Goal: Navigation & Orientation: Find specific page/section

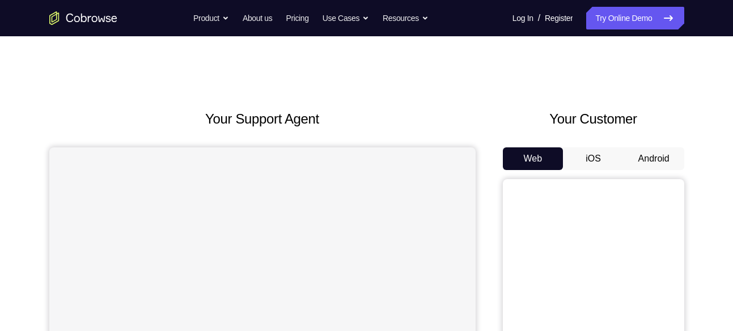
click at [645, 167] on button "Android" at bounding box center [654, 158] width 61 height 23
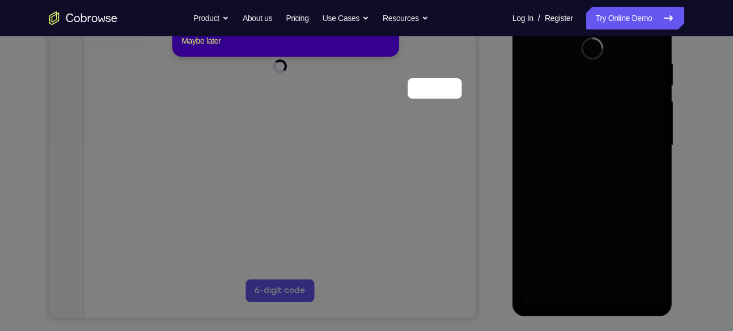
scroll to position [140, 0]
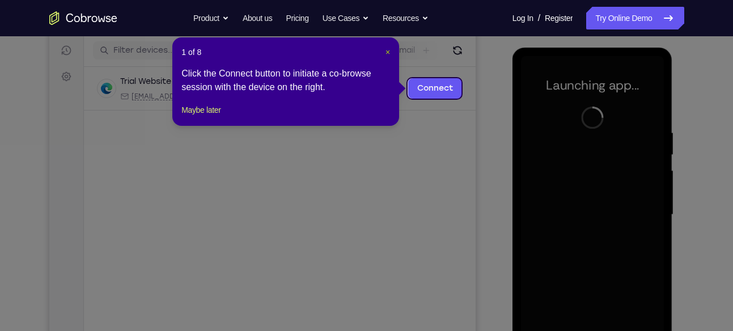
click at [387, 53] on span "×" at bounding box center [388, 52] width 5 height 9
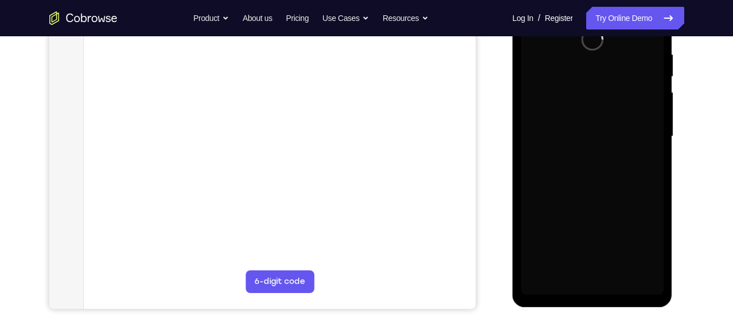
scroll to position [219, 0]
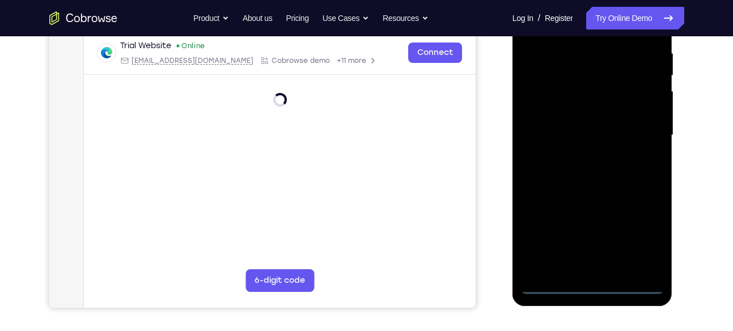
click at [588, 289] on div at bounding box center [592, 136] width 143 height 318
click at [645, 239] on div at bounding box center [592, 136] width 143 height 318
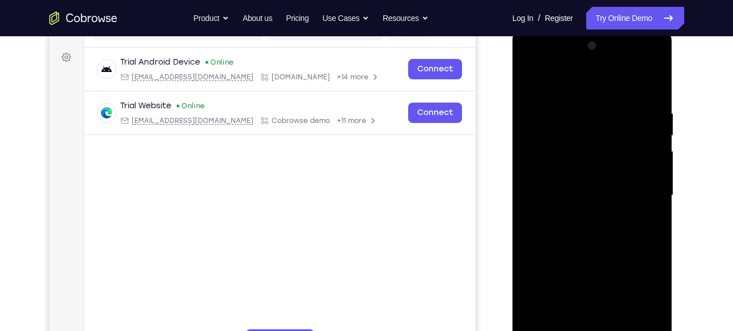
scroll to position [159, 0]
click at [525, 65] on div at bounding box center [592, 196] width 143 height 318
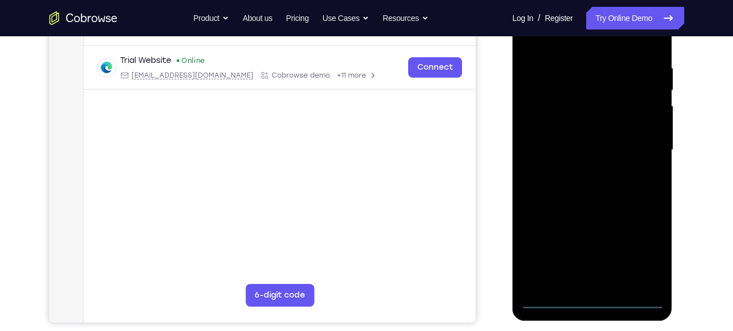
click at [643, 150] on div at bounding box center [592, 150] width 143 height 318
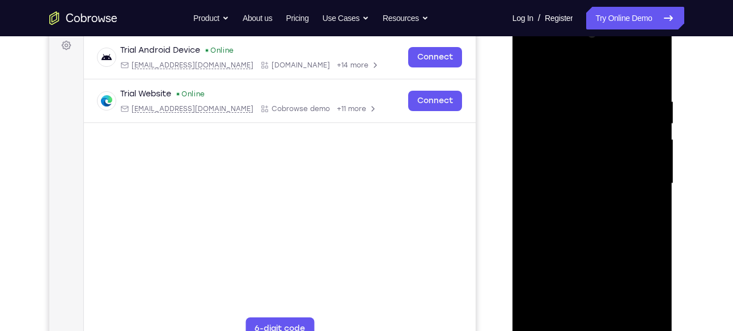
click at [579, 206] on div at bounding box center [592, 184] width 143 height 318
click at [583, 161] on div at bounding box center [592, 184] width 143 height 318
click at [572, 174] on div at bounding box center [592, 184] width 143 height 318
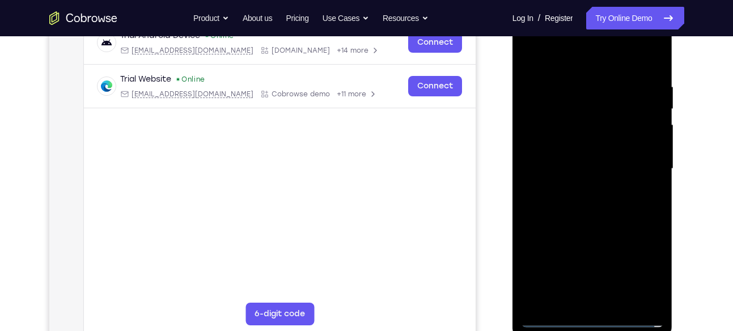
click at [539, 154] on div at bounding box center [592, 169] width 143 height 318
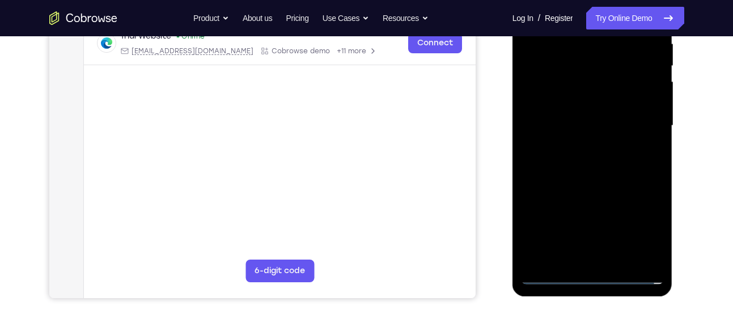
click at [561, 150] on div at bounding box center [592, 126] width 143 height 318
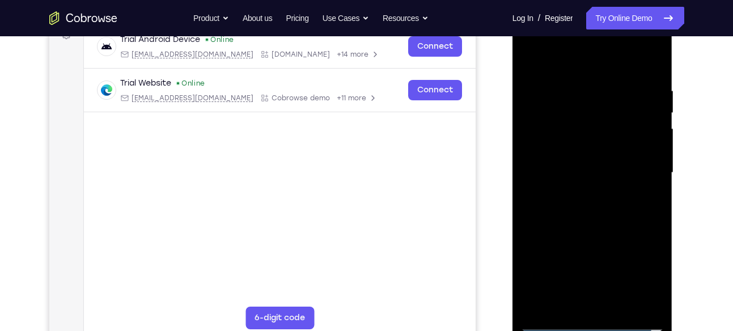
scroll to position [178, 0]
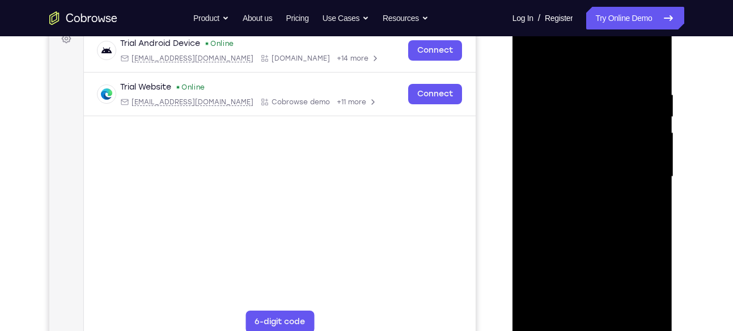
click at [593, 151] on div at bounding box center [592, 177] width 143 height 318
drag, startPoint x: 565, startPoint y: 72, endPoint x: 576, endPoint y: 2, distance: 70.6
click at [576, 10] on html "Online web based iOS Simulators and Android Emulators. Run iPhone, iPad, Mobile…" at bounding box center [594, 180] width 162 height 340
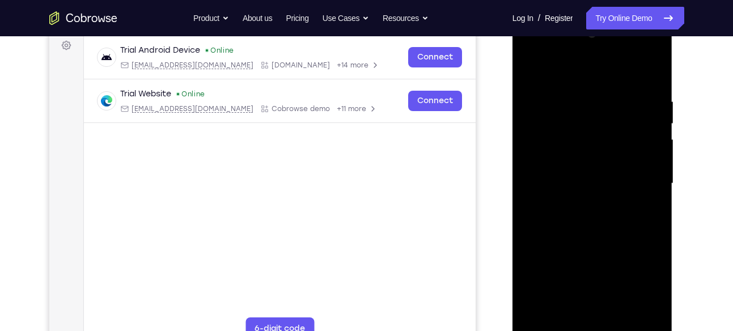
scroll to position [170, 0]
drag, startPoint x: 619, startPoint y: 117, endPoint x: 615, endPoint y: 164, distance: 46.7
click at [615, 164] on div at bounding box center [592, 185] width 143 height 318
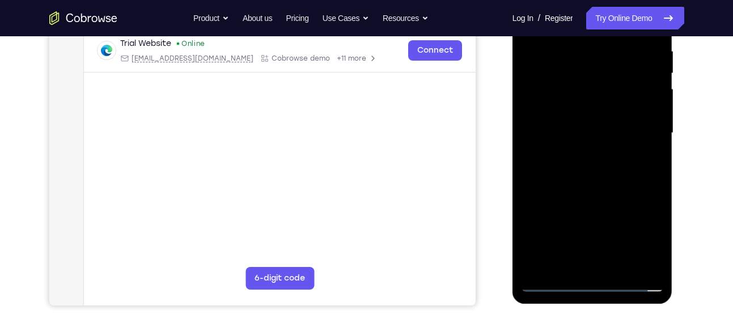
scroll to position [263, 0]
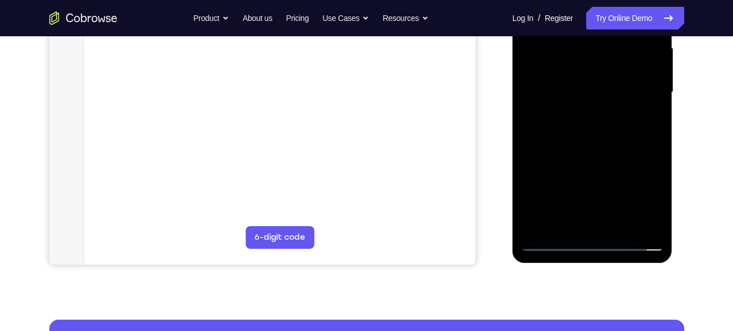
click at [655, 212] on div at bounding box center [592, 93] width 143 height 318
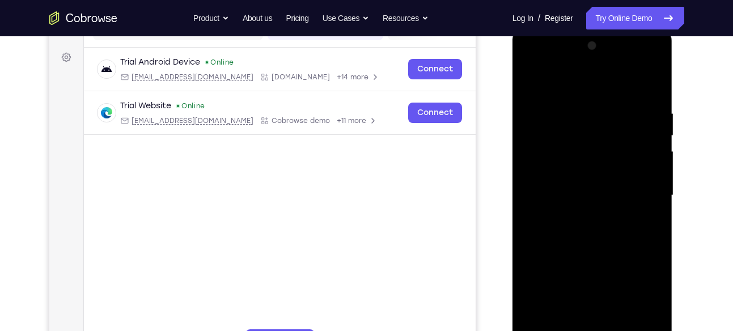
scroll to position [156, 0]
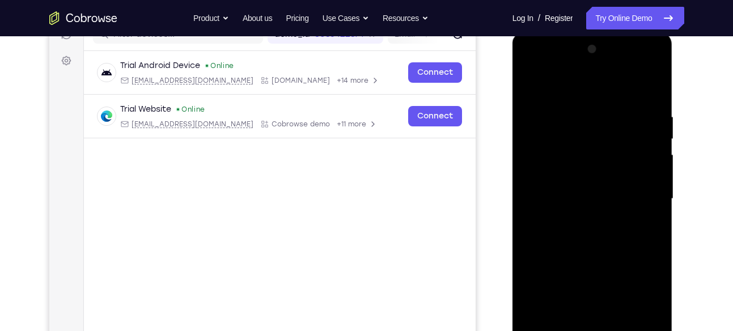
click at [581, 112] on div at bounding box center [592, 199] width 143 height 318
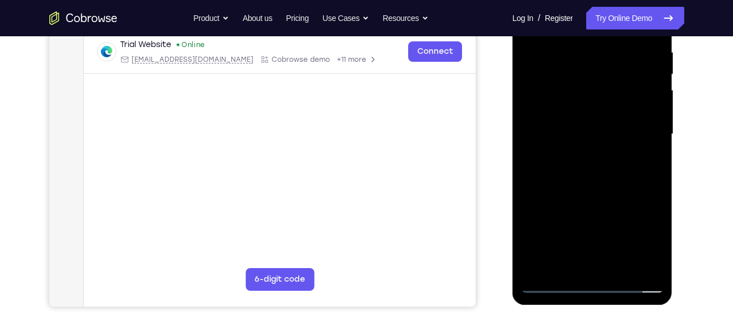
scroll to position [193, 0]
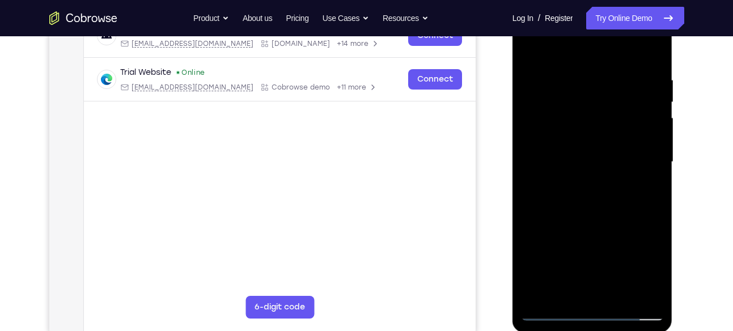
click at [536, 141] on div at bounding box center [592, 162] width 143 height 318
click at [652, 51] on div at bounding box center [592, 162] width 143 height 318
drag, startPoint x: 636, startPoint y: 68, endPoint x: 582, endPoint y: 72, distance: 54.6
click at [582, 72] on div at bounding box center [592, 162] width 143 height 318
drag, startPoint x: 616, startPoint y: 74, endPoint x: 564, endPoint y: 79, distance: 53.0
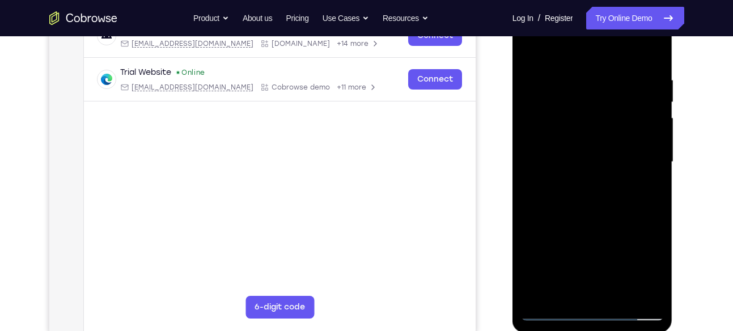
click at [564, 79] on div at bounding box center [592, 162] width 143 height 318
drag, startPoint x: 620, startPoint y: 86, endPoint x: 548, endPoint y: 83, distance: 71.5
click at [548, 83] on div at bounding box center [592, 162] width 143 height 318
drag, startPoint x: 615, startPoint y: 78, endPoint x: 564, endPoint y: 84, distance: 52.0
click at [564, 84] on div at bounding box center [592, 162] width 143 height 318
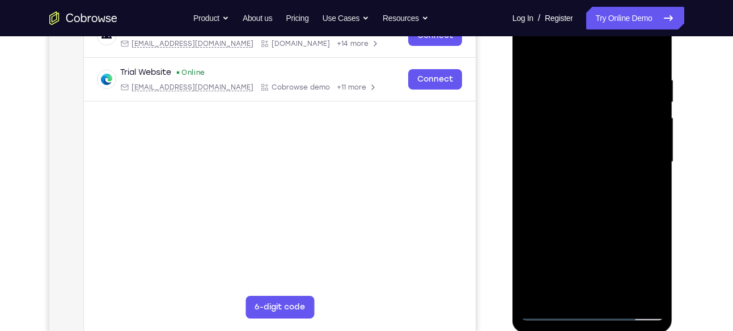
click at [650, 50] on div at bounding box center [592, 162] width 143 height 318
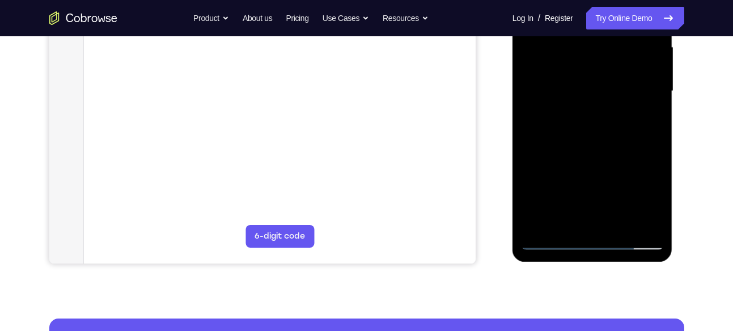
click at [616, 230] on div at bounding box center [592, 92] width 143 height 318
click at [619, 223] on div at bounding box center [592, 92] width 143 height 318
click at [601, 150] on div at bounding box center [592, 92] width 143 height 318
click at [578, 109] on div at bounding box center [592, 92] width 143 height 318
click at [556, 243] on div at bounding box center [592, 92] width 143 height 318
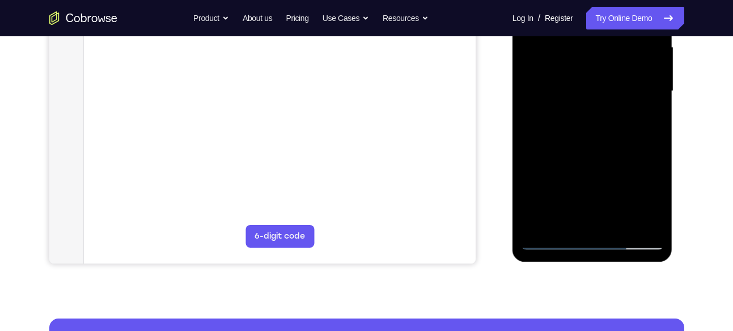
drag, startPoint x: 578, startPoint y: 197, endPoint x: 583, endPoint y: 143, distance: 53.5
click at [583, 143] on div at bounding box center [592, 92] width 143 height 318
click at [599, 83] on div at bounding box center [592, 92] width 143 height 318
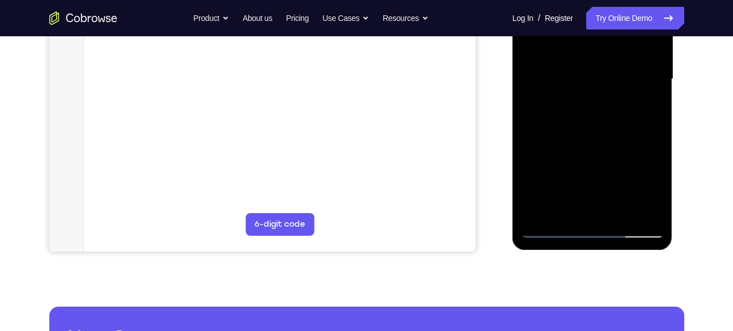
click at [555, 228] on div at bounding box center [592, 80] width 143 height 318
click at [564, 198] on div at bounding box center [592, 80] width 143 height 318
click at [552, 232] on div at bounding box center [592, 80] width 143 height 318
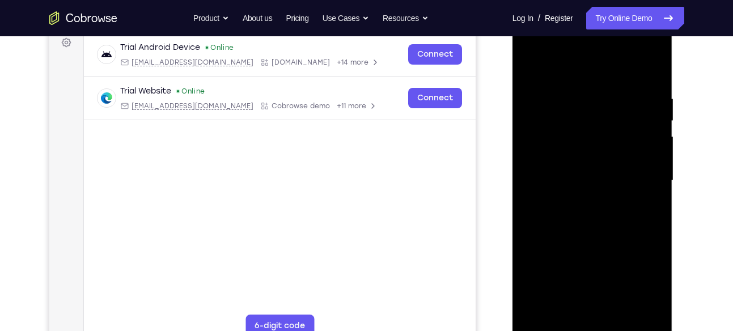
scroll to position [174, 0]
click at [532, 67] on div at bounding box center [592, 182] width 143 height 318
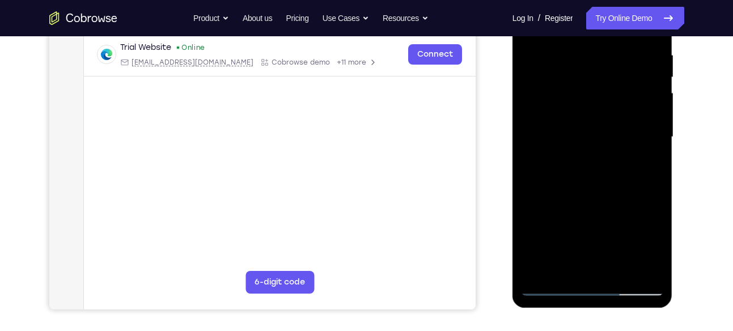
scroll to position [257, 0]
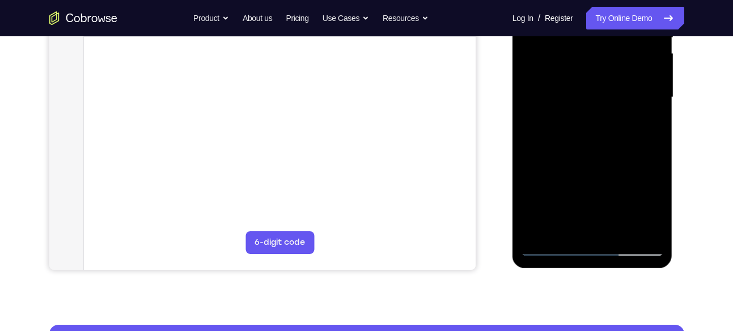
click at [567, 234] on div at bounding box center [592, 98] width 143 height 318
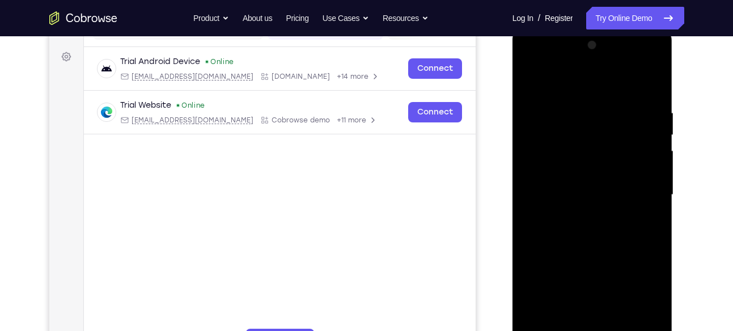
scroll to position [159, 0]
click at [578, 84] on div at bounding box center [592, 196] width 143 height 318
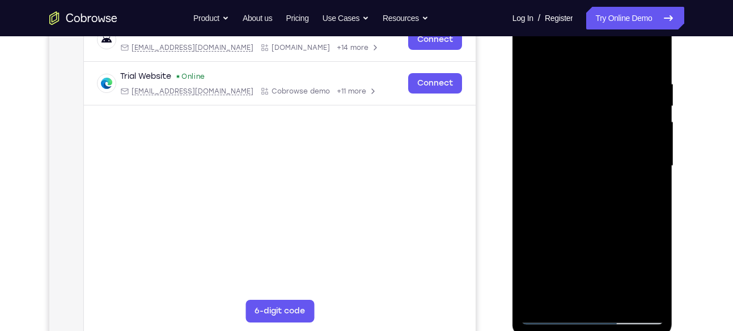
click at [608, 87] on div at bounding box center [592, 166] width 143 height 318
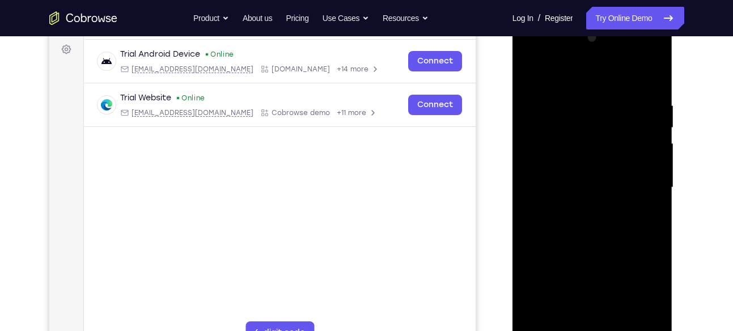
scroll to position [167, 0]
click at [534, 75] on div at bounding box center [592, 188] width 143 height 318
click at [652, 105] on div at bounding box center [592, 188] width 143 height 318
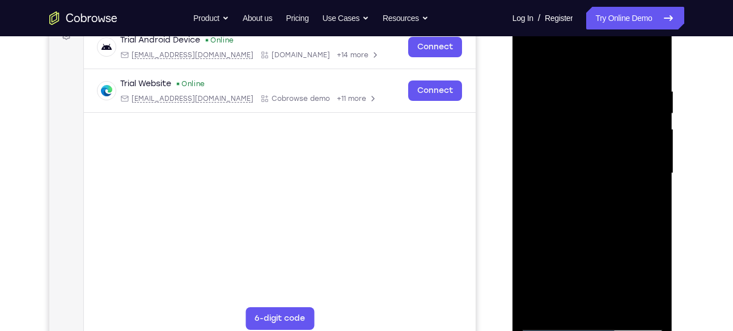
scroll to position [182, 0]
drag, startPoint x: 591, startPoint y: 120, endPoint x: 589, endPoint y: 92, distance: 27.3
click at [589, 92] on div at bounding box center [592, 173] width 143 height 318
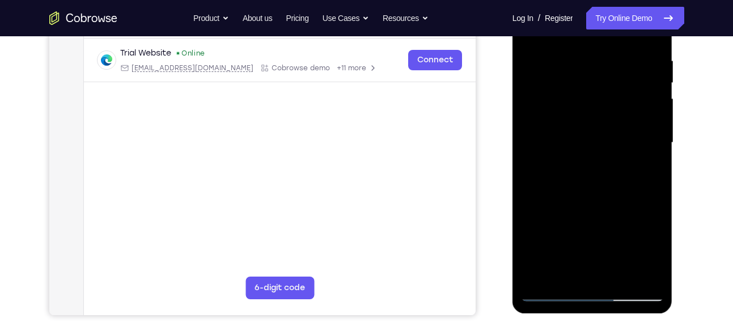
drag, startPoint x: 598, startPoint y: 143, endPoint x: 595, endPoint y: 112, distance: 31.3
click at [595, 112] on div at bounding box center [592, 143] width 143 height 318
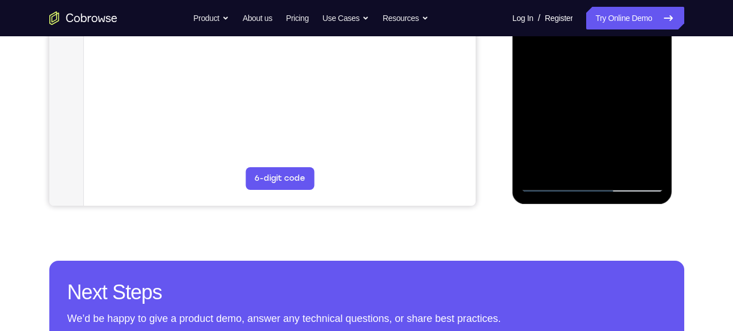
scroll to position [322, 0]
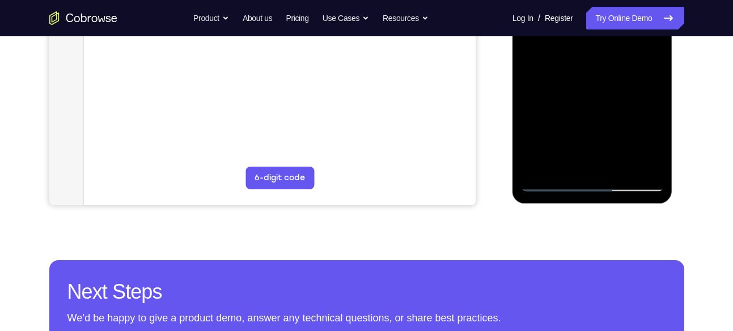
click at [540, 160] on div at bounding box center [592, 33] width 143 height 318
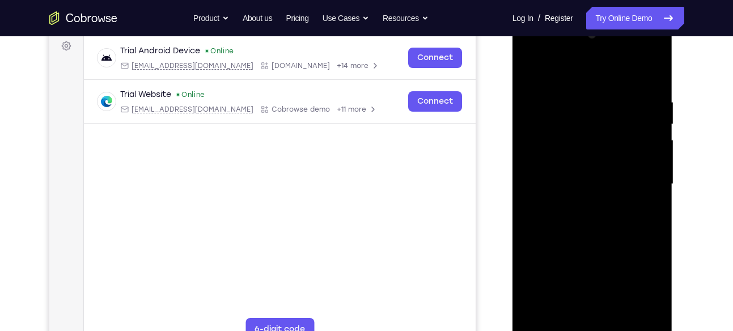
scroll to position [169, 0]
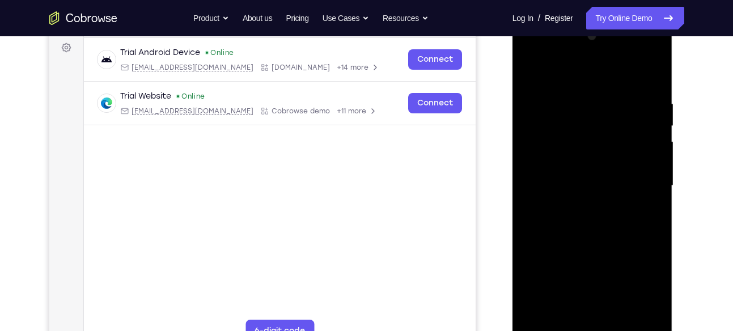
drag, startPoint x: 609, startPoint y: 133, endPoint x: 616, endPoint y: 238, distance: 104.6
click at [616, 238] on div at bounding box center [592, 186] width 143 height 318
click at [609, 99] on div at bounding box center [592, 186] width 143 height 318
click at [652, 76] on div at bounding box center [592, 186] width 143 height 318
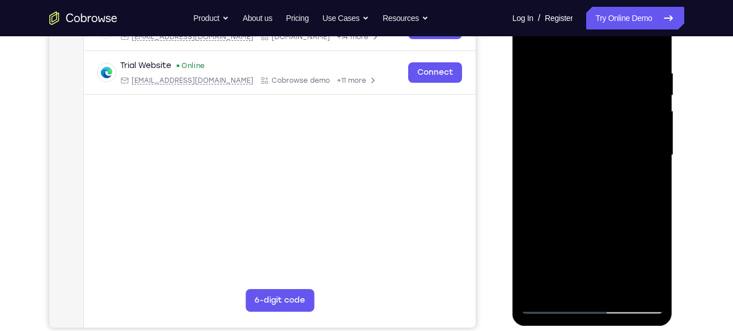
scroll to position [199, 0]
drag, startPoint x: 629, startPoint y: 173, endPoint x: 616, endPoint y: 93, distance: 81.0
click at [616, 93] on div at bounding box center [592, 156] width 143 height 318
drag, startPoint x: 621, startPoint y: 185, endPoint x: 598, endPoint y: 66, distance: 121.4
click at [598, 66] on div at bounding box center [592, 156] width 143 height 318
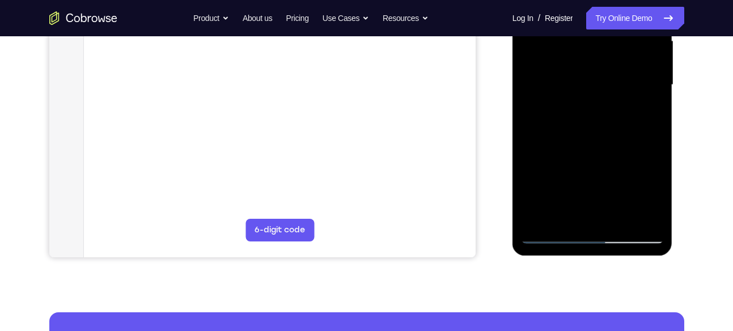
scroll to position [272, 0]
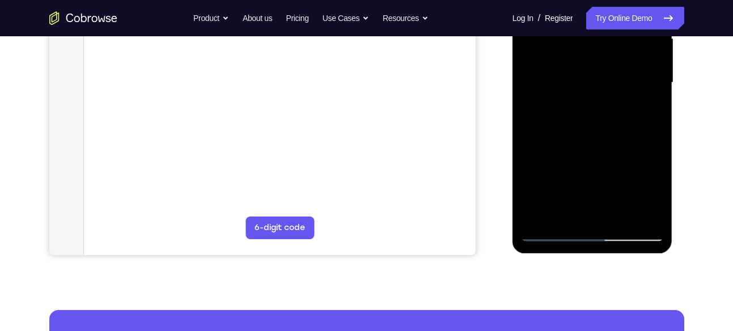
drag, startPoint x: 611, startPoint y: 171, endPoint x: 585, endPoint y: 44, distance: 129.6
click at [585, 44] on div at bounding box center [592, 83] width 143 height 318
click at [598, 155] on div at bounding box center [592, 83] width 143 height 318
drag, startPoint x: 598, startPoint y: 155, endPoint x: 597, endPoint y: 111, distance: 44.2
click at [597, 111] on div at bounding box center [592, 83] width 143 height 318
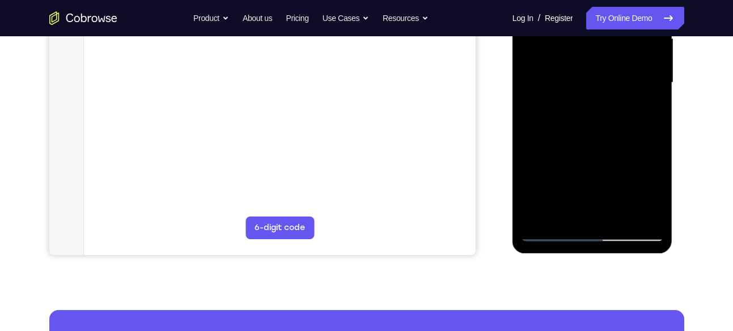
drag, startPoint x: 593, startPoint y: 174, endPoint x: 584, endPoint y: 59, distance: 115.5
click at [584, 59] on div at bounding box center [592, 83] width 143 height 318
drag, startPoint x: 590, startPoint y: 168, endPoint x: 580, endPoint y: 77, distance: 91.9
click at [580, 77] on div at bounding box center [592, 83] width 143 height 318
drag, startPoint x: 635, startPoint y: 126, endPoint x: 631, endPoint y: 81, distance: 46.1
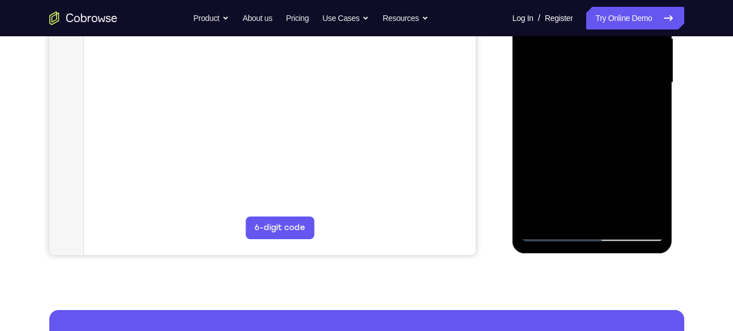
click at [631, 81] on div at bounding box center [592, 83] width 143 height 318
click at [658, 108] on div at bounding box center [592, 83] width 143 height 318
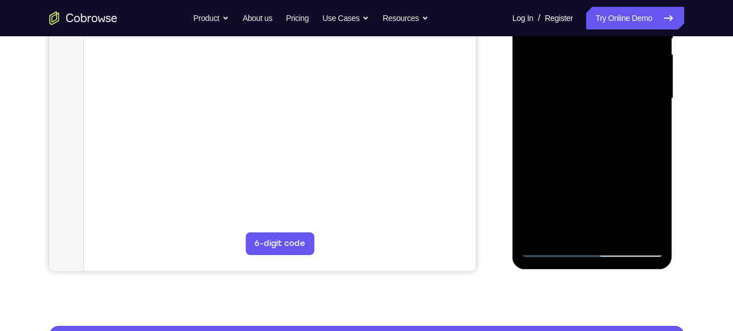
scroll to position [256, 0]
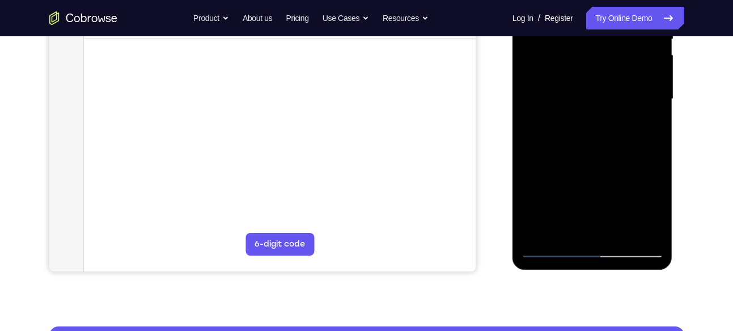
click at [657, 119] on div at bounding box center [592, 99] width 143 height 318
drag, startPoint x: 620, startPoint y: 159, endPoint x: 607, endPoint y: 48, distance: 111.3
click at [607, 48] on div at bounding box center [592, 99] width 143 height 318
drag, startPoint x: 602, startPoint y: 169, endPoint x: 601, endPoint y: 116, distance: 53.3
click at [601, 116] on div at bounding box center [592, 99] width 143 height 318
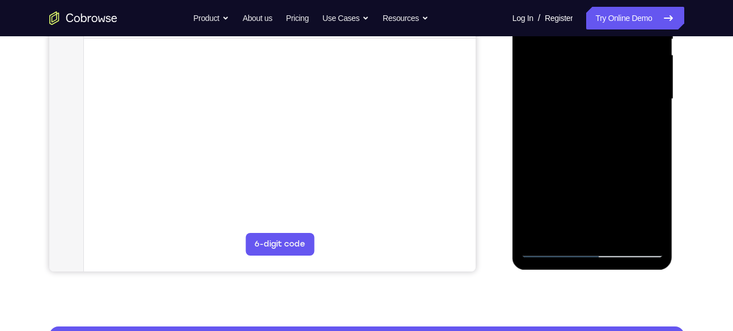
drag, startPoint x: 610, startPoint y: 193, endPoint x: 608, endPoint y: 135, distance: 58.4
click at [608, 135] on div at bounding box center [592, 99] width 143 height 318
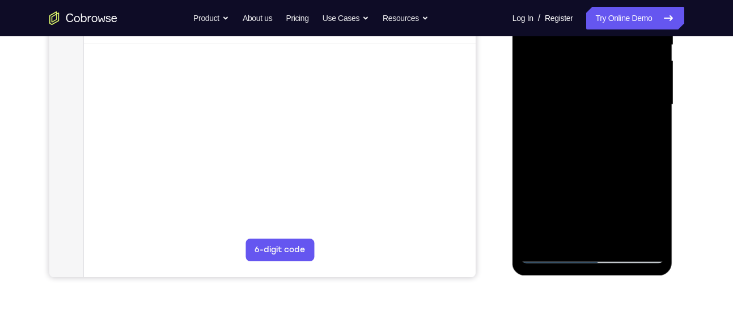
drag, startPoint x: 605, startPoint y: 188, endPoint x: 597, endPoint y: 111, distance: 77.5
click at [597, 111] on div at bounding box center [592, 105] width 143 height 318
drag, startPoint x: 602, startPoint y: 167, endPoint x: 605, endPoint y: 100, distance: 66.4
click at [605, 100] on div at bounding box center [592, 105] width 143 height 318
drag, startPoint x: 642, startPoint y: 133, endPoint x: 640, endPoint y: 103, distance: 30.7
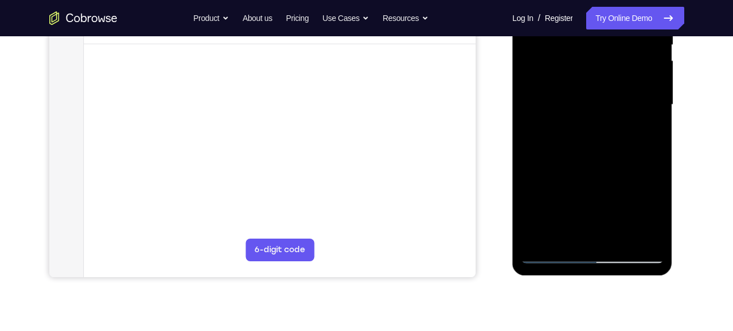
click at [640, 103] on div at bounding box center [592, 105] width 143 height 318
drag, startPoint x: 609, startPoint y: 160, endPoint x: 605, endPoint y: 130, distance: 30.3
click at [605, 130] on div at bounding box center [592, 105] width 143 height 318
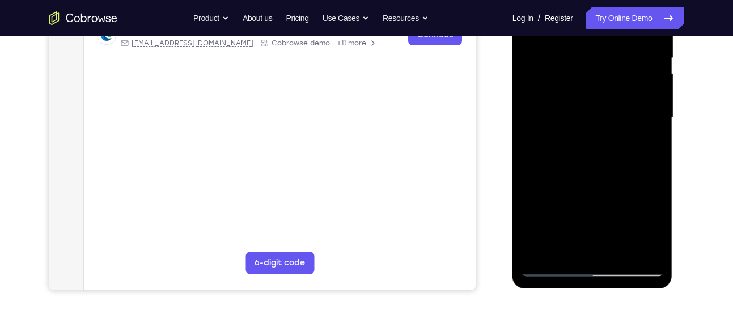
scroll to position [238, 0]
click at [656, 98] on div at bounding box center [592, 118] width 143 height 318
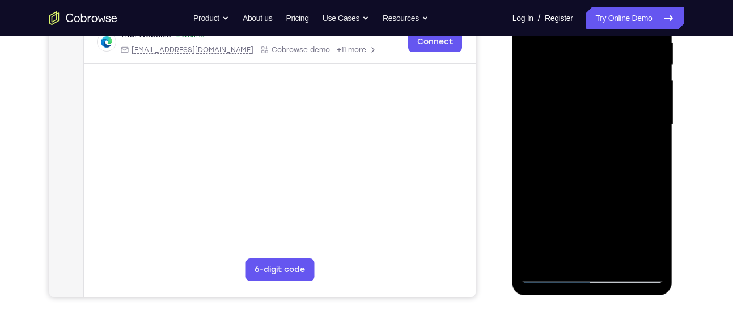
scroll to position [232, 0]
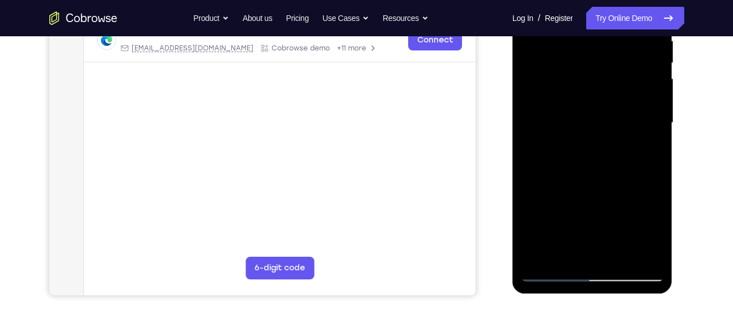
click at [656, 100] on div at bounding box center [592, 123] width 143 height 318
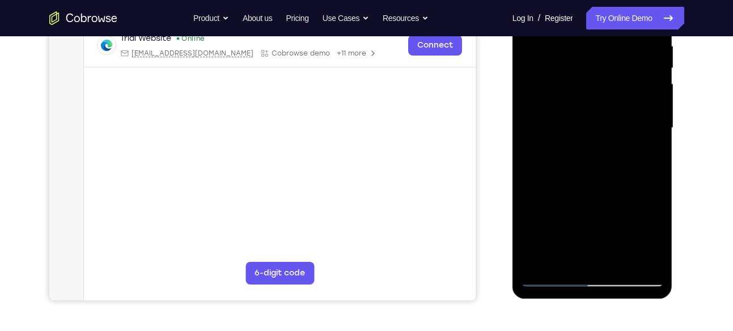
click at [657, 105] on div at bounding box center [592, 128] width 143 height 318
drag, startPoint x: 637, startPoint y: 124, endPoint x: 632, endPoint y: 133, distance: 10.9
click at [632, 133] on div at bounding box center [592, 128] width 143 height 318
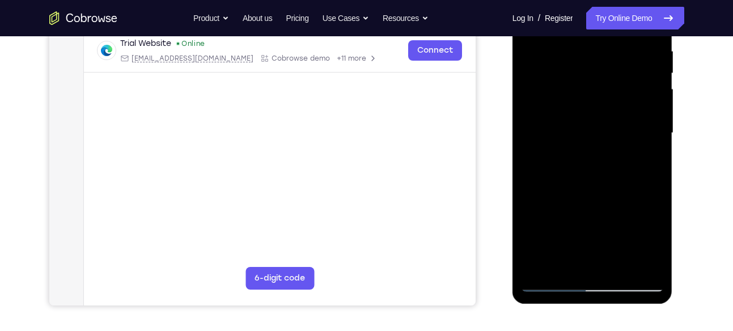
scroll to position [223, 0]
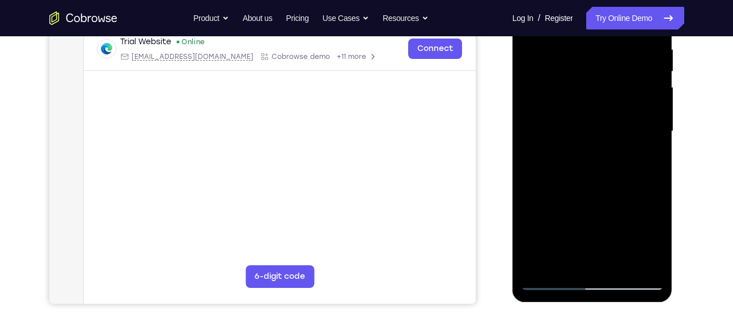
drag, startPoint x: 611, startPoint y: 136, endPoint x: 606, endPoint y: 98, distance: 38.4
click at [606, 98] on div at bounding box center [592, 132] width 143 height 318
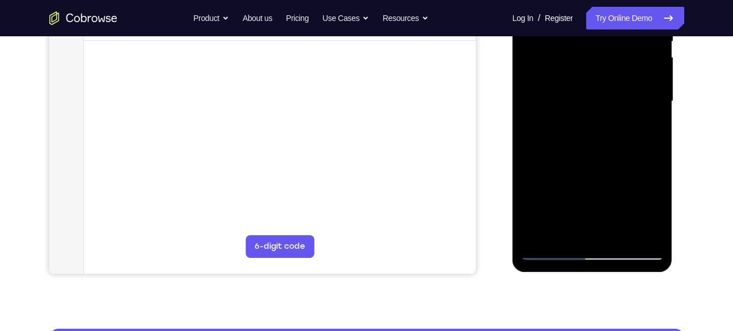
scroll to position [258, 0]
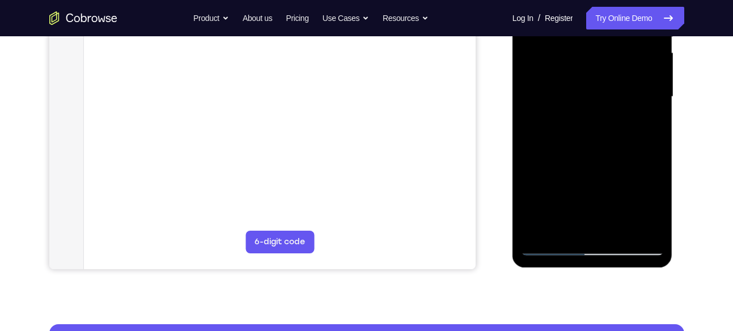
drag, startPoint x: 606, startPoint y: 163, endPoint x: 594, endPoint y: 83, distance: 81.3
click at [594, 83] on div at bounding box center [592, 97] width 143 height 318
drag, startPoint x: 605, startPoint y: 141, endPoint x: 594, endPoint y: 67, distance: 75.1
click at [594, 67] on div at bounding box center [592, 97] width 143 height 318
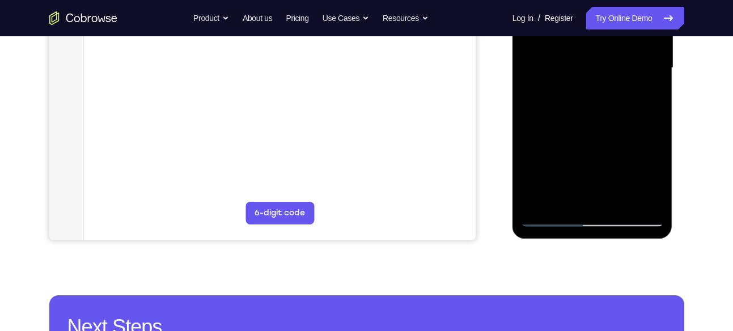
scroll to position [295, 0]
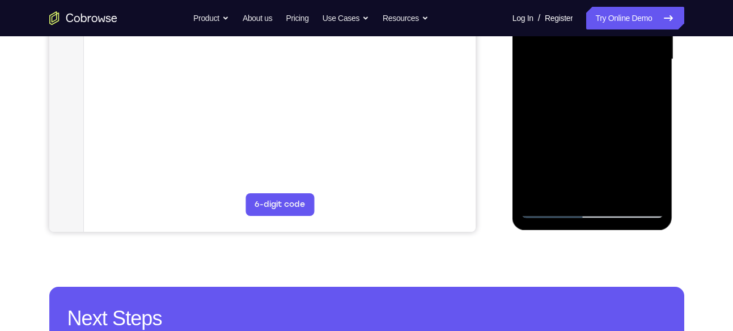
drag, startPoint x: 612, startPoint y: 152, endPoint x: 597, endPoint y: 75, distance: 78.1
click at [597, 75] on div at bounding box center [592, 60] width 143 height 318
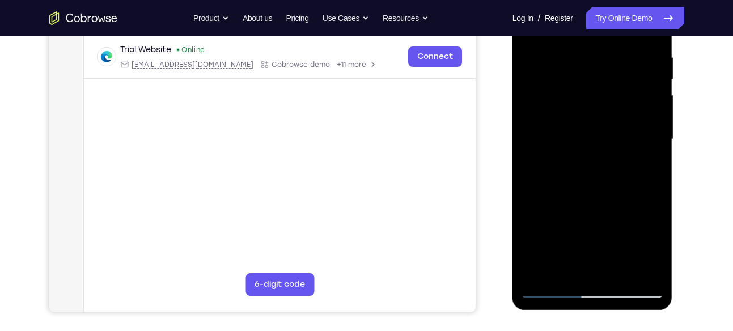
scroll to position [215, 0]
drag, startPoint x: 622, startPoint y: 186, endPoint x: 610, endPoint y: 79, distance: 107.9
click at [610, 79] on div at bounding box center [592, 140] width 143 height 318
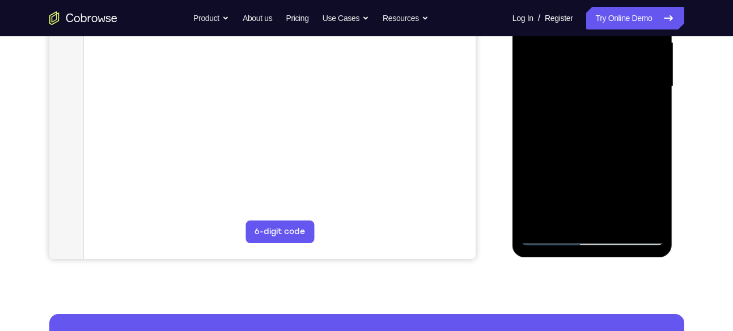
scroll to position [269, 0]
drag, startPoint x: 606, startPoint y: 167, endPoint x: 587, endPoint y: 57, distance: 112.1
click at [587, 57] on div at bounding box center [592, 86] width 143 height 318
drag, startPoint x: 603, startPoint y: 138, endPoint x: 586, endPoint y: -2, distance: 141.2
click at [586, 0] on div at bounding box center [592, 86] width 143 height 318
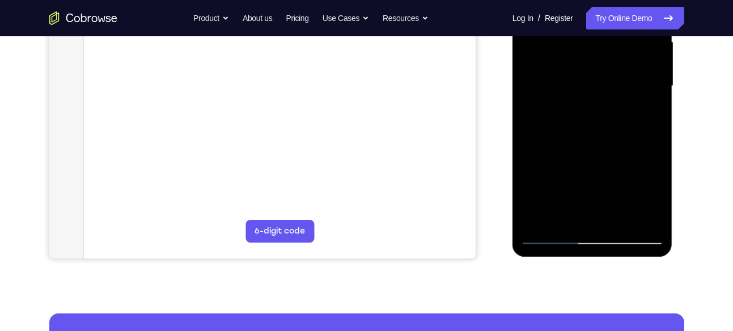
drag, startPoint x: 602, startPoint y: 197, endPoint x: 599, endPoint y: 229, distance: 31.9
click at [599, 229] on div at bounding box center [592, 86] width 143 height 318
drag, startPoint x: 611, startPoint y: 124, endPoint x: 607, endPoint y: 163, distance: 39.3
click at [607, 163] on div at bounding box center [592, 86] width 143 height 318
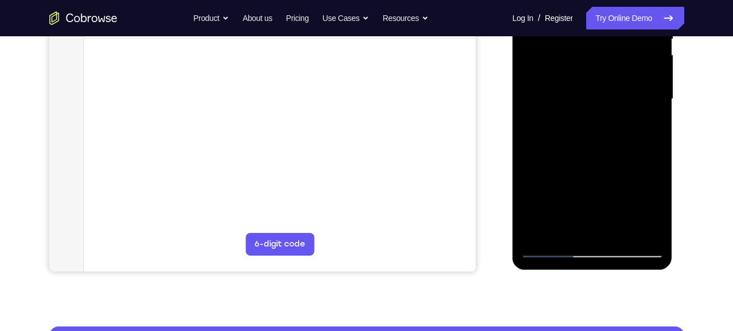
scroll to position [255, 0]
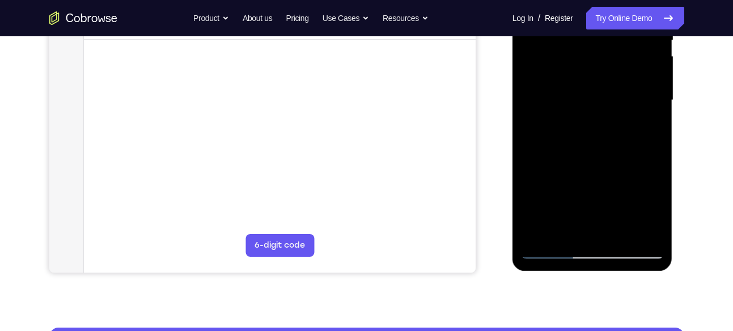
drag, startPoint x: 616, startPoint y: 188, endPoint x: 608, endPoint y: 81, distance: 107.4
click at [608, 81] on div at bounding box center [592, 101] width 143 height 318
click at [614, 231] on div at bounding box center [592, 101] width 143 height 318
click at [586, 118] on div at bounding box center [592, 101] width 143 height 318
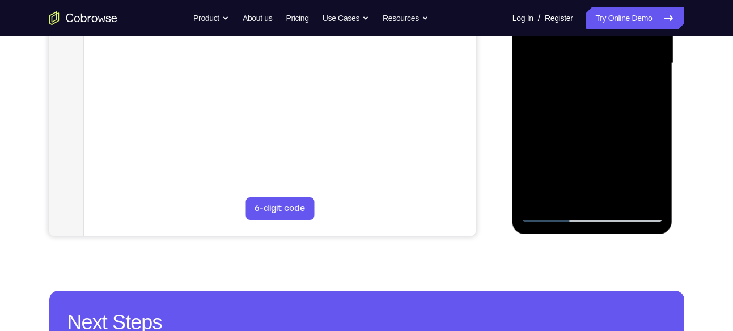
scroll to position [293, 0]
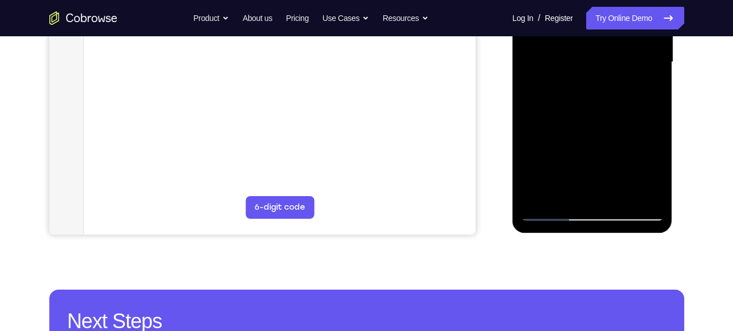
click at [549, 215] on div at bounding box center [592, 63] width 143 height 318
click at [568, 87] on div at bounding box center [592, 63] width 143 height 318
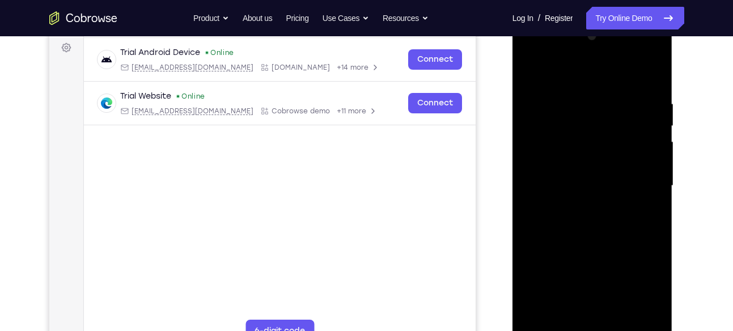
scroll to position [163, 0]
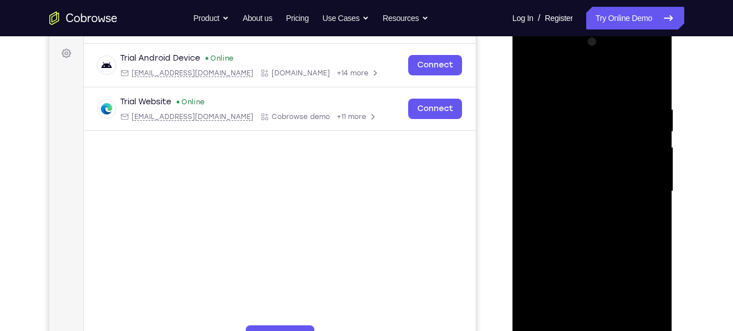
click at [549, 79] on div at bounding box center [592, 192] width 143 height 318
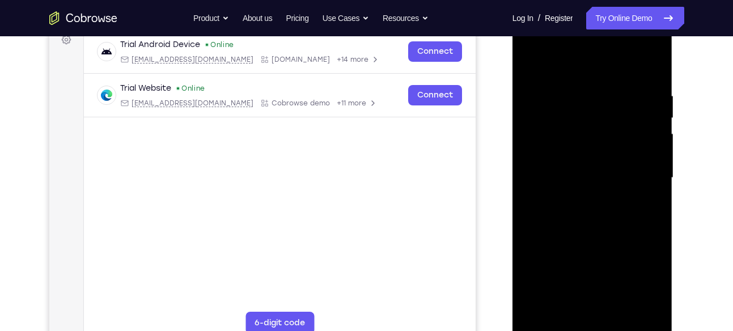
click at [547, 84] on div at bounding box center [592, 178] width 143 height 318
click at [650, 73] on div at bounding box center [592, 178] width 143 height 318
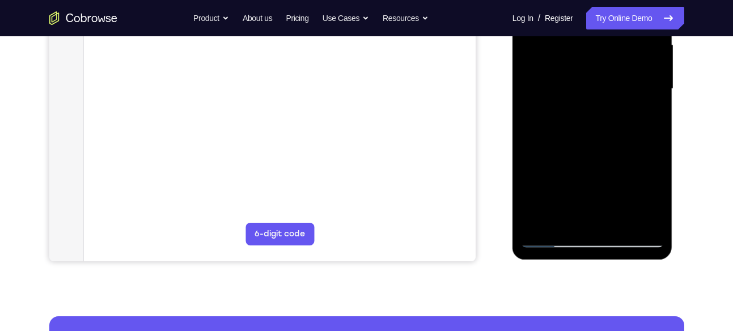
scroll to position [307, 0]
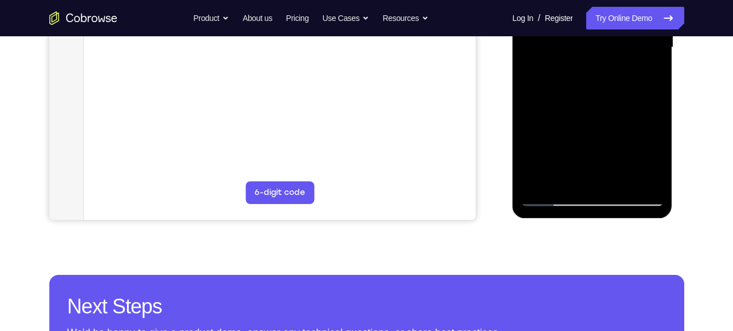
click at [543, 181] on div at bounding box center [592, 48] width 143 height 318
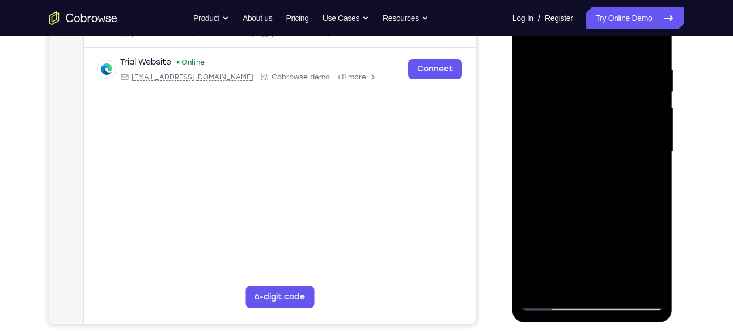
scroll to position [202, 0]
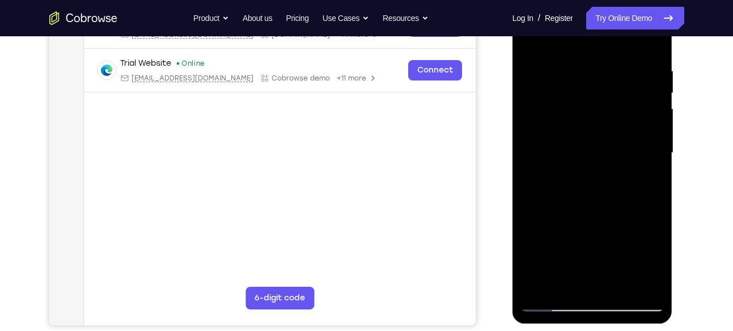
click at [575, 73] on div at bounding box center [592, 153] width 143 height 318
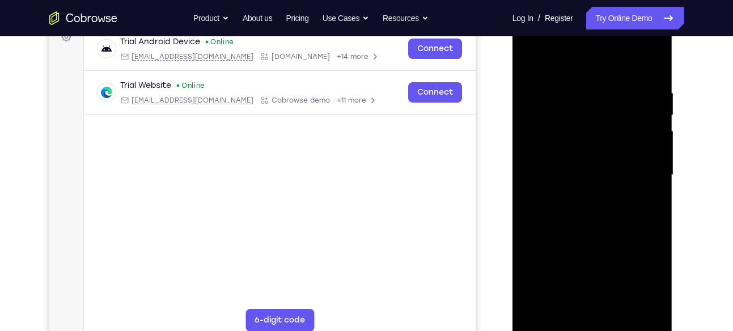
scroll to position [181, 0]
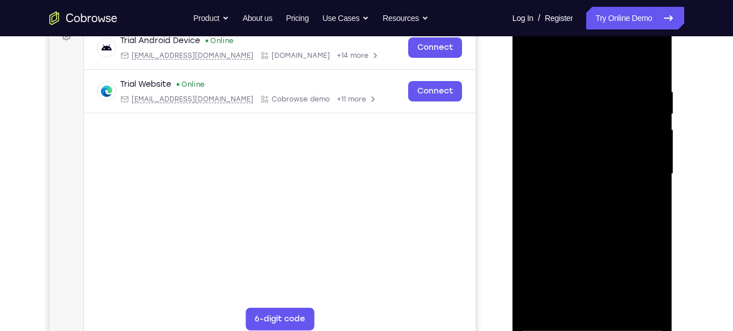
click at [652, 98] on div at bounding box center [592, 174] width 143 height 318
click at [646, 101] on div at bounding box center [592, 174] width 143 height 318
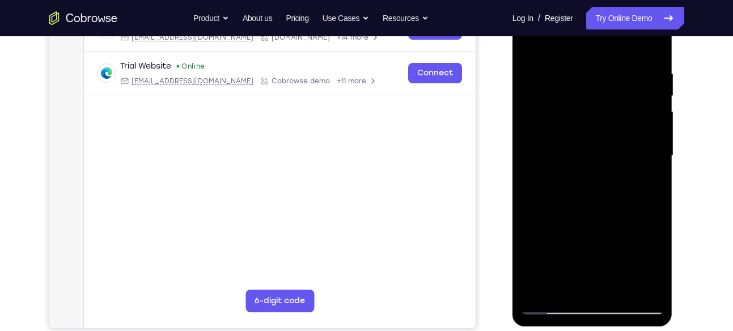
scroll to position [194, 0]
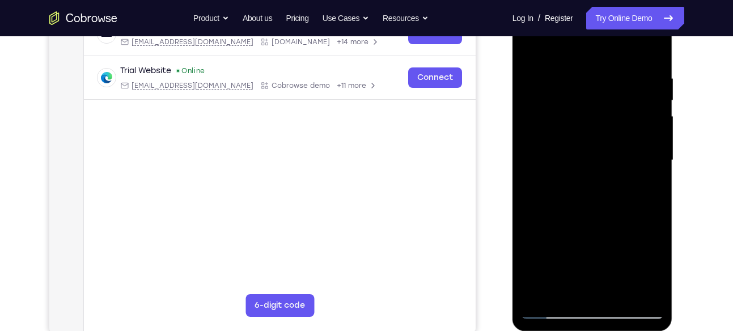
click at [648, 66] on div at bounding box center [592, 161] width 143 height 318
click at [648, 49] on div at bounding box center [592, 161] width 143 height 318
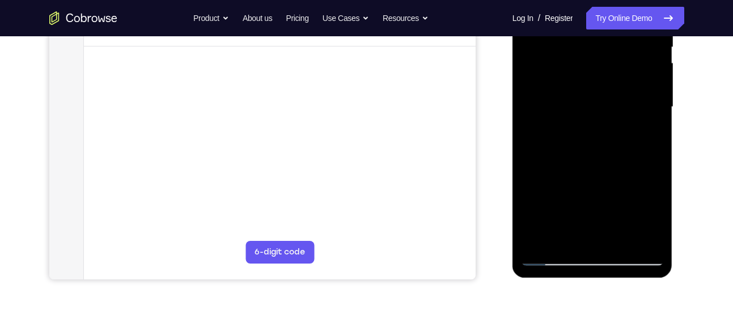
scroll to position [249, 0]
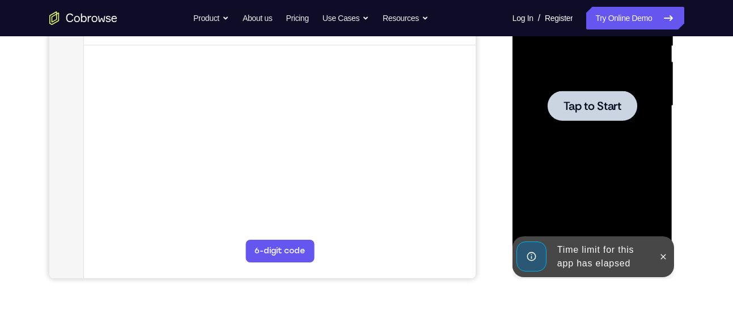
click at [535, 120] on div at bounding box center [592, 106] width 143 height 318
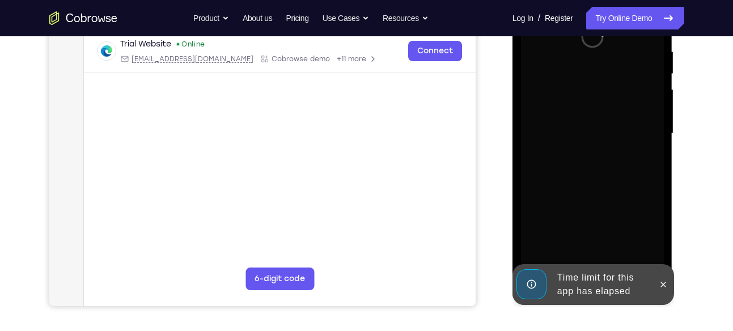
scroll to position [222, 0]
click at [667, 280] on icon at bounding box center [663, 284] width 9 height 9
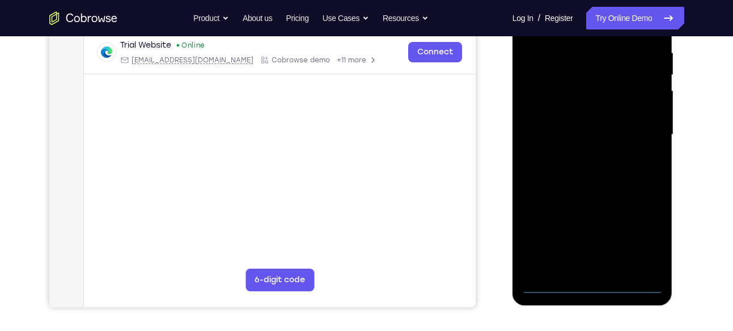
scroll to position [224, 0]
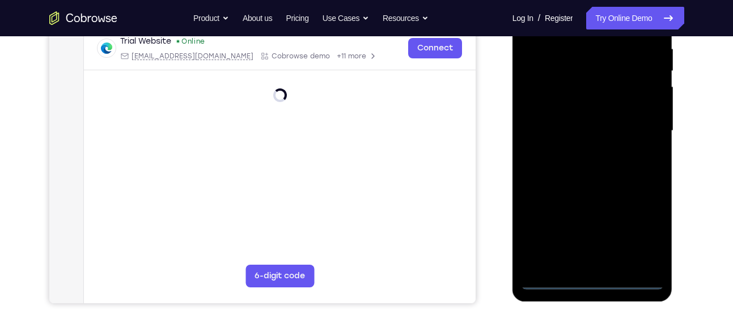
click at [597, 277] on div at bounding box center [592, 131] width 143 height 318
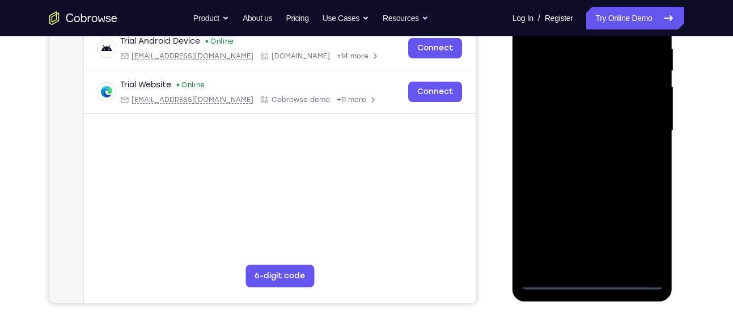
click at [598, 278] on div at bounding box center [592, 131] width 143 height 318
click at [647, 227] on div at bounding box center [592, 131] width 143 height 318
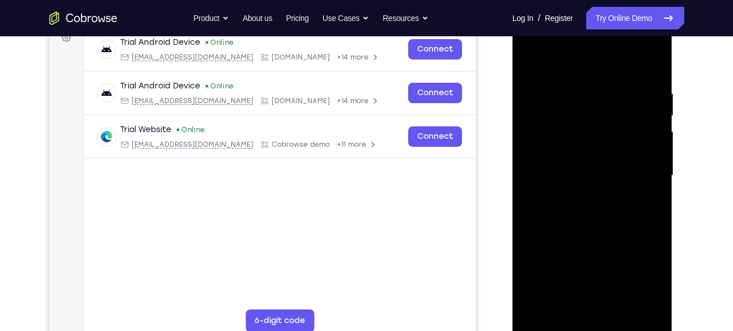
scroll to position [168, 0]
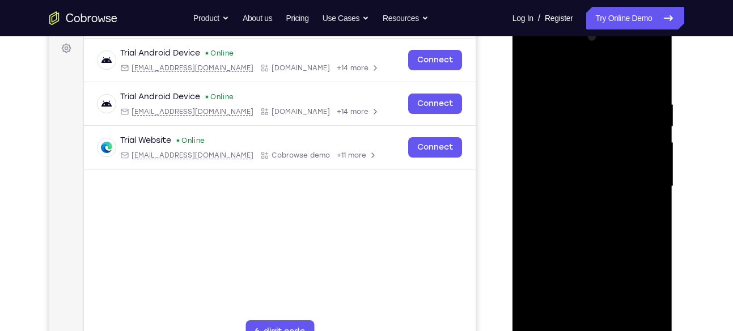
click at [536, 61] on div at bounding box center [592, 187] width 143 height 318
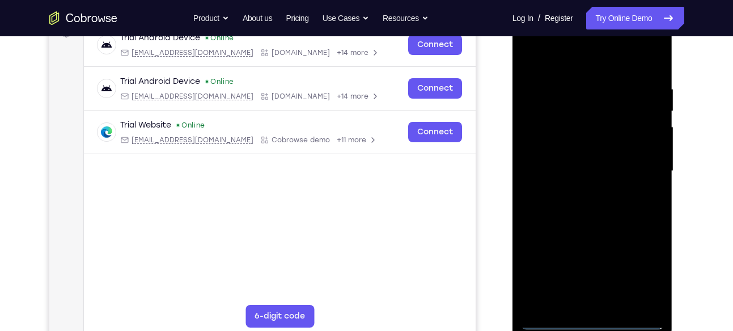
click at [643, 172] on div at bounding box center [592, 171] width 143 height 318
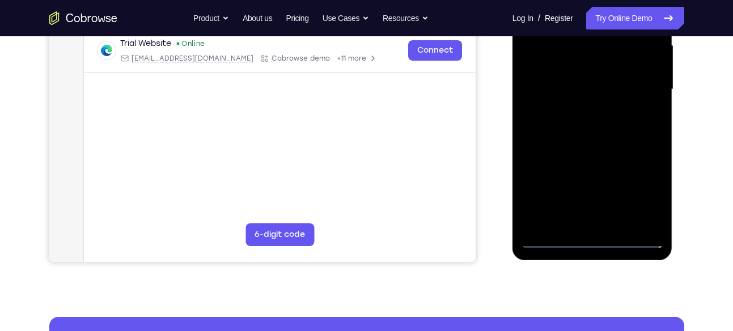
scroll to position [266, 0]
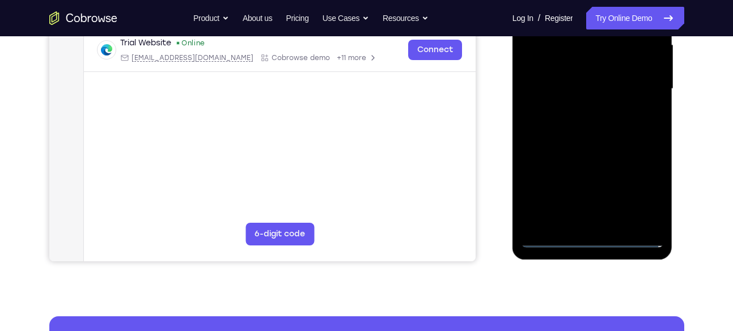
click at [598, 222] on div at bounding box center [592, 89] width 143 height 318
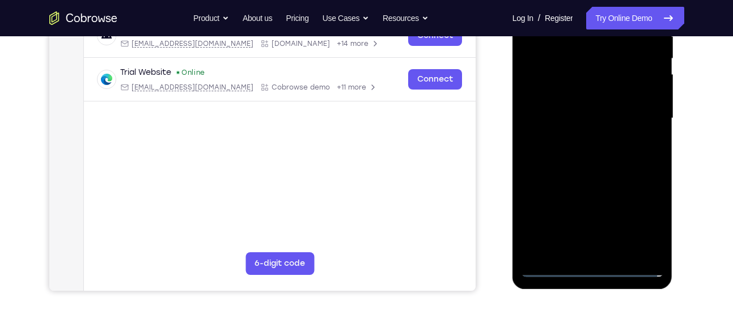
click at [564, 113] on div at bounding box center [592, 119] width 143 height 318
click at [559, 102] on div at bounding box center [592, 119] width 143 height 318
click at [559, 115] on div at bounding box center [592, 119] width 143 height 318
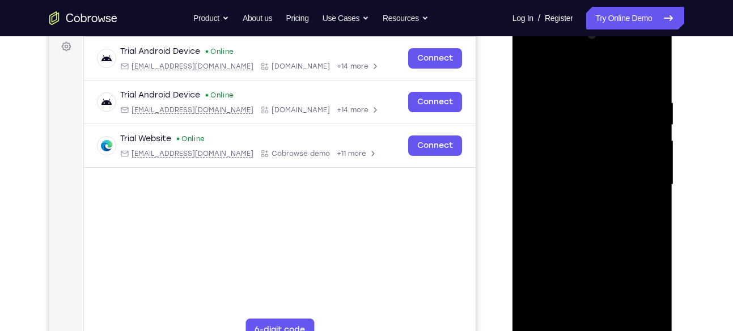
scroll to position [171, 0]
drag, startPoint x: 600, startPoint y: 79, endPoint x: 590, endPoint y: 12, distance: 68.2
click at [590, 17] on html "Online web based iOS Simulators and Android Emulators. Run iPhone, iPad, Mobile…" at bounding box center [594, 187] width 162 height 340
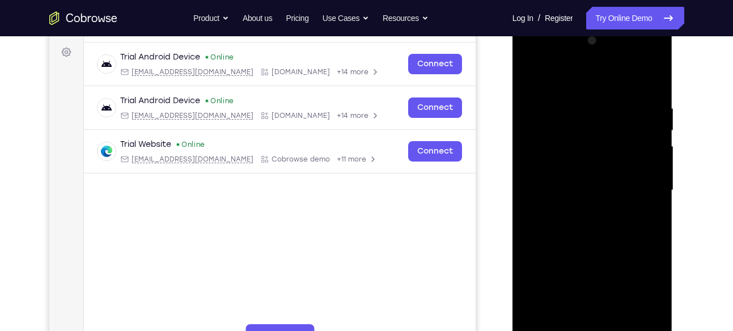
drag, startPoint x: 582, startPoint y: 88, endPoint x: 574, endPoint y: 12, distance: 76.4
click at [574, 23] on html "Online web based iOS Simulators and Android Emulators. Run iPhone, iPad, Mobile…" at bounding box center [594, 193] width 162 height 340
click at [650, 89] on div at bounding box center [592, 191] width 143 height 318
click at [574, 96] on div at bounding box center [592, 191] width 143 height 318
click at [653, 79] on div at bounding box center [592, 191] width 143 height 318
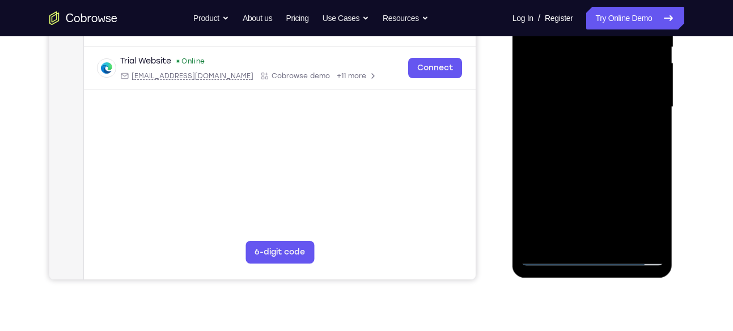
scroll to position [251, 0]
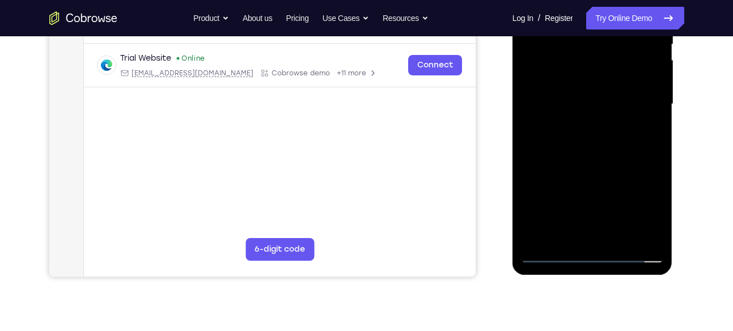
click at [624, 239] on div at bounding box center [592, 105] width 143 height 318
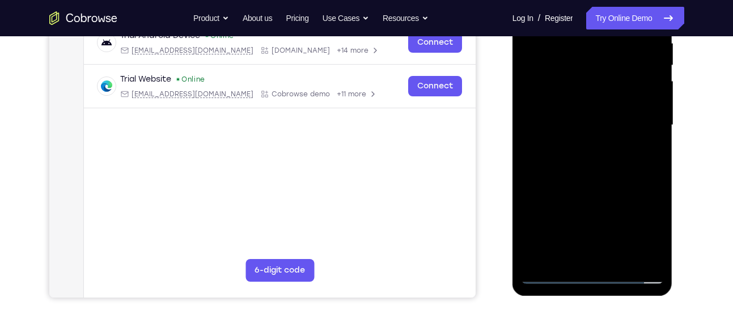
scroll to position [225, 0]
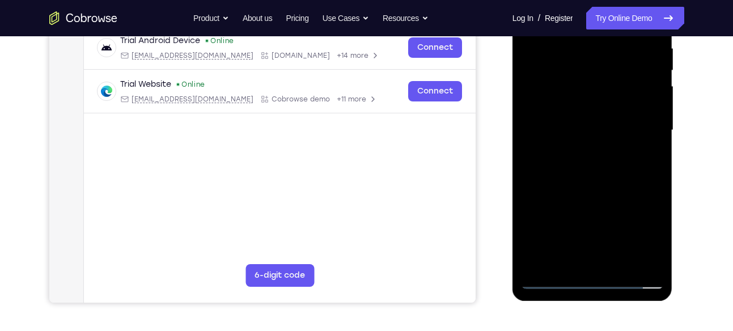
click at [601, 189] on div at bounding box center [592, 131] width 143 height 318
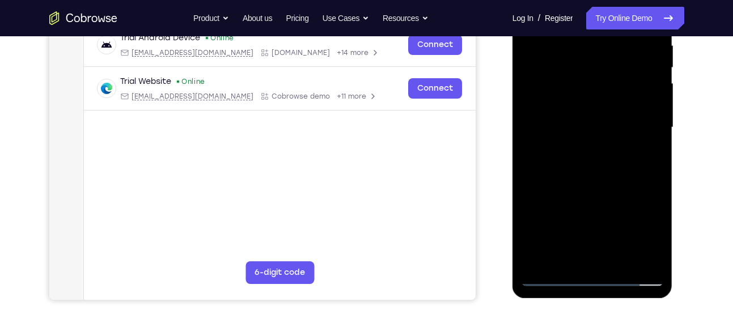
scroll to position [273, 0]
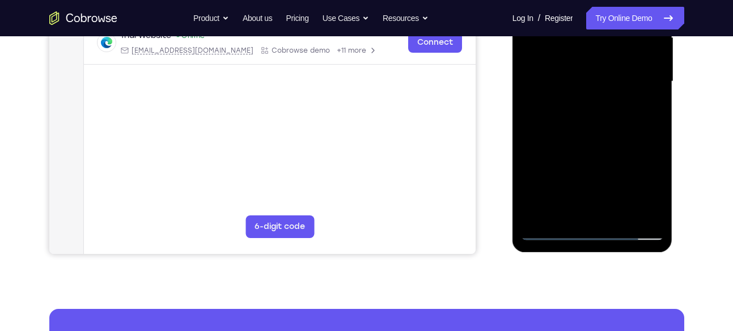
click at [560, 129] on div at bounding box center [592, 82] width 143 height 318
click at [547, 234] on div at bounding box center [592, 82] width 143 height 318
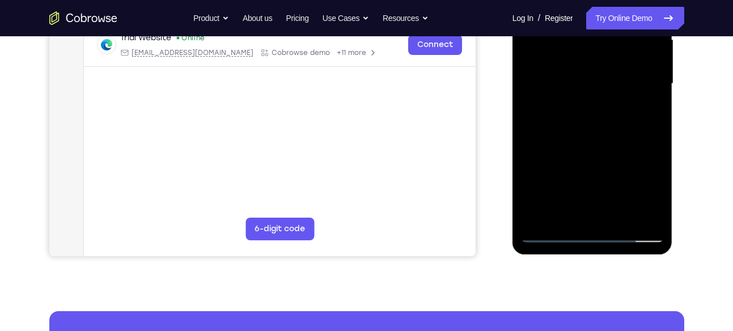
scroll to position [276, 0]
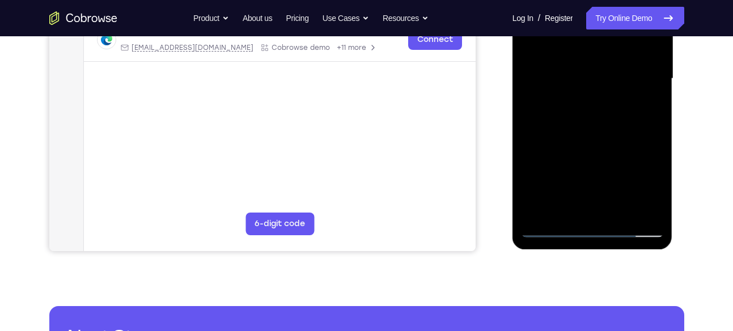
click at [642, 215] on div at bounding box center [592, 79] width 143 height 318
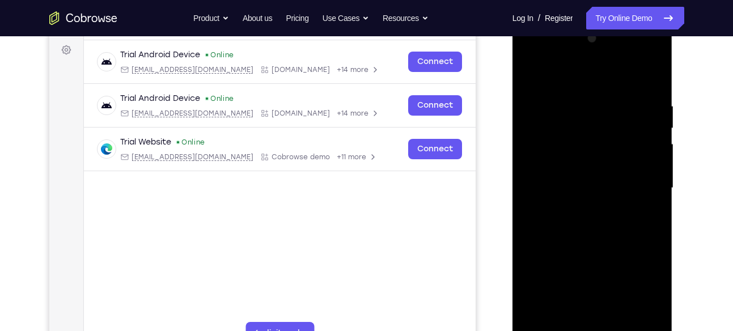
scroll to position [163, 0]
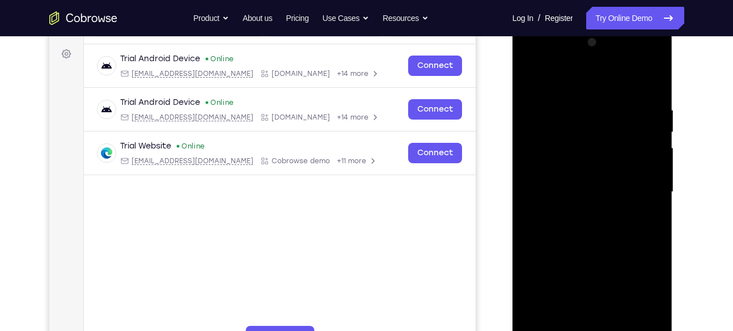
click at [638, 204] on div at bounding box center [592, 192] width 143 height 318
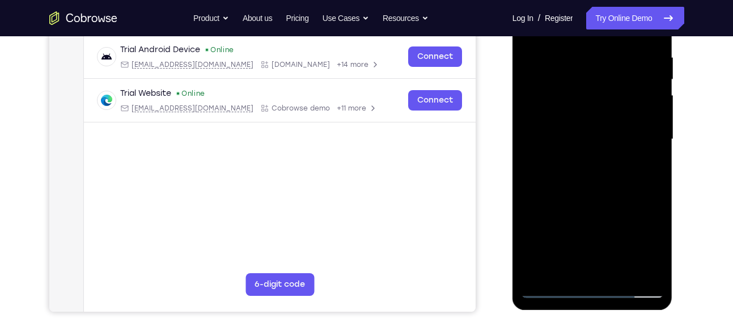
scroll to position [219, 0]
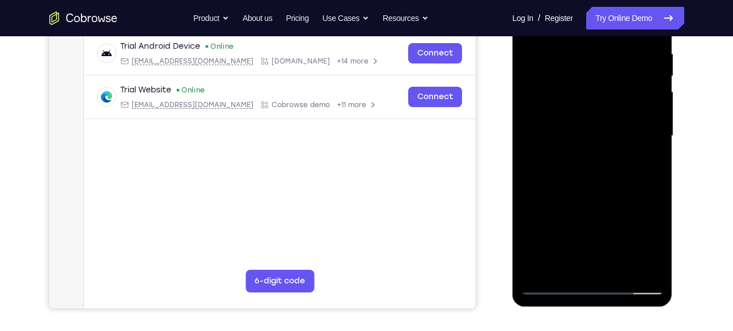
drag, startPoint x: 597, startPoint y: 218, endPoint x: 588, endPoint y: 113, distance: 105.9
click at [588, 113] on div at bounding box center [592, 136] width 143 height 318
drag, startPoint x: 599, startPoint y: 214, endPoint x: 597, endPoint y: 139, distance: 74.9
click at [597, 139] on div at bounding box center [592, 136] width 143 height 318
drag, startPoint x: 599, startPoint y: 203, endPoint x: 594, endPoint y: 158, distance: 45.0
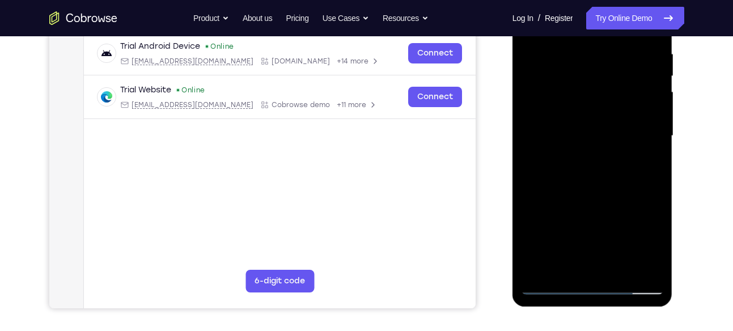
click at [594, 158] on div at bounding box center [592, 136] width 143 height 318
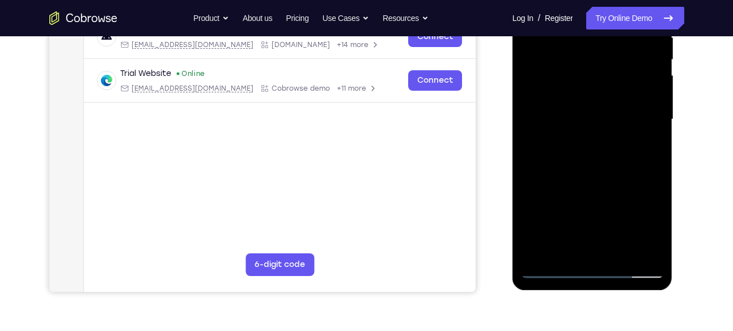
drag, startPoint x: 591, startPoint y: 195, endPoint x: 578, endPoint y: 111, distance: 84.8
click at [578, 111] on div at bounding box center [592, 120] width 143 height 318
drag, startPoint x: 587, startPoint y: 206, endPoint x: 566, endPoint y: 105, distance: 102.7
click at [566, 105] on div at bounding box center [592, 120] width 143 height 318
drag, startPoint x: 579, startPoint y: 205, endPoint x: 560, endPoint y: 94, distance: 113.3
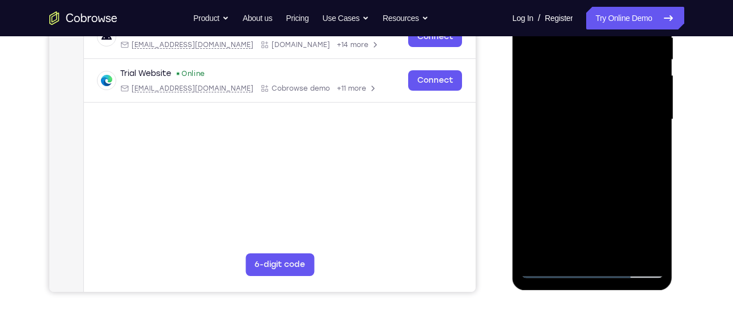
click at [560, 94] on div at bounding box center [592, 120] width 143 height 318
drag, startPoint x: 576, startPoint y: 207, endPoint x: 565, endPoint y: 111, distance: 97.0
click at [565, 111] on div at bounding box center [592, 120] width 143 height 318
drag, startPoint x: 591, startPoint y: 217, endPoint x: 576, endPoint y: 98, distance: 120.1
click at [576, 98] on div at bounding box center [592, 120] width 143 height 318
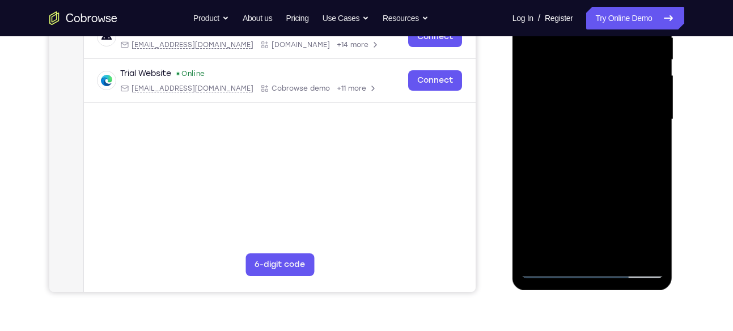
drag, startPoint x: 581, startPoint y: 204, endPoint x: 574, endPoint y: 117, distance: 87.5
click at [574, 117] on div at bounding box center [592, 120] width 143 height 318
drag, startPoint x: 575, startPoint y: 192, endPoint x: 572, endPoint y: 130, distance: 62.4
click at [572, 130] on div at bounding box center [592, 120] width 143 height 318
drag, startPoint x: 593, startPoint y: 204, endPoint x: 587, endPoint y: 139, distance: 64.3
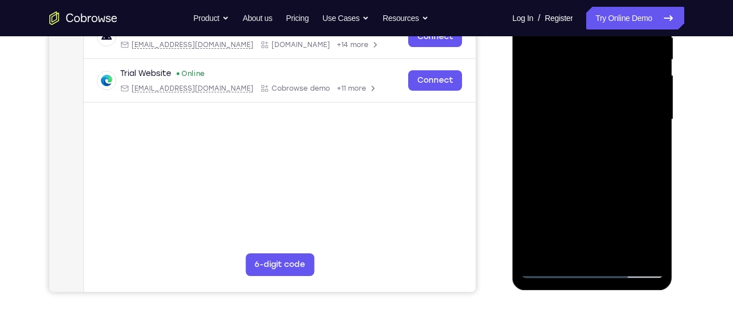
click at [587, 139] on div at bounding box center [592, 120] width 143 height 318
drag, startPoint x: 583, startPoint y: 210, endPoint x: 576, endPoint y: 112, distance: 98.3
click at [576, 112] on div at bounding box center [592, 120] width 143 height 318
drag, startPoint x: 588, startPoint y: 213, endPoint x: 580, endPoint y: 148, distance: 65.2
click at [580, 148] on div at bounding box center [592, 120] width 143 height 318
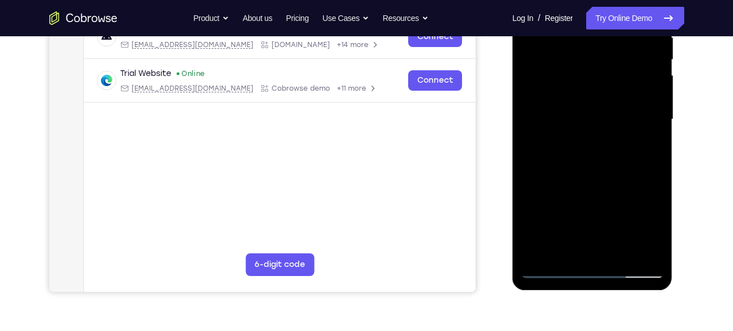
drag, startPoint x: 579, startPoint y: 188, endPoint x: 578, endPoint y: 105, distance: 83.4
click at [578, 105] on div at bounding box center [592, 120] width 143 height 318
drag, startPoint x: 591, startPoint y: 206, endPoint x: 591, endPoint y: 155, distance: 51.0
click at [591, 155] on div at bounding box center [592, 120] width 143 height 318
drag, startPoint x: 592, startPoint y: 210, endPoint x: 580, endPoint y: 141, distance: 70.3
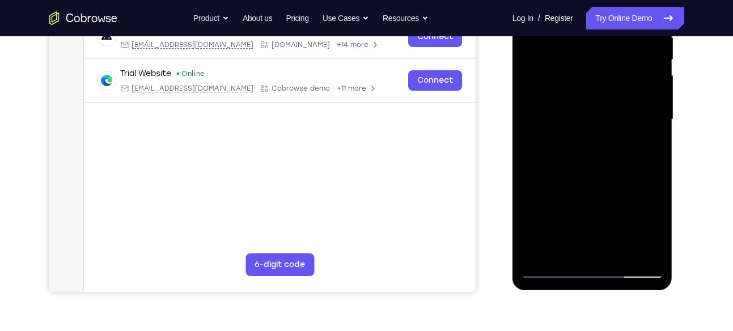
click at [580, 141] on div at bounding box center [592, 120] width 143 height 318
drag, startPoint x: 587, startPoint y: 217, endPoint x: 585, endPoint y: 157, distance: 60.7
click at [585, 157] on div at bounding box center [592, 120] width 143 height 318
drag, startPoint x: 593, startPoint y: 222, endPoint x: 578, endPoint y: 138, distance: 85.8
click at [578, 138] on div at bounding box center [592, 120] width 143 height 318
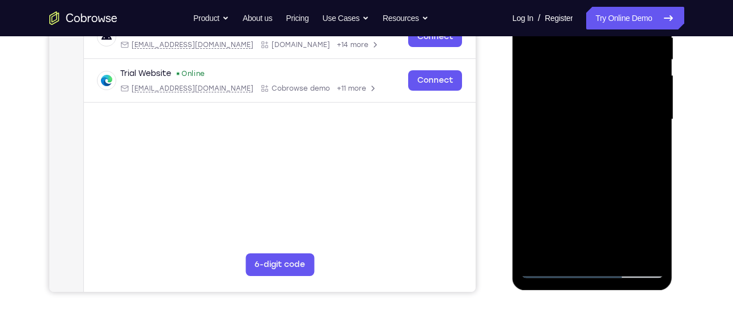
drag, startPoint x: 593, startPoint y: 217, endPoint x: 582, endPoint y: 119, distance: 98.1
click at [582, 119] on div at bounding box center [592, 120] width 143 height 318
drag, startPoint x: 595, startPoint y: 208, endPoint x: 591, endPoint y: 139, distance: 68.7
click at [591, 139] on div at bounding box center [592, 120] width 143 height 318
drag, startPoint x: 594, startPoint y: 213, endPoint x: 588, endPoint y: 115, distance: 97.7
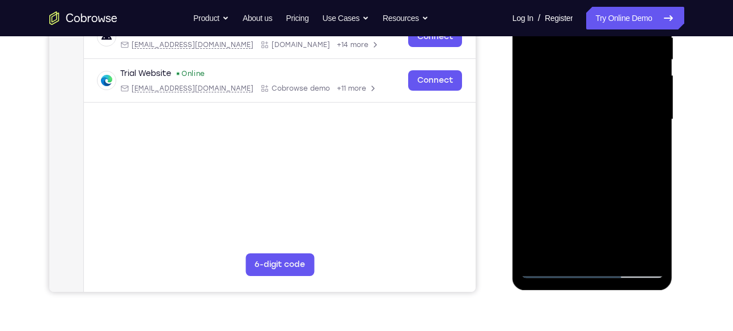
click at [588, 115] on div at bounding box center [592, 120] width 143 height 318
drag, startPoint x: 602, startPoint y: 211, endPoint x: 595, endPoint y: 122, distance: 88.7
click at [595, 122] on div at bounding box center [592, 120] width 143 height 318
drag, startPoint x: 591, startPoint y: 223, endPoint x: 589, endPoint y: 146, distance: 77.7
click at [589, 146] on div at bounding box center [592, 120] width 143 height 318
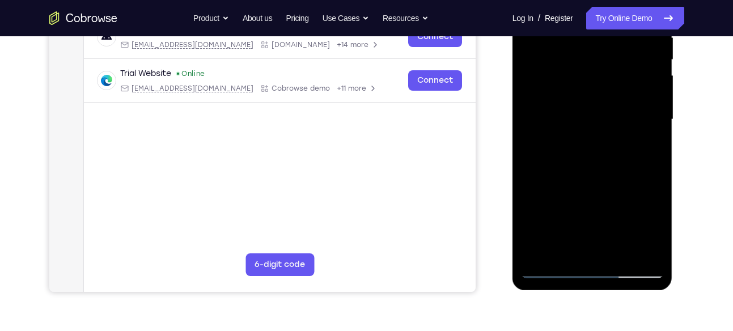
drag, startPoint x: 598, startPoint y: 225, endPoint x: 596, endPoint y: 135, distance: 89.6
click at [596, 135] on div at bounding box center [592, 120] width 143 height 318
drag, startPoint x: 604, startPoint y: 225, endPoint x: 599, endPoint y: 142, distance: 82.9
click at [599, 142] on div at bounding box center [592, 120] width 143 height 318
drag, startPoint x: 591, startPoint y: 226, endPoint x: 584, endPoint y: 122, distance: 104.0
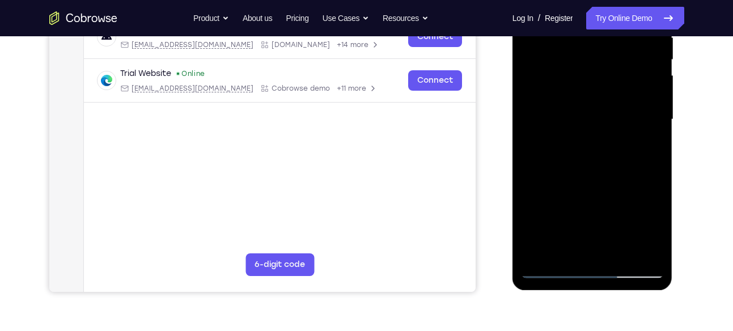
click at [584, 122] on div at bounding box center [592, 120] width 143 height 318
drag, startPoint x: 594, startPoint y: 200, endPoint x: 588, endPoint y: 145, distance: 55.9
click at [588, 145] on div at bounding box center [592, 120] width 143 height 318
drag, startPoint x: 586, startPoint y: 230, endPoint x: 581, endPoint y: 132, distance: 97.7
click at [581, 132] on div at bounding box center [592, 120] width 143 height 318
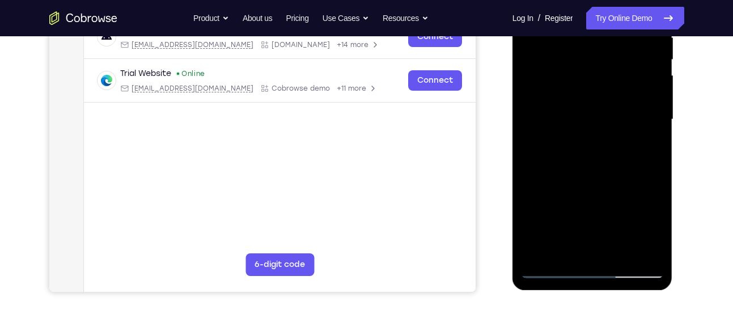
drag, startPoint x: 597, startPoint y: 219, endPoint x: 578, endPoint y: 82, distance: 139.0
click at [578, 82] on div at bounding box center [592, 120] width 143 height 318
drag, startPoint x: 590, startPoint y: 211, endPoint x: 579, endPoint y: 100, distance: 111.2
click at [579, 100] on div at bounding box center [592, 120] width 143 height 318
drag
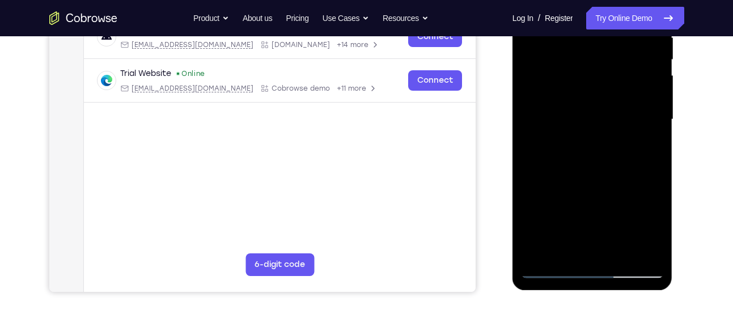
click at [576, 108] on div at bounding box center [592, 120] width 143 height 318
click at [572, 107] on div at bounding box center [592, 120] width 143 height 318
click at [584, 124] on div at bounding box center [592, 120] width 143 height 318
click at [587, 213] on div at bounding box center [592, 120] width 143 height 318
click at [593, 157] on div at bounding box center [592, 120] width 143 height 318
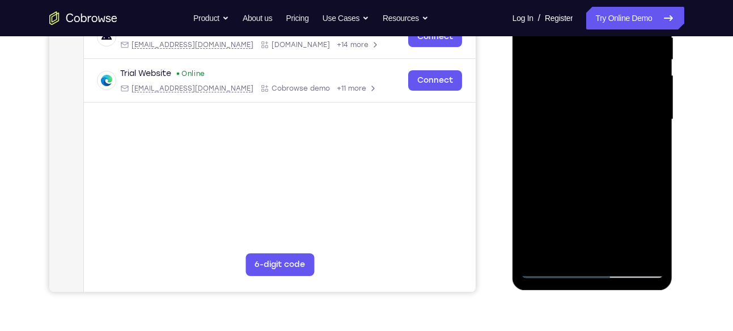
click at [558, 111] on div at bounding box center [592, 120] width 143 height 318
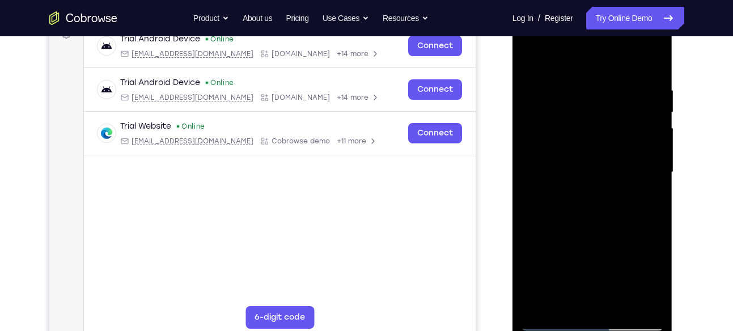
scroll to position [183, 0]
click at [551, 170] on div at bounding box center [592, 173] width 143 height 318
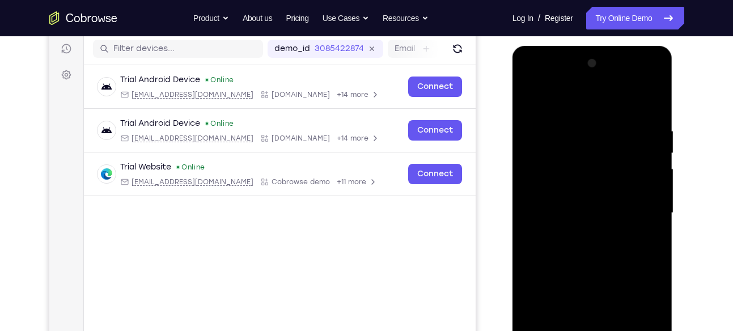
scroll to position [135, 0]
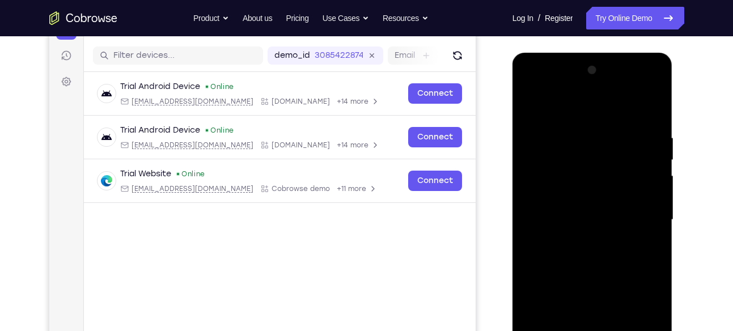
click at [602, 218] on div at bounding box center [592, 220] width 143 height 318
click at [533, 108] on div at bounding box center [592, 220] width 143 height 318
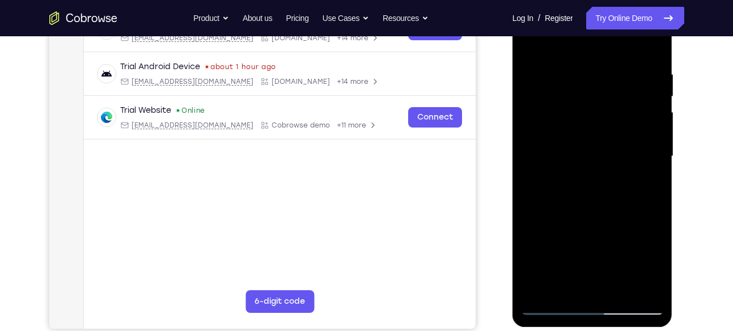
scroll to position [198, 0]
click at [636, 137] on div at bounding box center [592, 157] width 143 height 318
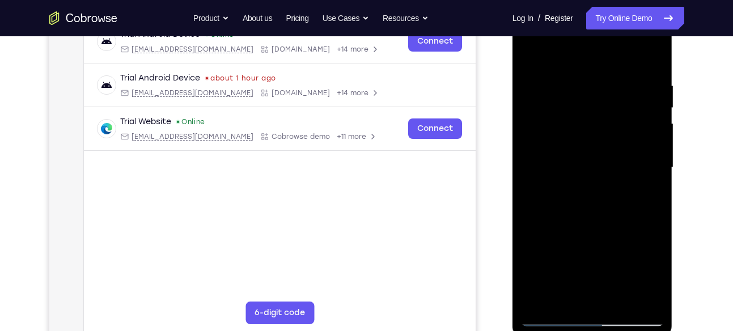
scroll to position [218, 0]
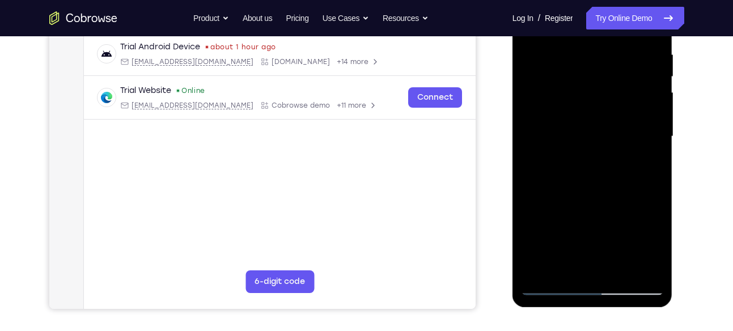
drag, startPoint x: 596, startPoint y: 193, endPoint x: 595, endPoint y: 154, distance: 39.7
click at [595, 154] on div at bounding box center [592, 137] width 143 height 318
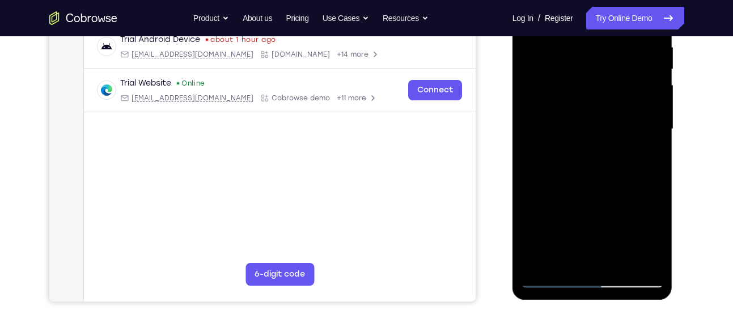
scroll to position [226, 0]
drag, startPoint x: 591, startPoint y: 185, endPoint x: 585, endPoint y: 121, distance: 64.9
click at [585, 121] on div at bounding box center [592, 129] width 143 height 318
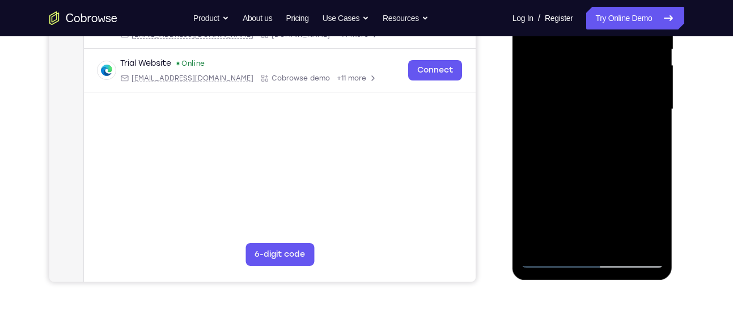
drag, startPoint x: 591, startPoint y: 173, endPoint x: 587, endPoint y: 128, distance: 45.5
click at [587, 128] on div at bounding box center [592, 110] width 143 height 318
drag, startPoint x: 591, startPoint y: 205, endPoint x: 580, endPoint y: 136, distance: 70.0
click at [580, 136] on div at bounding box center [592, 110] width 143 height 318
drag, startPoint x: 586, startPoint y: 208, endPoint x: 582, endPoint y: 163, distance: 45.5
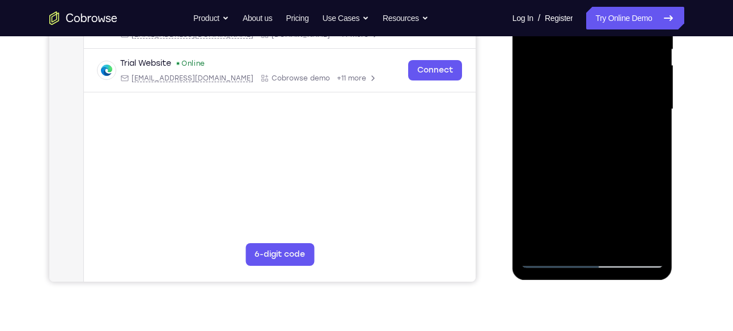
click at [582, 163] on div at bounding box center [592, 110] width 143 height 318
drag, startPoint x: 581, startPoint y: 201, endPoint x: 577, endPoint y: 145, distance: 56.2
click at [577, 145] on div at bounding box center [592, 110] width 143 height 318
drag, startPoint x: 592, startPoint y: 200, endPoint x: 587, endPoint y: 160, distance: 40.0
click at [587, 160] on div at bounding box center [592, 110] width 143 height 318
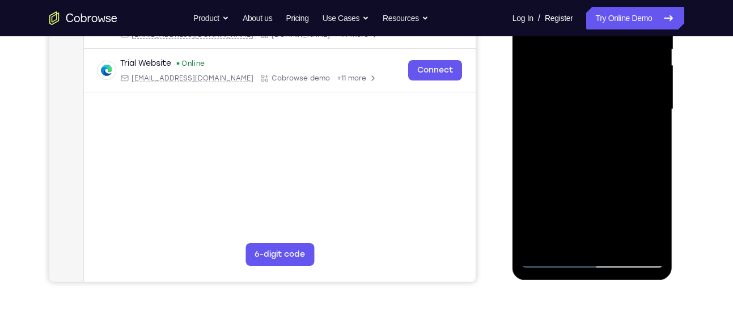
drag, startPoint x: 585, startPoint y: 201, endPoint x: 581, endPoint y: 160, distance: 41.0
click at [581, 160] on div at bounding box center [592, 110] width 143 height 318
drag, startPoint x: 582, startPoint y: 201, endPoint x: 576, endPoint y: 154, distance: 47.6
click at [576, 154] on div at bounding box center [592, 110] width 143 height 318
drag, startPoint x: 583, startPoint y: 202, endPoint x: 580, endPoint y: 170, distance: 31.9
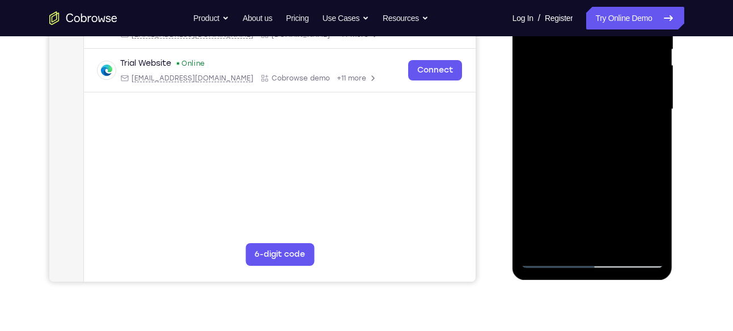
click at [580, 170] on div at bounding box center [592, 110] width 143 height 318
drag, startPoint x: 585, startPoint y: 188, endPoint x: 582, endPoint y: 157, distance: 31.3
click at [582, 157] on div at bounding box center [592, 110] width 143 height 318
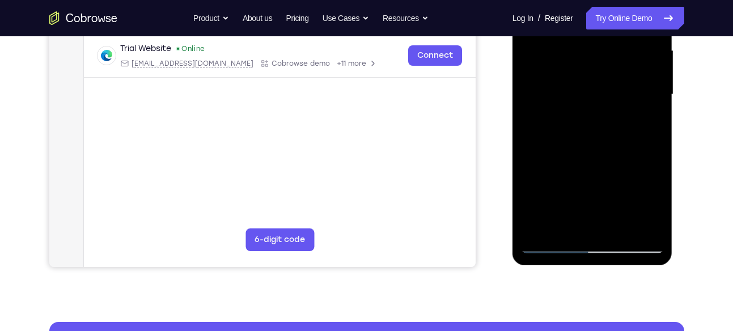
drag, startPoint x: 583, startPoint y: 187, endPoint x: 582, endPoint y: 146, distance: 41.4
click at [582, 146] on div at bounding box center [592, 95] width 143 height 318
drag, startPoint x: 580, startPoint y: 181, endPoint x: 576, endPoint y: 151, distance: 29.8
click at [576, 151] on div at bounding box center [592, 95] width 143 height 318
drag, startPoint x: 572, startPoint y: 205, endPoint x: 572, endPoint y: 163, distance: 42.0
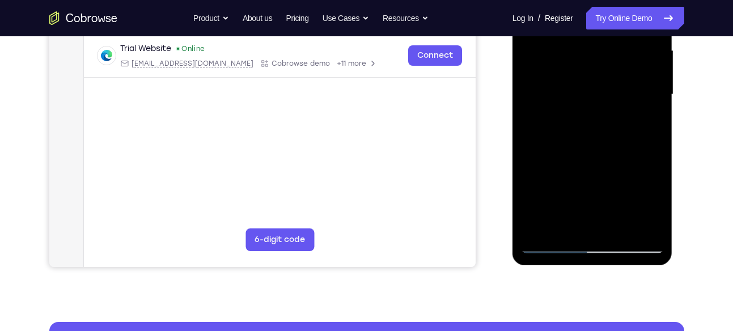
click at [572, 163] on div at bounding box center [592, 95] width 143 height 318
drag, startPoint x: 578, startPoint y: 194, endPoint x: 569, endPoint y: 148, distance: 46.8
click at [569, 148] on div at bounding box center [592, 95] width 143 height 318
drag, startPoint x: 576, startPoint y: 191, endPoint x: 570, endPoint y: 155, distance: 36.8
click at [570, 155] on div at bounding box center [592, 95] width 143 height 318
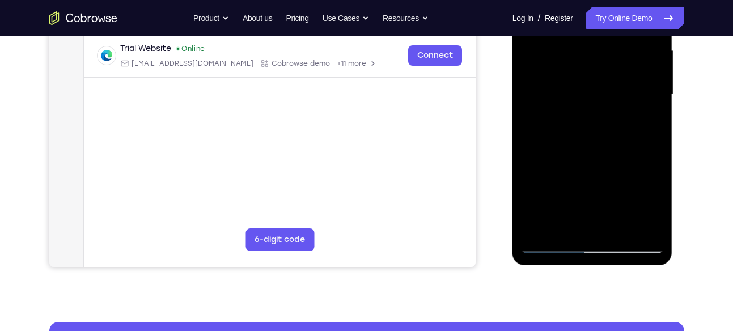
drag, startPoint x: 572, startPoint y: 180, endPoint x: 567, endPoint y: 154, distance: 25.9
click at [567, 154] on div at bounding box center [592, 95] width 143 height 318
drag, startPoint x: 567, startPoint y: 199, endPoint x: 569, endPoint y: 184, distance: 15.4
click at [569, 184] on div at bounding box center [592, 95] width 143 height 318
drag, startPoint x: 568, startPoint y: 201, endPoint x: 566, endPoint y: 163, distance: 38.0
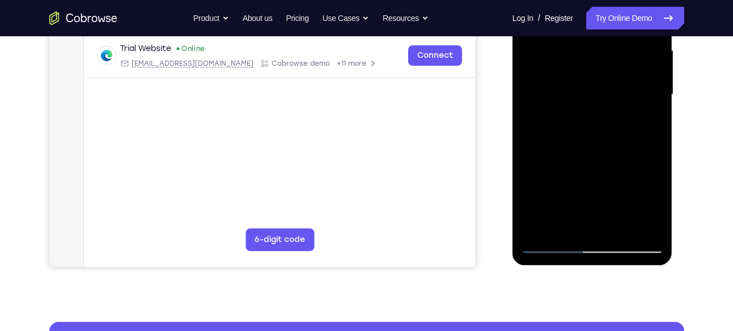
click at [566, 163] on div at bounding box center [592, 95] width 143 height 318
drag, startPoint x: 569, startPoint y: 181, endPoint x: 566, endPoint y: 142, distance: 39.8
click at [566, 142] on div at bounding box center [592, 95] width 143 height 318
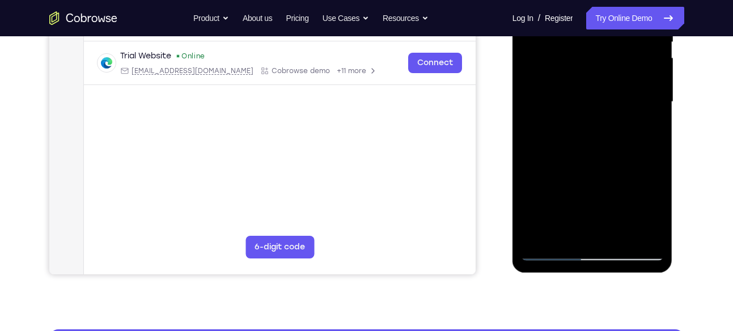
scroll to position [252, 0]
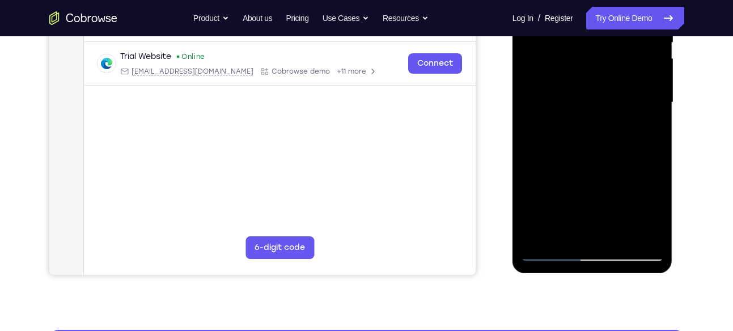
drag, startPoint x: 572, startPoint y: 132, endPoint x: 571, endPoint y: 168, distance: 36.3
click at [571, 168] on div at bounding box center [592, 103] width 143 height 318
drag, startPoint x: 570, startPoint y: 181, endPoint x: 564, endPoint y: 136, distance: 45.2
click at [564, 136] on div at bounding box center [592, 103] width 143 height 318
drag, startPoint x: 581, startPoint y: 191, endPoint x: 576, endPoint y: 153, distance: 38.3
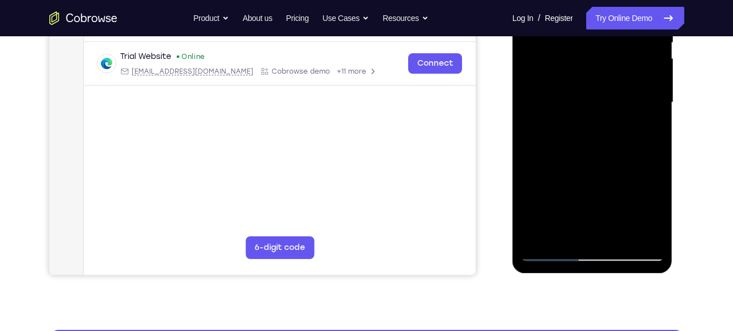
click at [576, 153] on div at bounding box center [592, 103] width 143 height 318
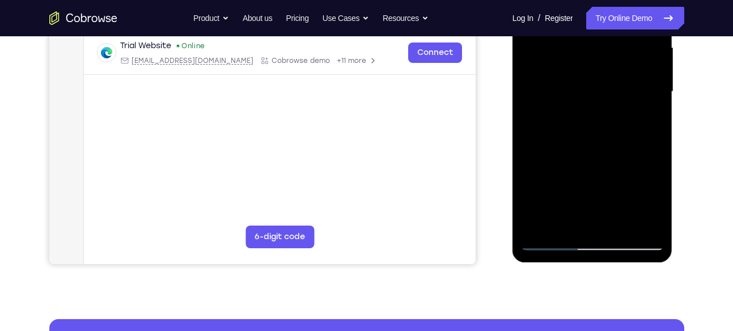
drag, startPoint x: 584, startPoint y: 188, endPoint x: 570, endPoint y: 136, distance: 54.1
click at [570, 136] on div at bounding box center [592, 92] width 143 height 318
drag, startPoint x: 581, startPoint y: 187, endPoint x: 576, endPoint y: 152, distance: 35.1
click at [576, 152] on div at bounding box center [592, 92] width 143 height 318
drag, startPoint x: 573, startPoint y: 172, endPoint x: 570, endPoint y: 136, distance: 35.9
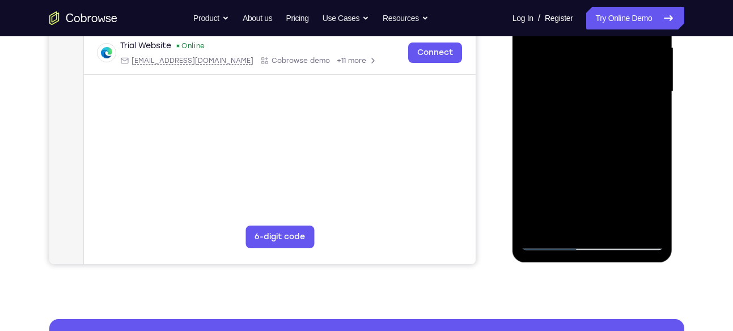
click at [570, 136] on div at bounding box center [592, 92] width 143 height 318
drag, startPoint x: 573, startPoint y: 181, endPoint x: 572, endPoint y: 142, distance: 38.6
click at [572, 142] on div at bounding box center [592, 92] width 143 height 318
drag, startPoint x: 572, startPoint y: 163, endPoint x: 568, endPoint y: 122, distance: 41.6
click at [568, 122] on div at bounding box center [592, 92] width 143 height 318
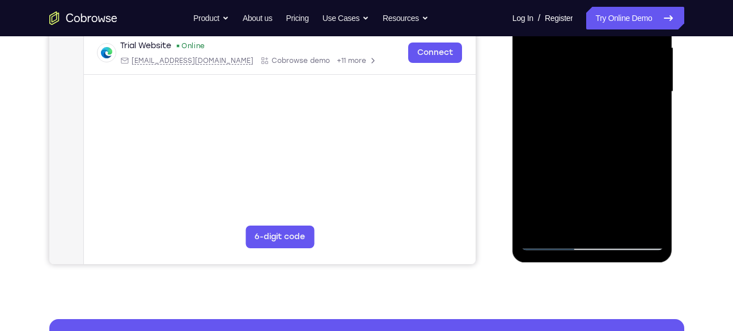
drag, startPoint x: 576, startPoint y: 179, endPoint x: 570, endPoint y: 135, distance: 44.0
click at [570, 135] on div at bounding box center [592, 92] width 143 height 318
drag, startPoint x: 573, startPoint y: 205, endPoint x: 572, endPoint y: 160, distance: 45.4
click at [572, 160] on div at bounding box center [592, 92] width 143 height 318
click at [570, 138] on div at bounding box center [592, 92] width 143 height 318
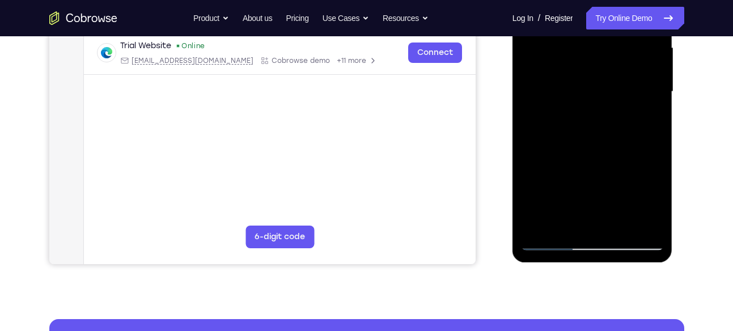
click at [579, 145] on div at bounding box center [592, 92] width 143 height 318
click at [578, 139] on div at bounding box center [592, 92] width 143 height 318
click at [569, 142] on div at bounding box center [592, 92] width 143 height 318
click at [568, 155] on div at bounding box center [592, 92] width 143 height 318
click at [560, 168] on div at bounding box center [592, 92] width 143 height 318
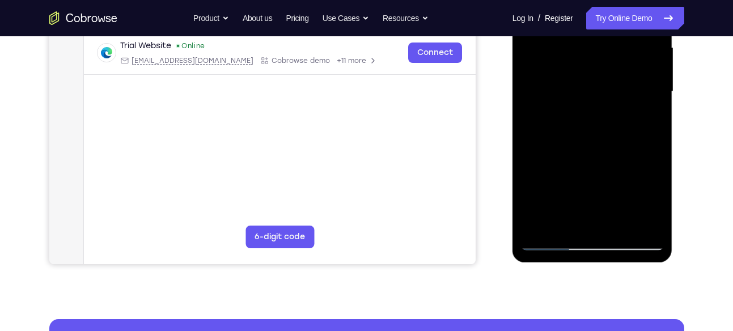
click at [570, 129] on div at bounding box center [592, 92] width 143 height 318
click at [575, 139] on div at bounding box center [592, 92] width 143 height 318
click at [578, 171] on div at bounding box center [592, 92] width 143 height 318
drag, startPoint x: 580, startPoint y: 202, endPoint x: 585, endPoint y: 133, distance: 69.9
click at [585, 133] on div at bounding box center [592, 92] width 143 height 318
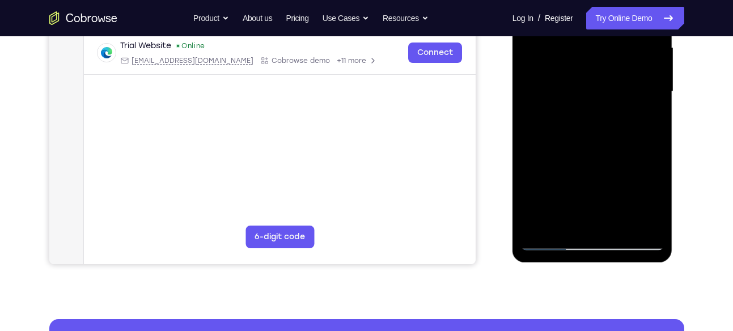
click at [580, 139] on div at bounding box center [592, 92] width 143 height 318
click at [571, 141] on div at bounding box center [592, 92] width 143 height 318
click at [568, 153] on div at bounding box center [592, 92] width 143 height 318
click at [564, 156] on div at bounding box center [592, 92] width 143 height 318
click at [569, 154] on div at bounding box center [592, 92] width 143 height 318
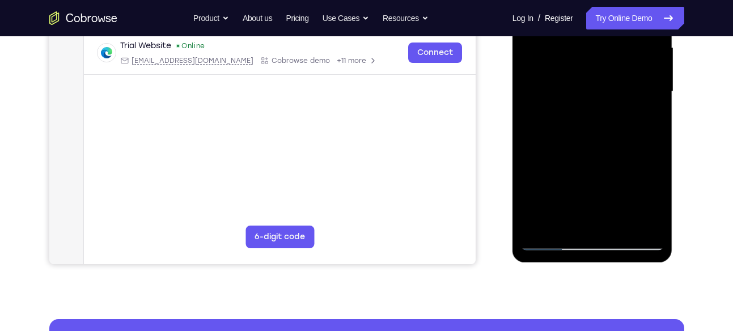
click at [569, 137] on div at bounding box center [592, 92] width 143 height 318
click at [566, 140] on div at bounding box center [592, 92] width 143 height 318
click at [568, 137] on div at bounding box center [592, 92] width 143 height 318
click at [569, 142] on div at bounding box center [592, 92] width 143 height 318
click at [568, 153] on div at bounding box center [592, 92] width 143 height 318
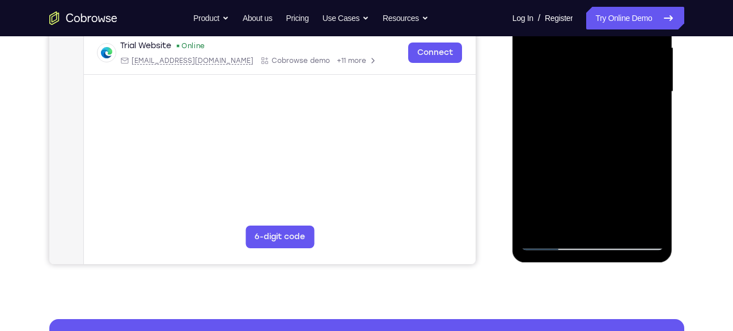
click at [575, 132] on div at bounding box center [592, 92] width 143 height 318
click at [580, 145] on div at bounding box center [592, 92] width 143 height 318
click at [578, 143] on div at bounding box center [592, 92] width 143 height 318
click at [541, 226] on div at bounding box center [592, 92] width 143 height 318
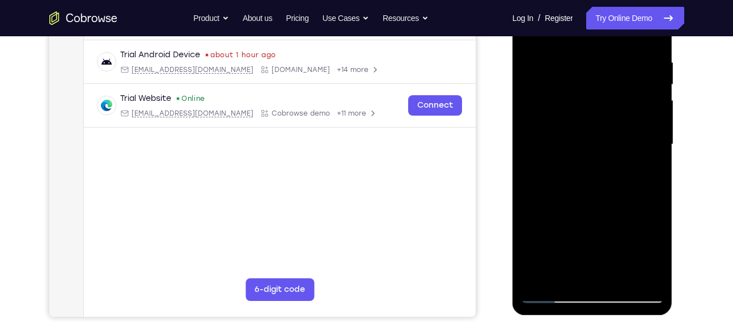
scroll to position [209, 0]
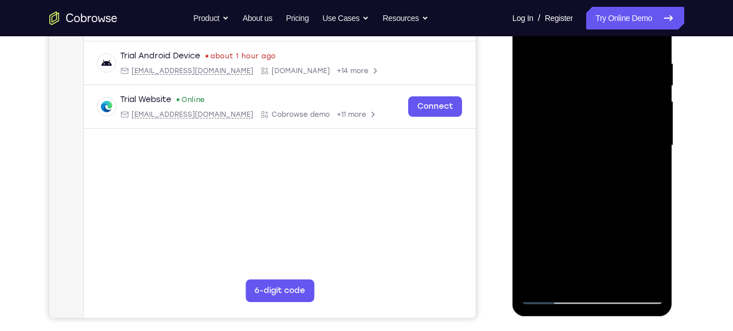
click at [630, 269] on div at bounding box center [592, 146] width 143 height 318
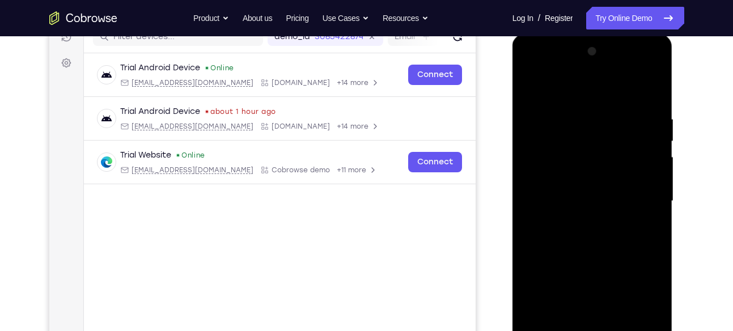
scroll to position [154, 0]
click at [633, 227] on div at bounding box center [592, 201] width 143 height 318
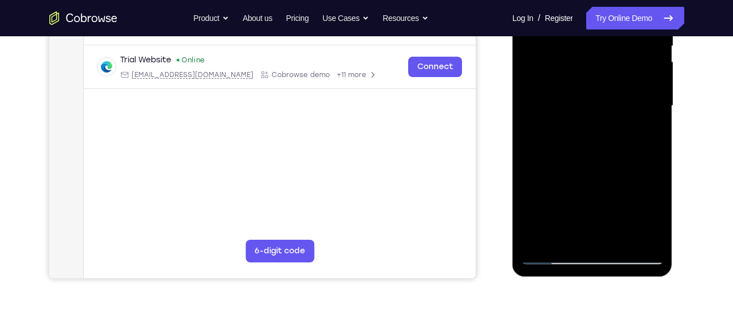
scroll to position [271, 0]
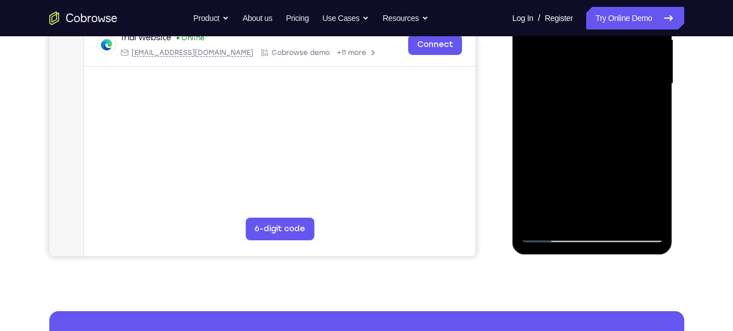
click at [656, 204] on div at bounding box center [592, 84] width 143 height 318
click at [619, 219] on div at bounding box center [592, 84] width 143 height 318
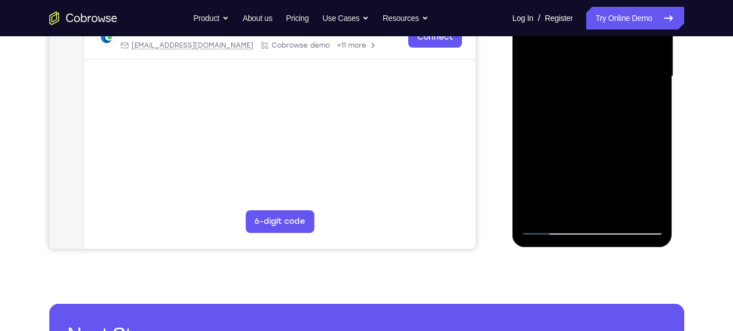
scroll to position [279, 0]
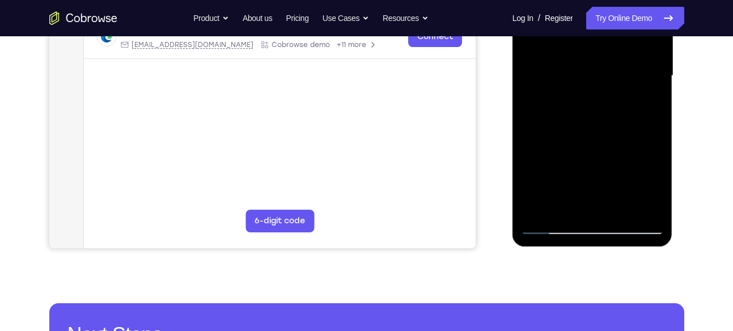
click at [553, 231] on div at bounding box center [592, 76] width 143 height 318
click at [620, 209] on div at bounding box center [592, 76] width 143 height 318
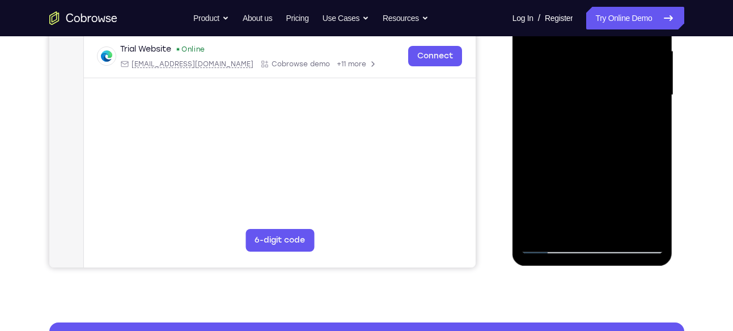
scroll to position [256, 0]
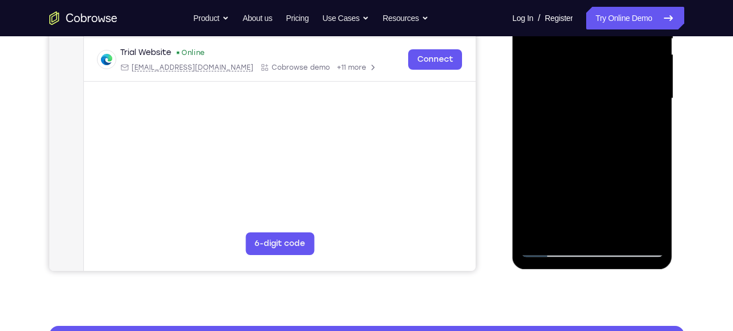
click at [590, 146] on div at bounding box center [592, 99] width 143 height 318
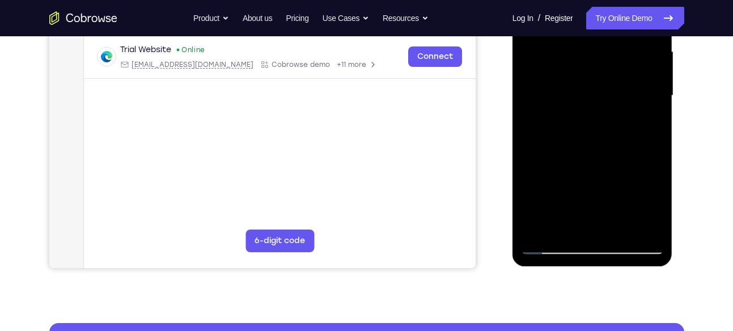
click at [532, 163] on div at bounding box center [592, 96] width 143 height 318
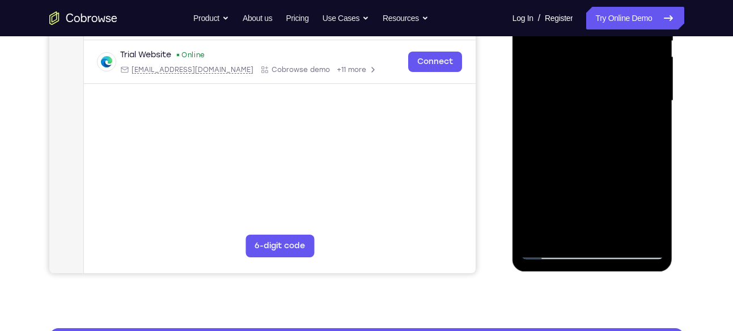
scroll to position [269, 0]
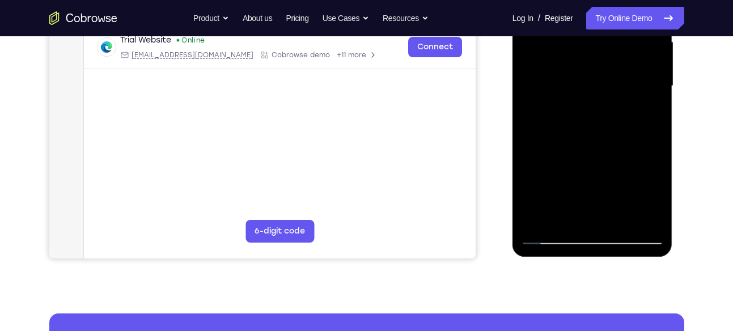
click at [530, 150] on div at bounding box center [592, 86] width 143 height 318
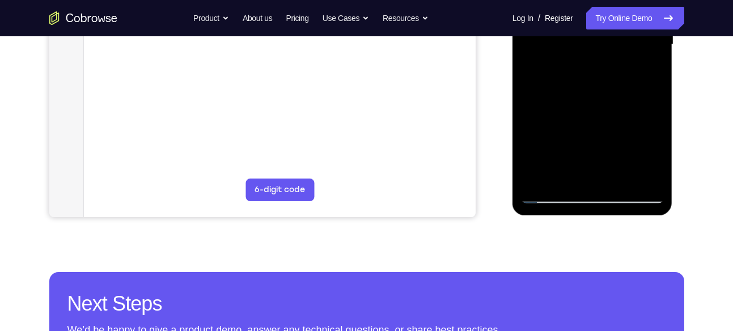
scroll to position [310, 0]
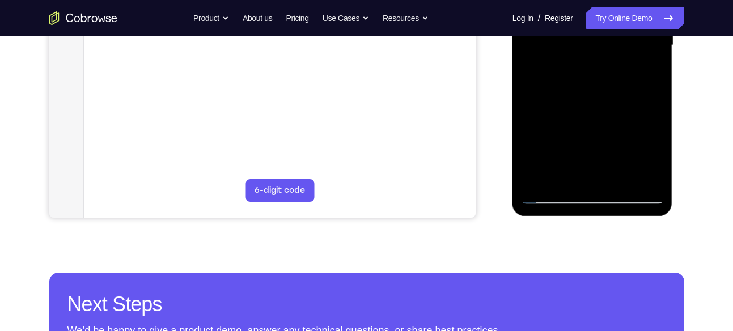
click at [644, 181] on div at bounding box center [592, 46] width 143 height 318
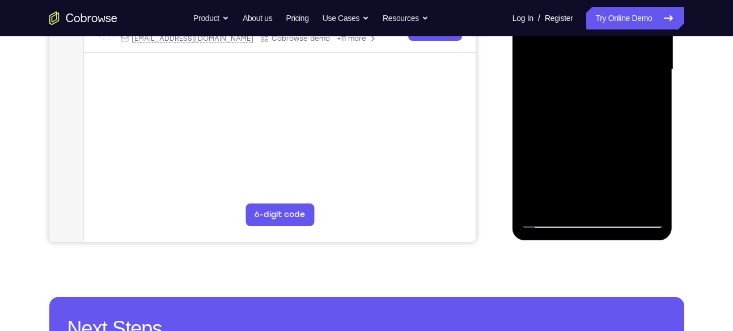
scroll to position [287, 0]
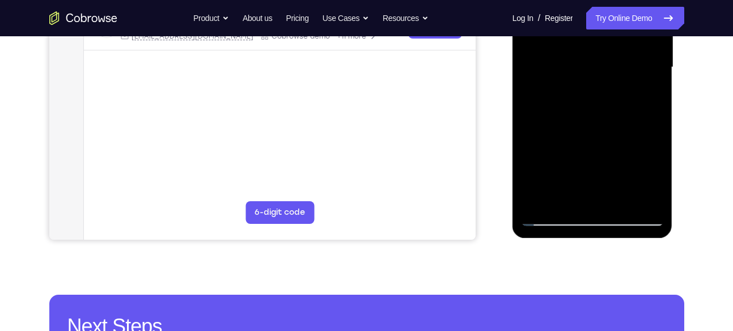
click at [564, 201] on div at bounding box center [592, 68] width 143 height 318
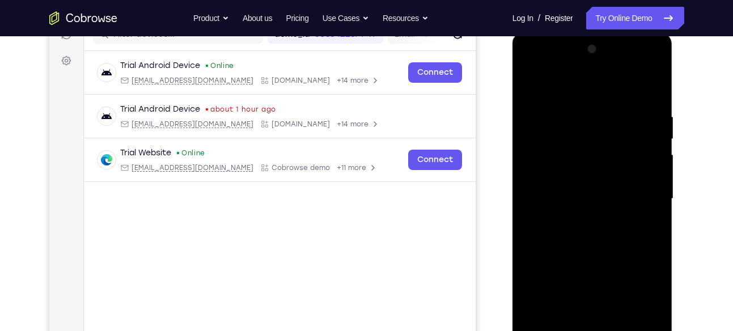
scroll to position [155, 0]
click at [578, 84] on div at bounding box center [592, 200] width 143 height 318
click at [586, 128] on div at bounding box center [592, 200] width 143 height 318
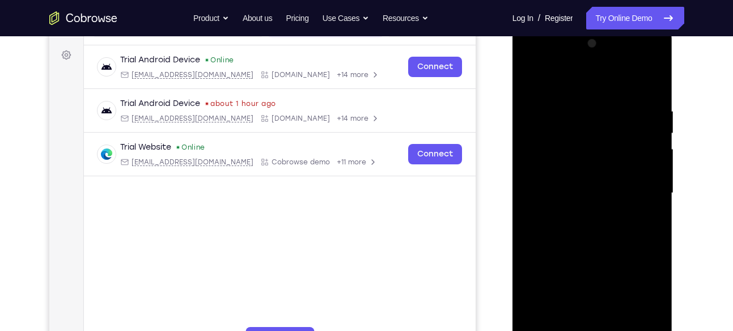
scroll to position [160, 0]
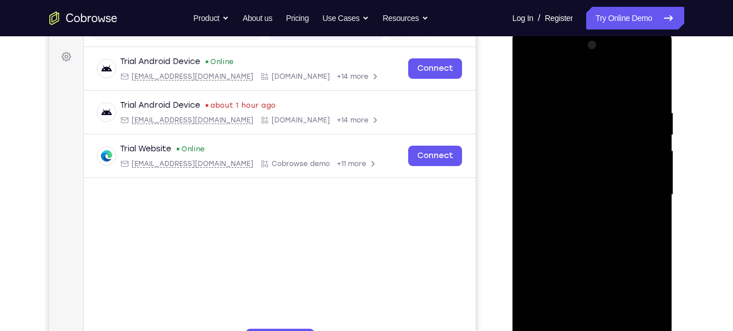
click at [531, 83] on div at bounding box center [592, 195] width 143 height 318
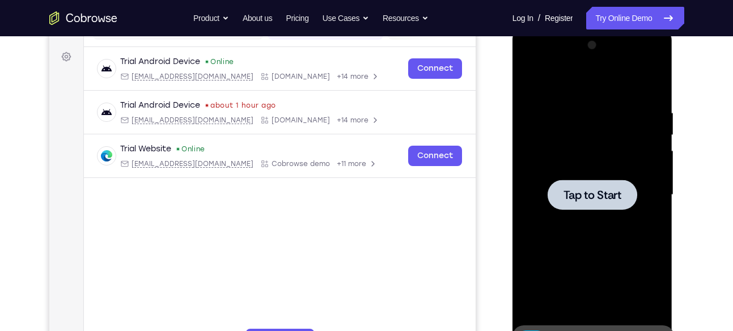
click at [603, 130] on div at bounding box center [592, 195] width 143 height 318
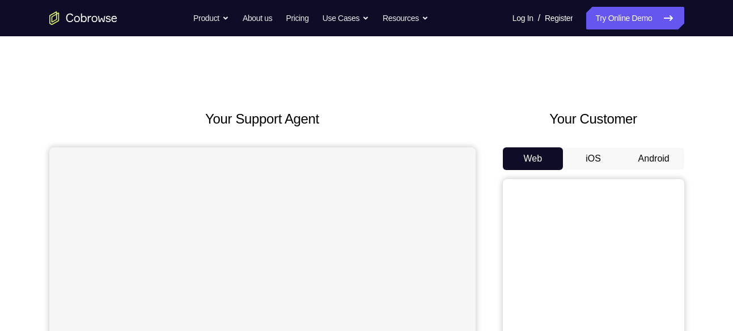
click at [652, 158] on button "Android" at bounding box center [654, 158] width 61 height 23
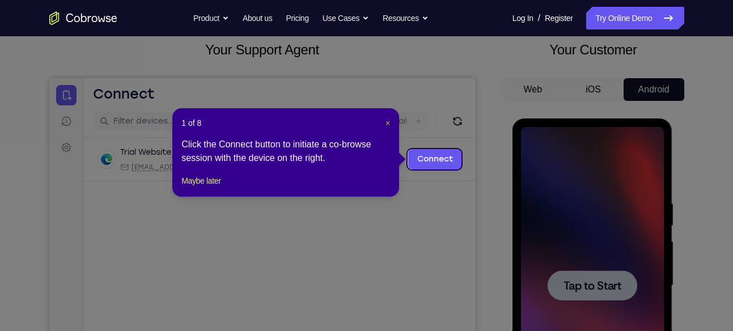
click at [388, 122] on span "×" at bounding box center [388, 123] width 5 height 9
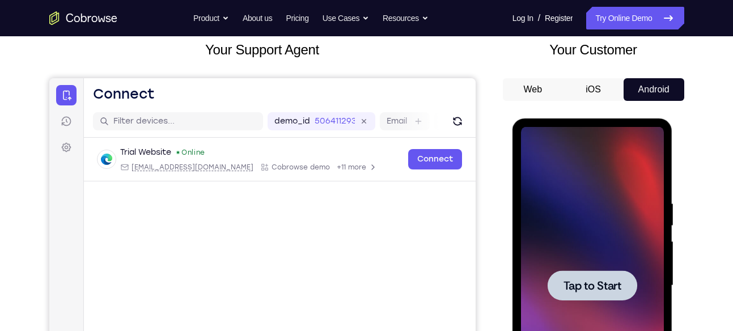
click at [597, 205] on div at bounding box center [592, 286] width 143 height 318
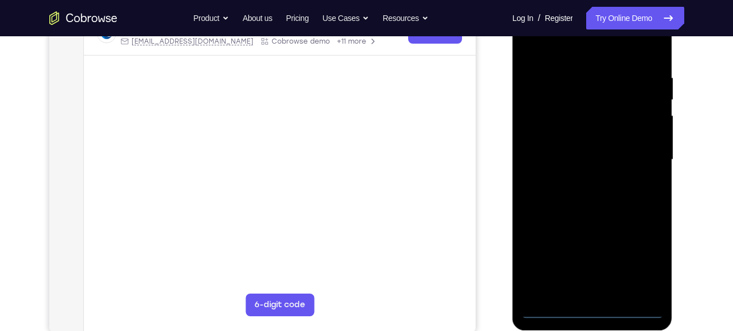
scroll to position [199, 0]
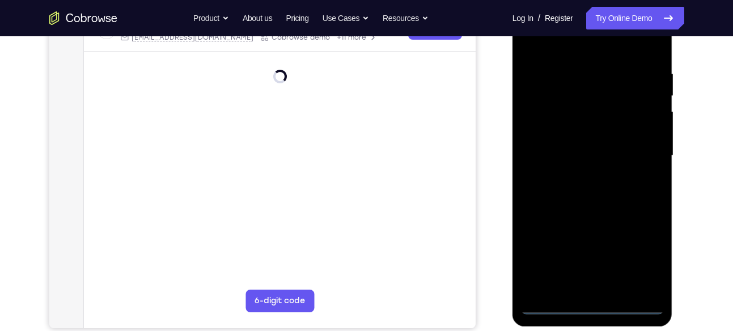
click at [590, 310] on div at bounding box center [592, 156] width 143 height 318
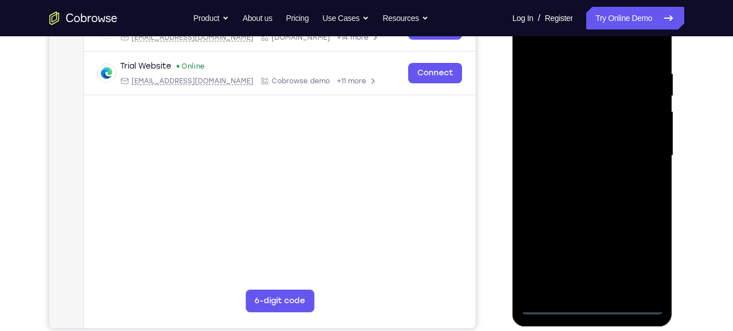
click at [646, 259] on div at bounding box center [592, 156] width 143 height 318
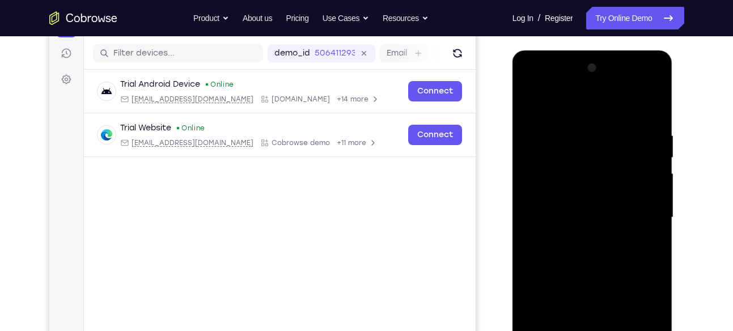
scroll to position [137, 0]
click at [528, 86] on div at bounding box center [592, 219] width 143 height 318
click at [645, 209] on div at bounding box center [592, 219] width 143 height 318
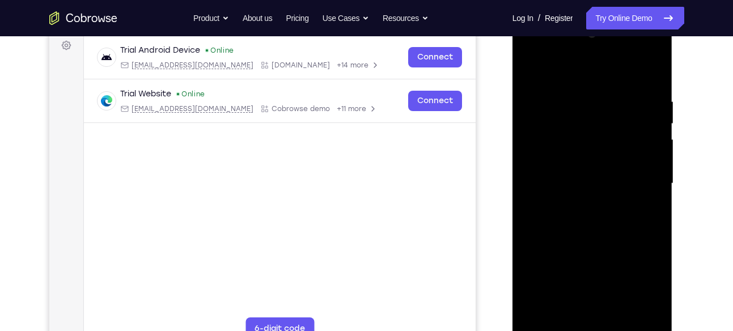
scroll to position [176, 0]
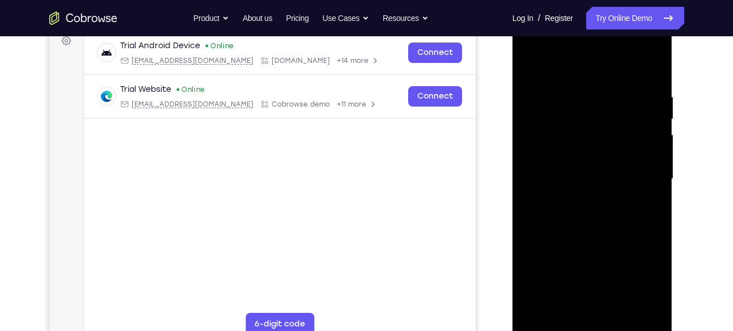
click at [583, 205] on div at bounding box center [592, 179] width 143 height 318
click at [571, 171] on div at bounding box center [592, 179] width 143 height 318
click at [569, 162] on div at bounding box center [592, 179] width 143 height 318
click at [564, 181] on div at bounding box center [592, 179] width 143 height 318
click at [601, 165] on div at bounding box center [592, 179] width 143 height 318
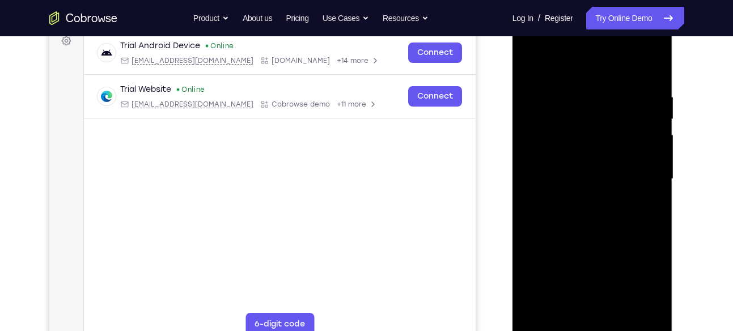
click at [576, 176] on div at bounding box center [592, 179] width 143 height 318
click at [599, 206] on div at bounding box center [592, 179] width 143 height 318
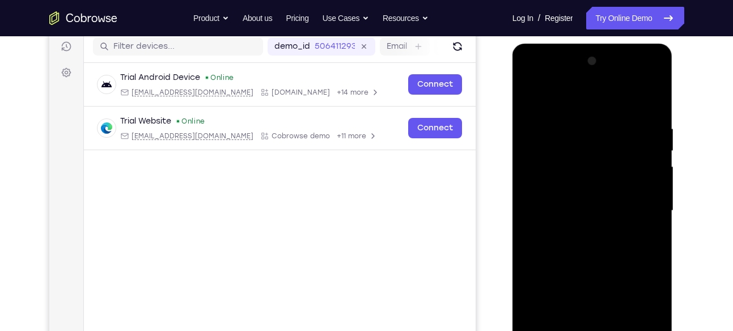
scroll to position [138, 0]
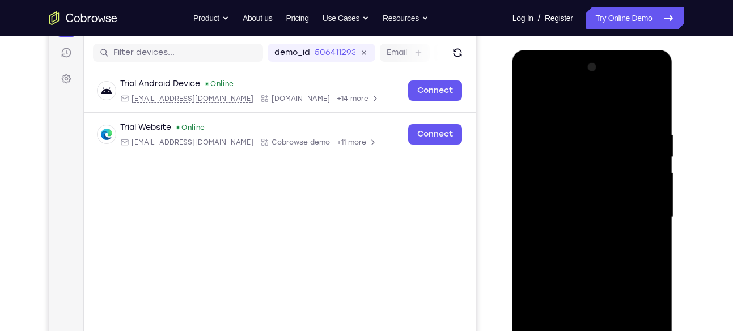
drag, startPoint x: 588, startPoint y: 109, endPoint x: 587, endPoint y: 22, distance: 87.3
click at [587, 50] on html "Online web based iOS Simulators and Android Emulators. Run iPhone, iPad, Mobile…" at bounding box center [594, 220] width 162 height 340
click at [649, 115] on div at bounding box center [592, 217] width 143 height 318
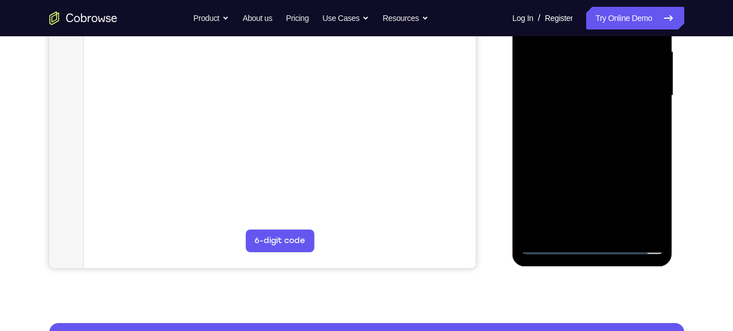
scroll to position [260, 0]
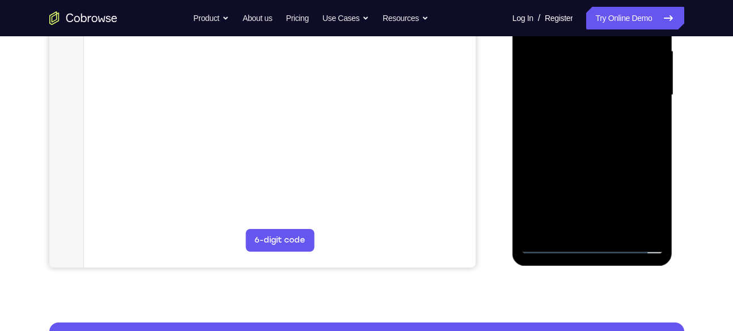
click at [620, 226] on div at bounding box center [592, 95] width 143 height 318
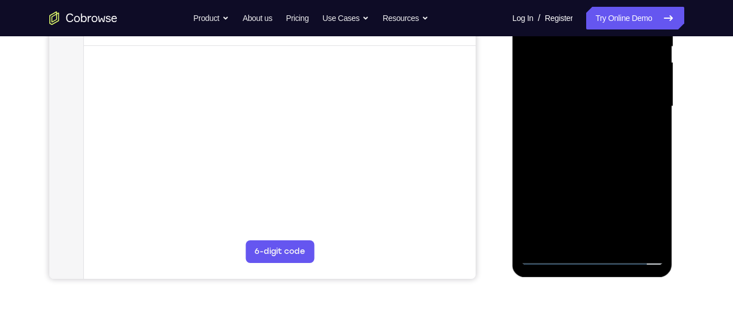
scroll to position [248, 0]
click at [601, 168] on div at bounding box center [592, 107] width 143 height 318
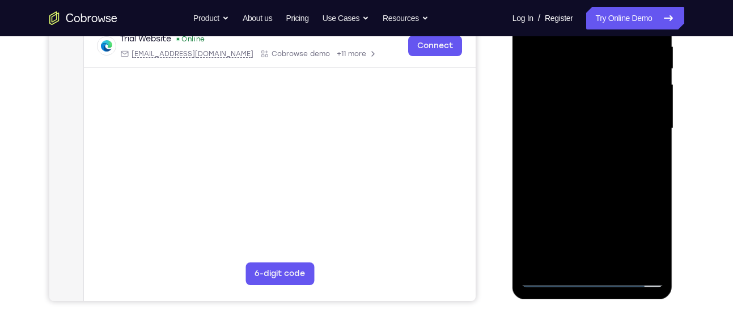
scroll to position [226, 0]
click at [583, 126] on div at bounding box center [592, 130] width 143 height 318
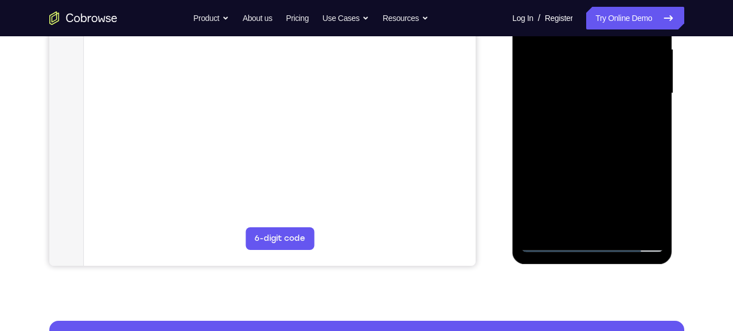
scroll to position [272, 0]
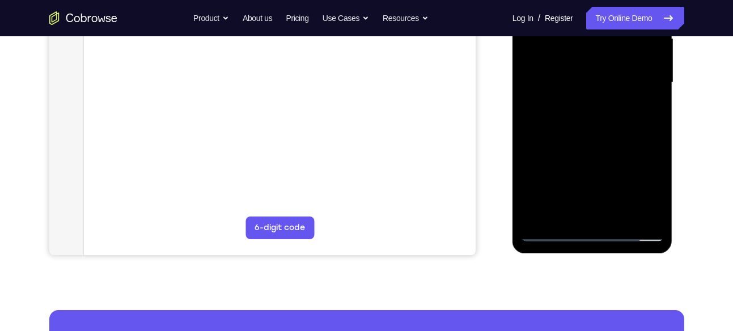
click at [596, 153] on div at bounding box center [592, 83] width 143 height 318
click at [617, 147] on div at bounding box center [592, 83] width 143 height 318
click at [649, 114] on div at bounding box center [592, 83] width 143 height 318
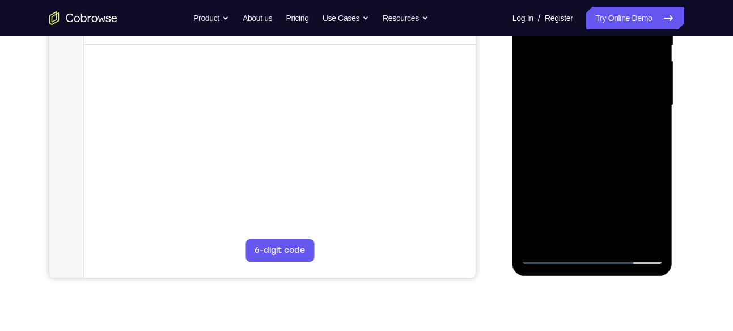
scroll to position [243, 0]
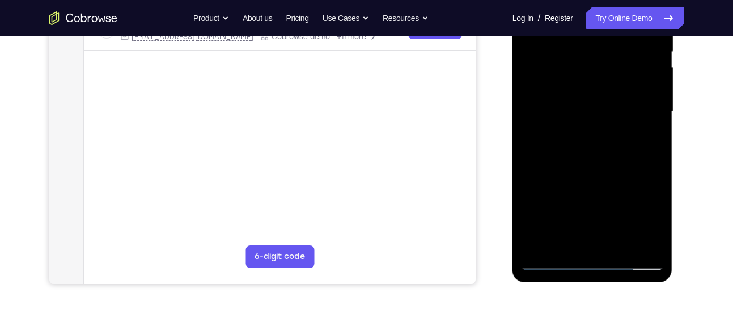
click at [560, 74] on div at bounding box center [592, 112] width 143 height 318
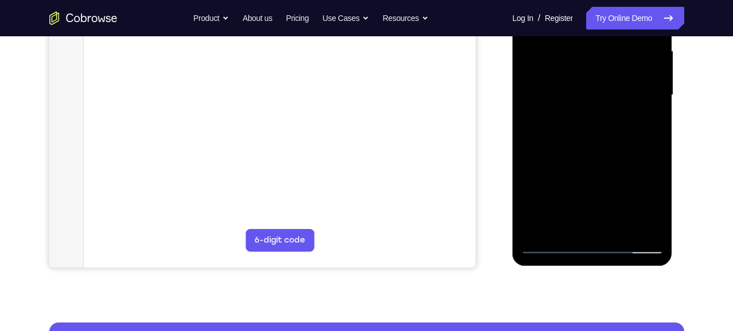
scroll to position [266, 0]
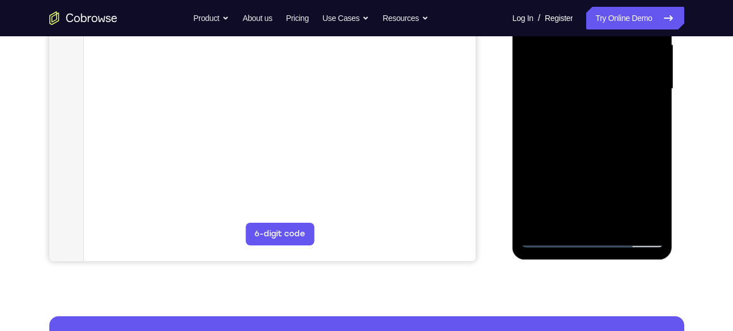
click at [587, 149] on div at bounding box center [592, 89] width 143 height 318
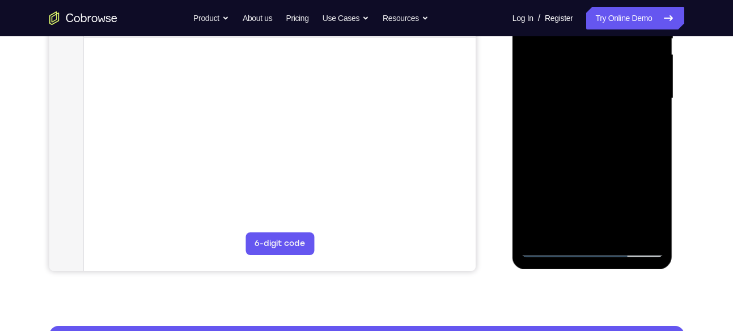
scroll to position [258, 0]
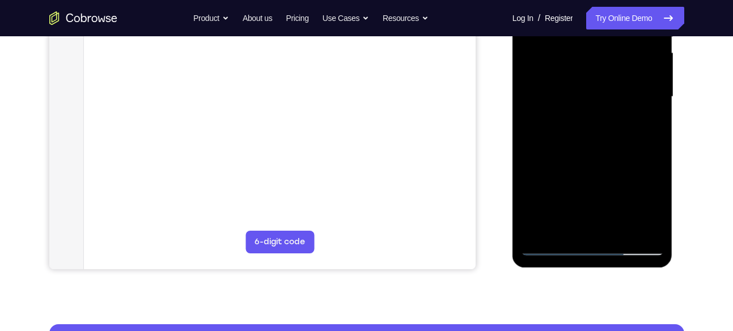
click at [643, 127] on div at bounding box center [592, 97] width 143 height 318
click at [649, 129] on div at bounding box center [592, 97] width 143 height 318
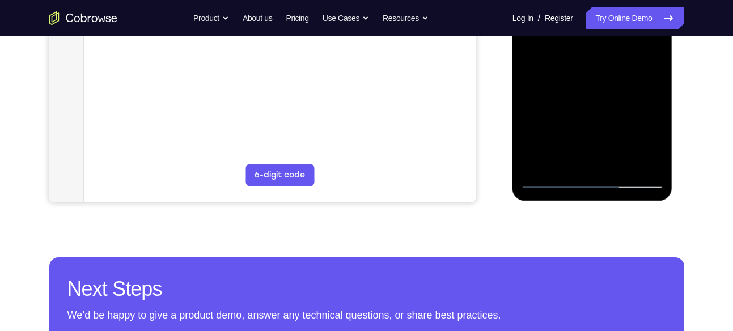
scroll to position [325, 0]
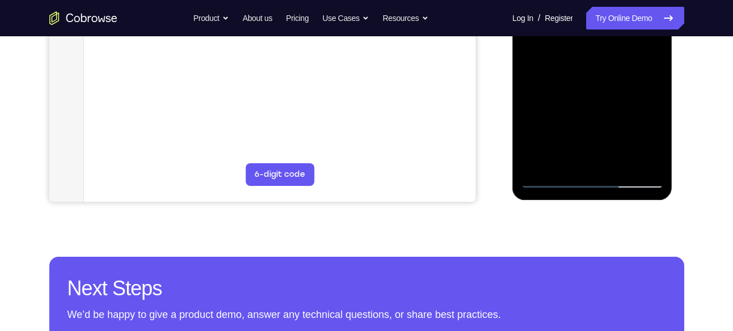
click at [548, 182] on div at bounding box center [592, 30] width 143 height 318
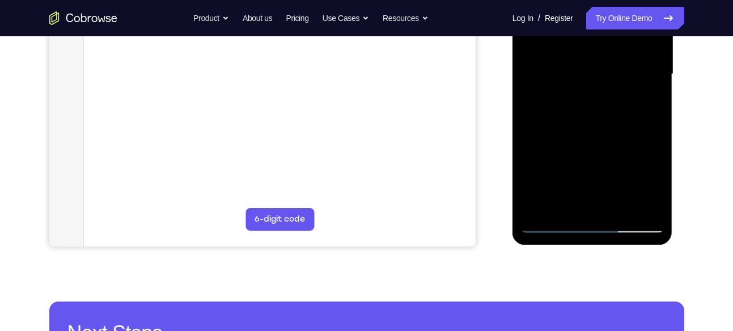
scroll to position [280, 0]
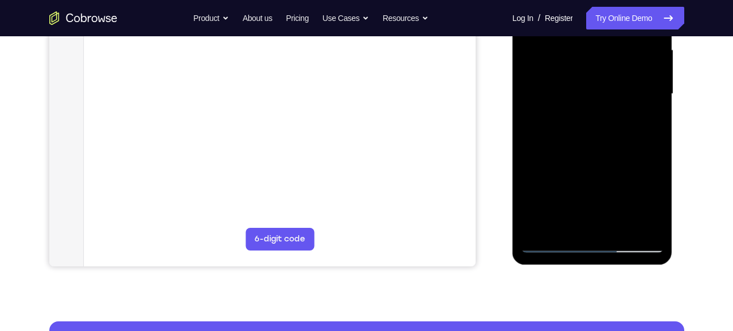
click at [593, 93] on div at bounding box center [592, 94] width 143 height 318
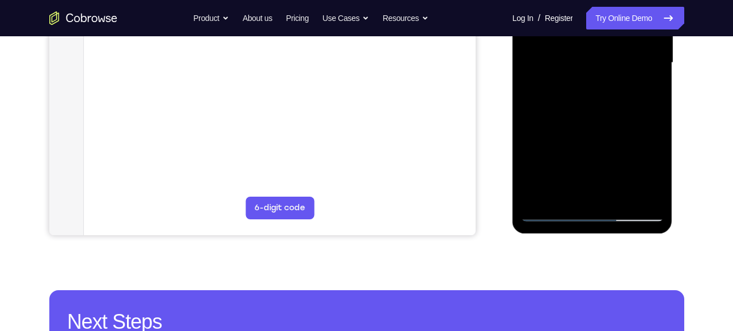
scroll to position [293, 0]
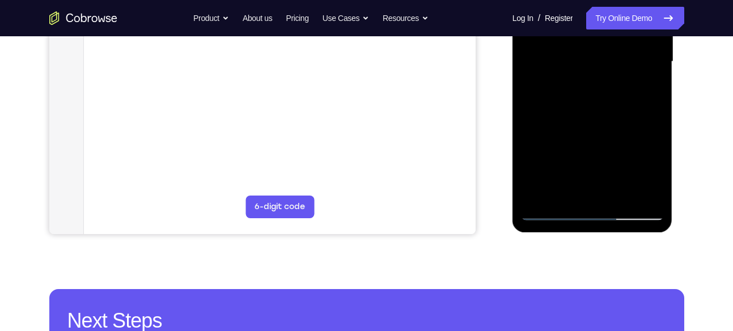
click at [532, 69] on div at bounding box center [592, 62] width 143 height 318
click at [658, 181] on div at bounding box center [592, 62] width 143 height 318
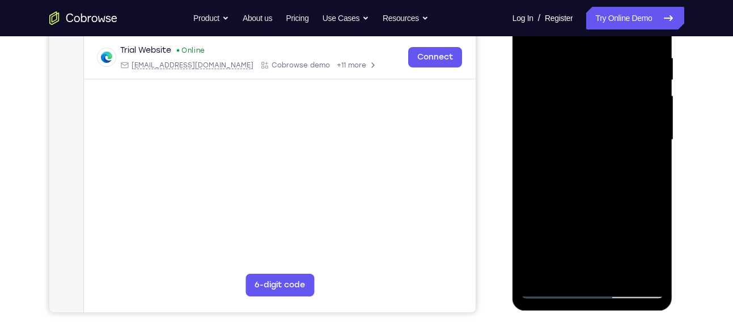
scroll to position [323, 0]
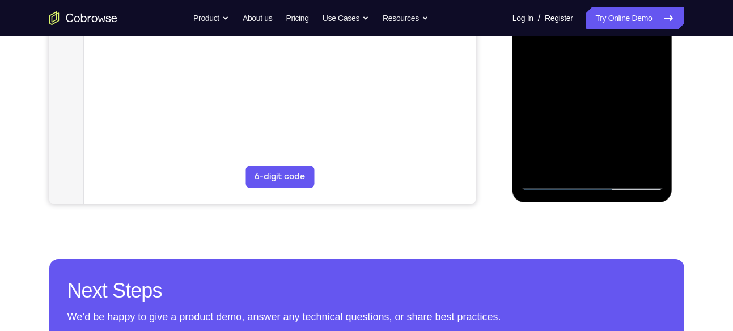
click at [616, 162] on div at bounding box center [592, 32] width 143 height 318
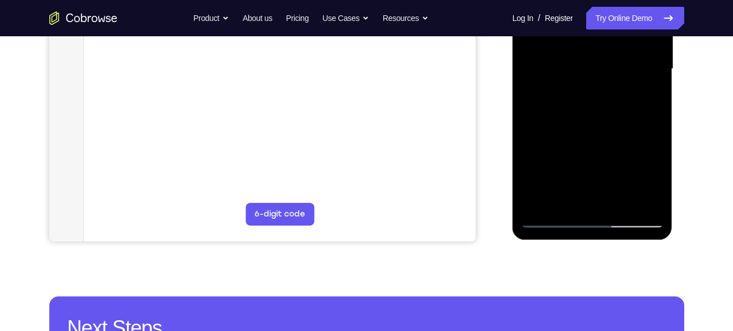
scroll to position [285, 0]
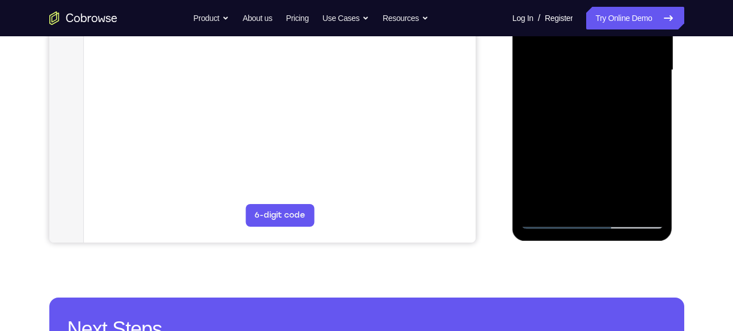
click at [569, 73] on div at bounding box center [592, 71] width 143 height 318
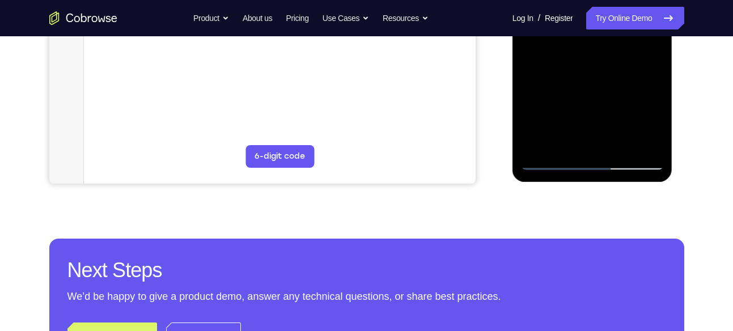
scroll to position [346, 0]
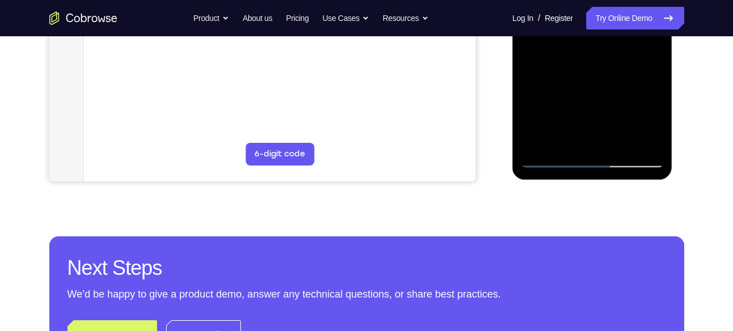
click at [548, 157] on div at bounding box center [592, 9] width 143 height 318
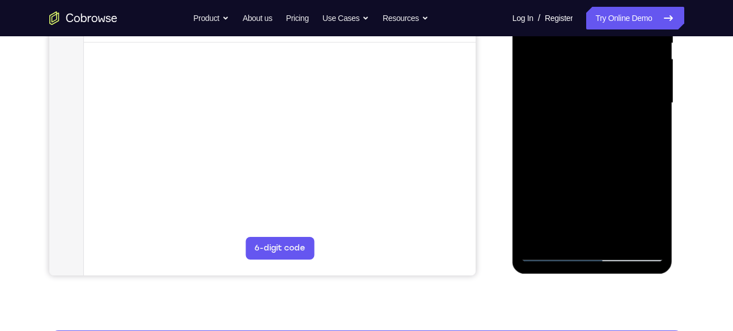
scroll to position [252, 0]
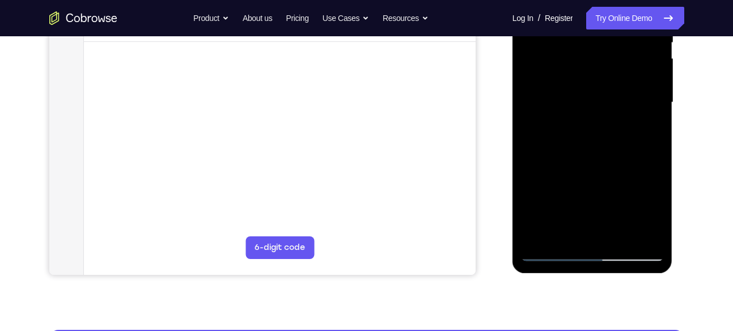
click at [580, 103] on div at bounding box center [592, 103] width 143 height 318
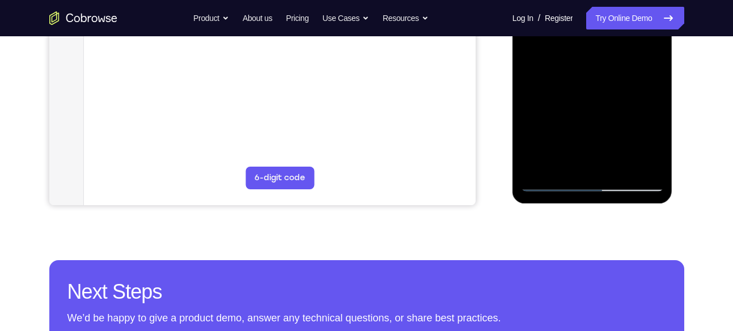
scroll to position [323, 0]
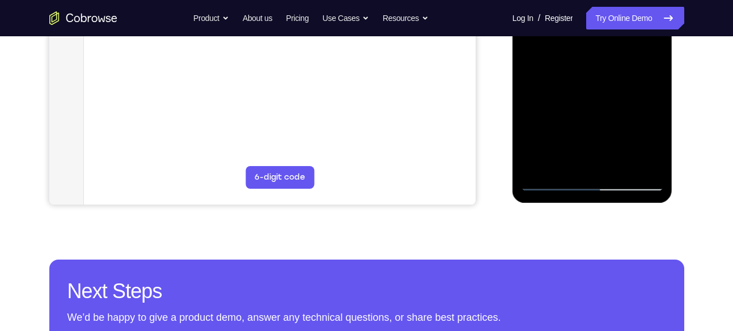
click at [554, 180] on div at bounding box center [592, 33] width 143 height 318
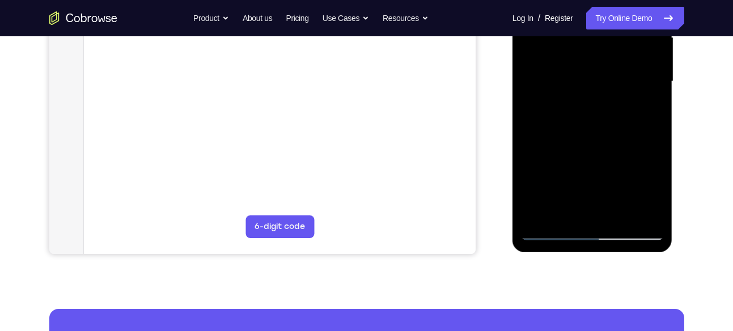
scroll to position [274, 0]
click at [603, 83] on div at bounding box center [592, 81] width 143 height 318
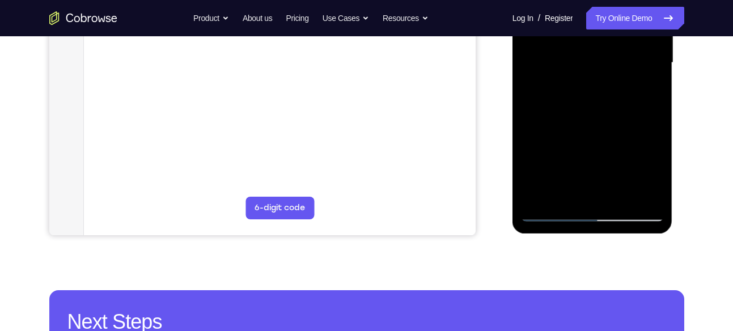
scroll to position [372, 0]
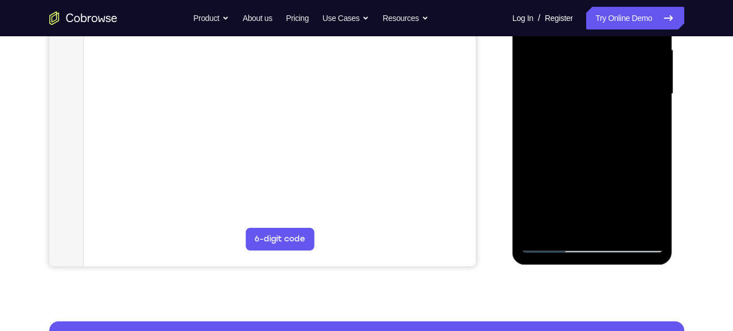
scroll to position [260, 0]
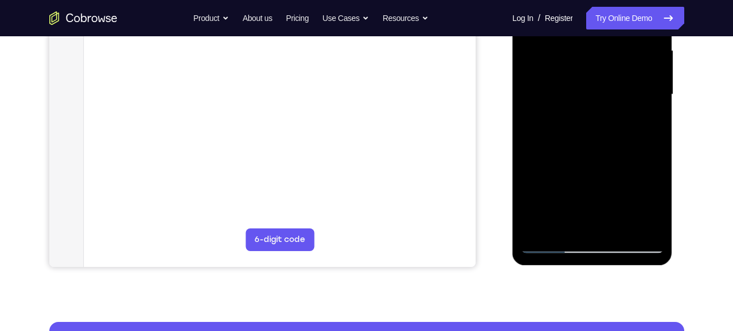
click at [565, 89] on div at bounding box center [592, 95] width 143 height 318
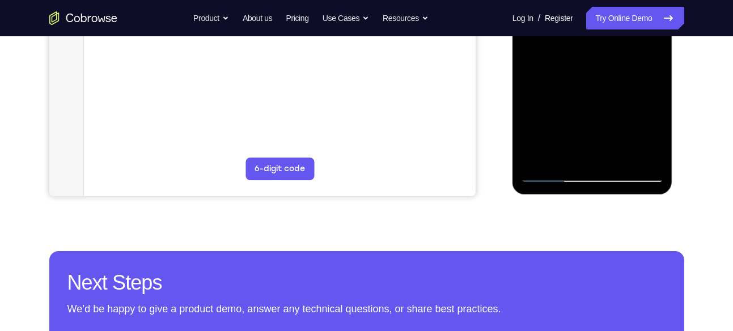
scroll to position [333, 0]
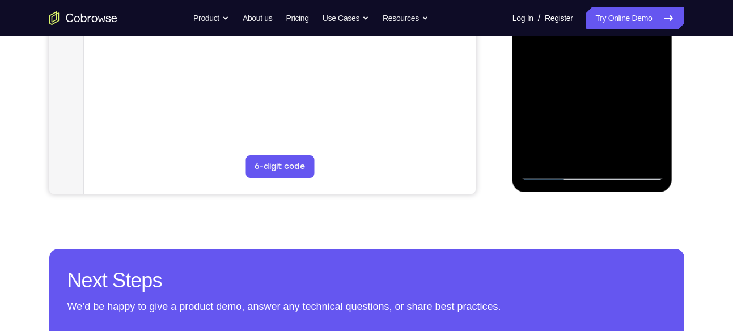
click at [552, 174] on div at bounding box center [592, 22] width 143 height 318
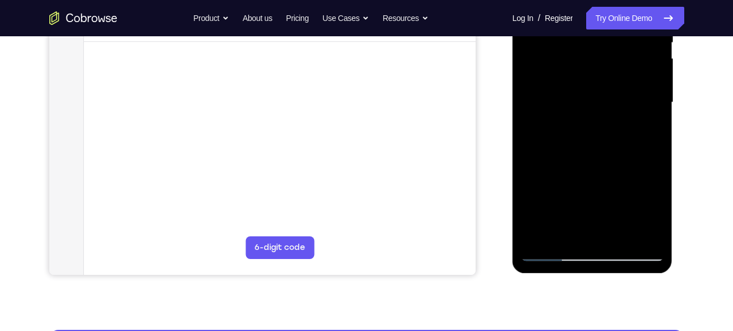
click at [568, 93] on div at bounding box center [592, 103] width 143 height 318
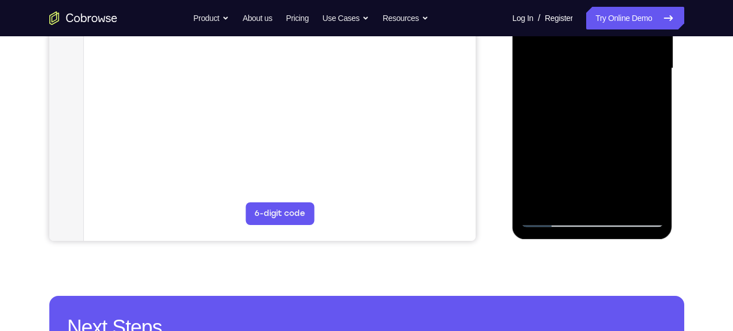
scroll to position [286, 0]
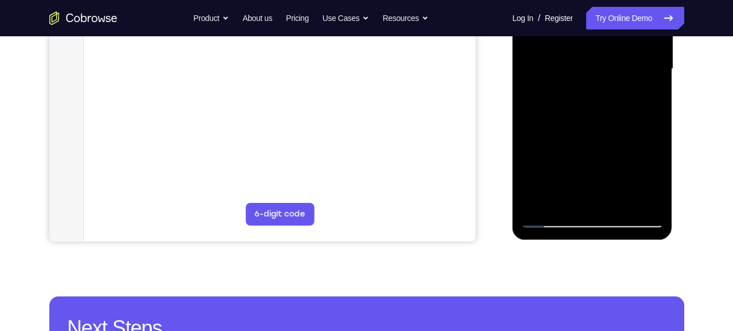
click at [567, 199] on div at bounding box center [592, 69] width 143 height 318
drag, startPoint x: 565, startPoint y: 154, endPoint x: 569, endPoint y: 112, distance: 42.7
click at [569, 112] on div at bounding box center [592, 69] width 143 height 318
click at [528, 164] on div at bounding box center [592, 69] width 143 height 318
click at [646, 91] on div at bounding box center [592, 69] width 143 height 318
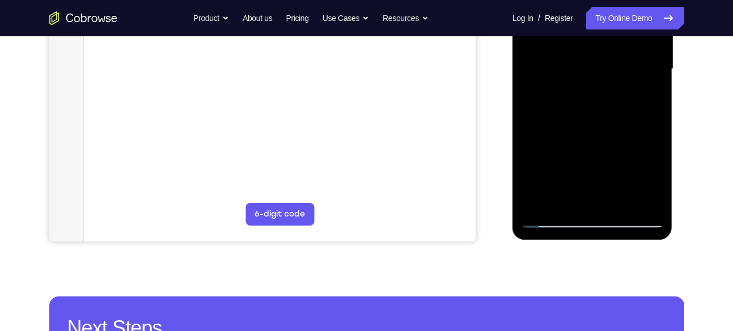
click at [555, 218] on div at bounding box center [592, 69] width 143 height 318
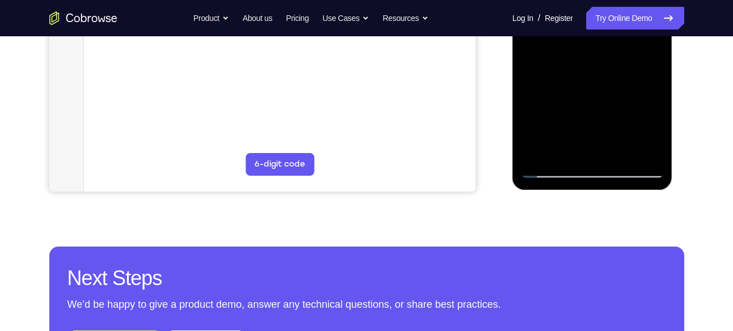
scroll to position [342, 0]
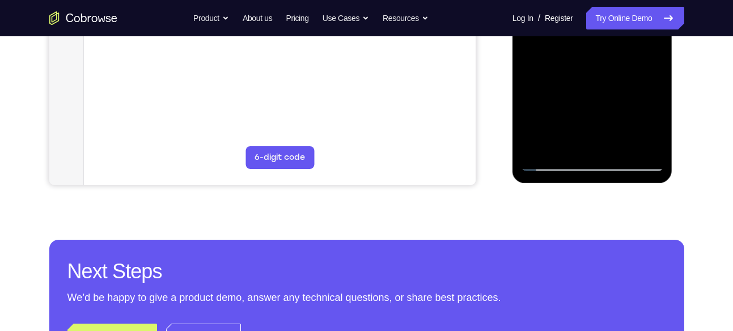
click at [551, 167] on div at bounding box center [592, 13] width 143 height 318
click at [551, 162] on div at bounding box center [592, 13] width 143 height 318
click at [551, 164] on div at bounding box center [592, 13] width 143 height 318
drag, startPoint x: 540, startPoint y: 142, endPoint x: 567, endPoint y: 120, distance: 34.7
click at [567, 120] on div at bounding box center [592, 13] width 143 height 318
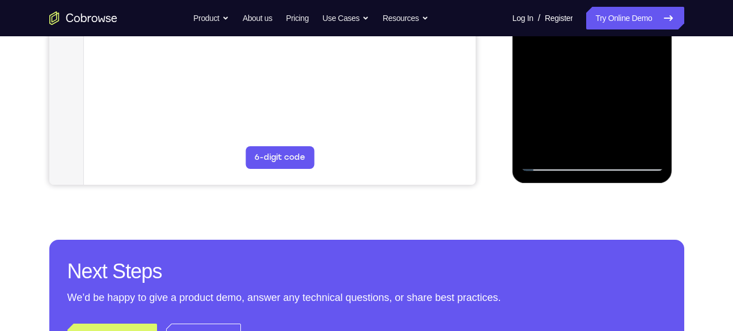
click at [553, 166] on div at bounding box center [592, 13] width 143 height 318
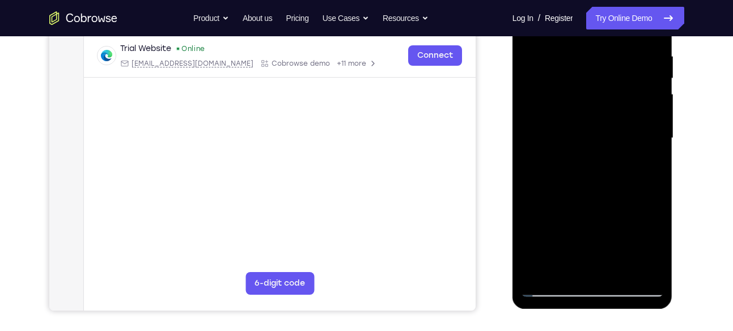
scroll to position [188, 0]
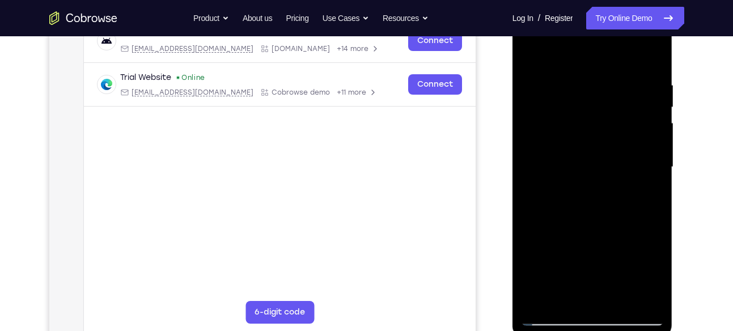
click at [607, 75] on div at bounding box center [592, 168] width 143 height 318
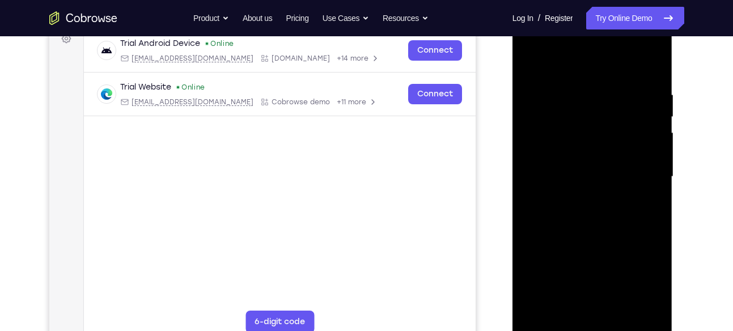
scroll to position [177, 0]
click at [647, 92] on div at bounding box center [592, 178] width 143 height 318
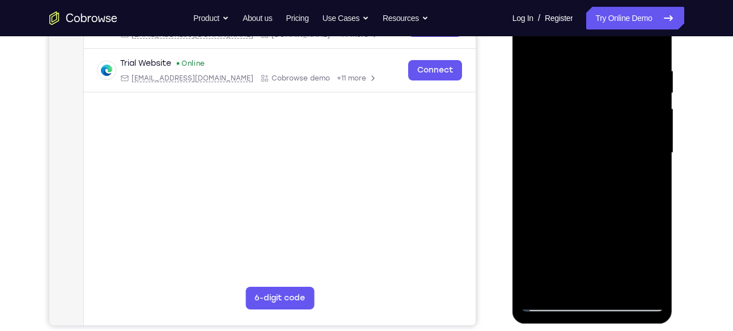
click at [653, 116] on div at bounding box center [592, 153] width 143 height 318
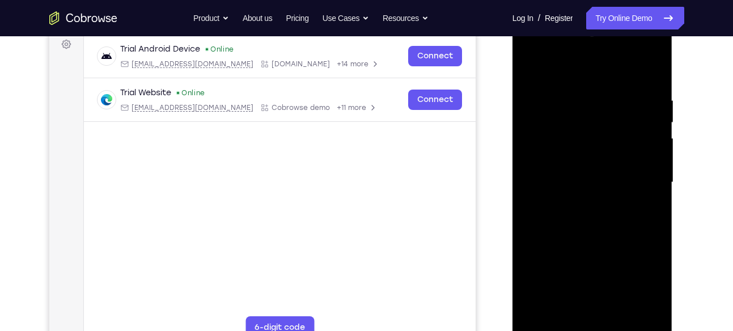
scroll to position [172, 0]
click at [654, 77] on div at bounding box center [592, 183] width 143 height 318
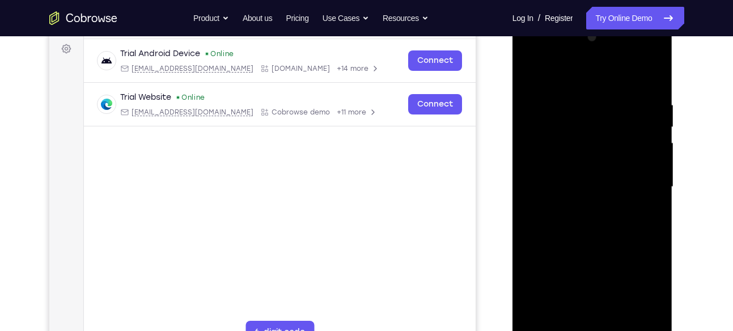
scroll to position [168, 0]
drag, startPoint x: 631, startPoint y: 100, endPoint x: 574, endPoint y: 107, distance: 57.0
click at [574, 107] on div at bounding box center [592, 187] width 143 height 318
click at [583, 100] on div at bounding box center [592, 187] width 143 height 318
click at [650, 99] on div at bounding box center [592, 187] width 143 height 318
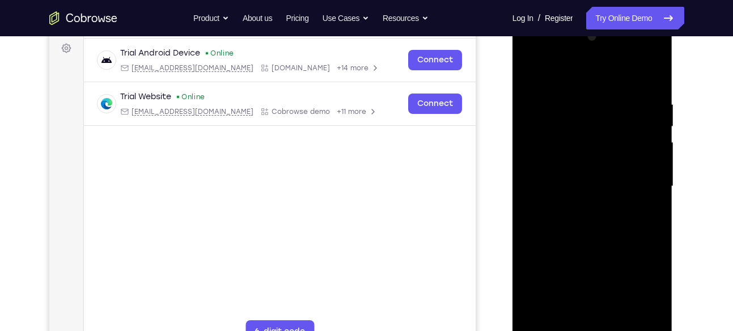
click at [649, 74] on div at bounding box center [592, 187] width 143 height 318
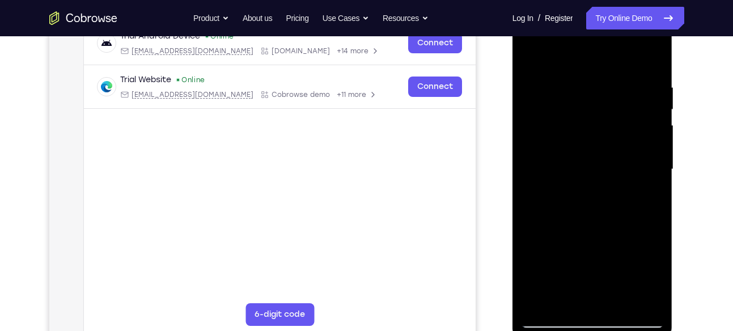
scroll to position [186, 0]
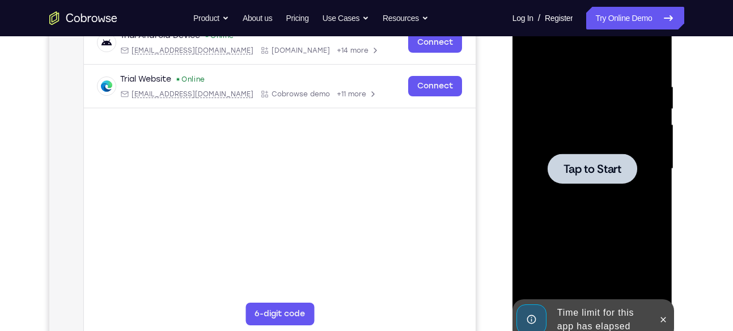
click at [594, 95] on div at bounding box center [592, 169] width 143 height 318
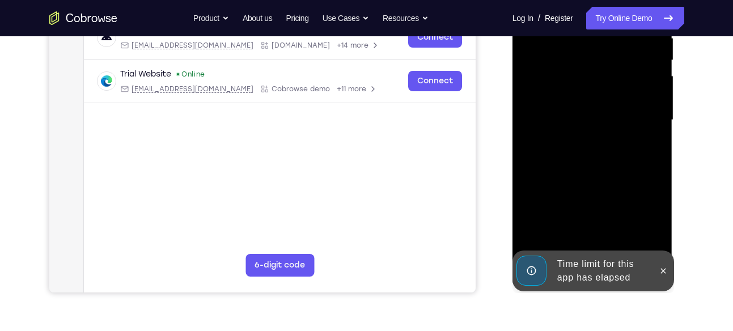
scroll to position [235, 0]
click at [665, 278] on button at bounding box center [663, 270] width 18 height 18
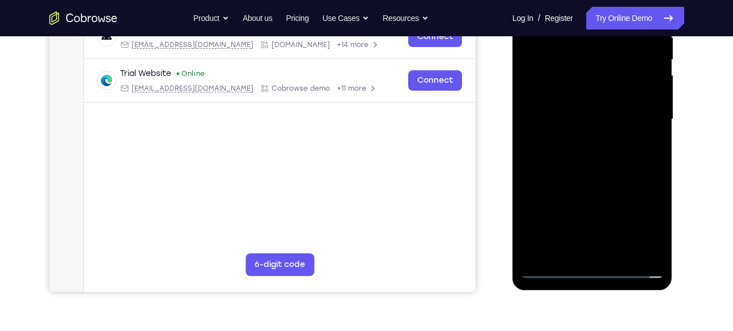
click at [580, 272] on div at bounding box center [592, 120] width 143 height 318
click at [589, 270] on div at bounding box center [592, 120] width 143 height 318
click at [641, 221] on div at bounding box center [592, 120] width 143 height 318
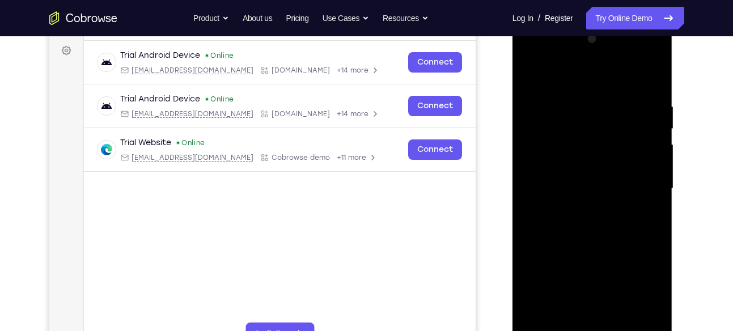
scroll to position [150, 0]
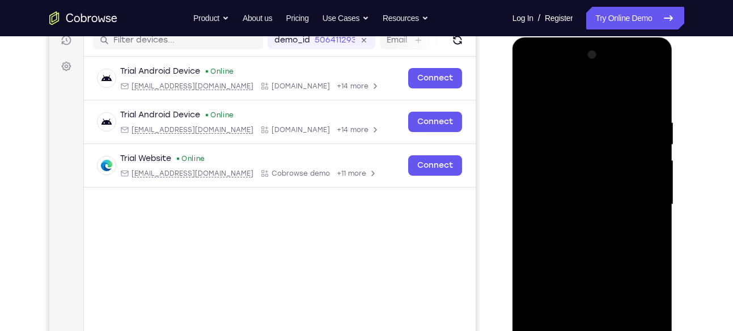
click at [534, 72] on div at bounding box center [592, 205] width 143 height 318
click at [637, 204] on div at bounding box center [592, 205] width 143 height 318
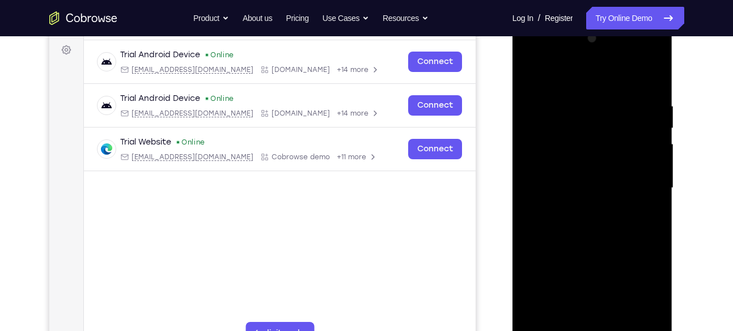
scroll to position [168, 0]
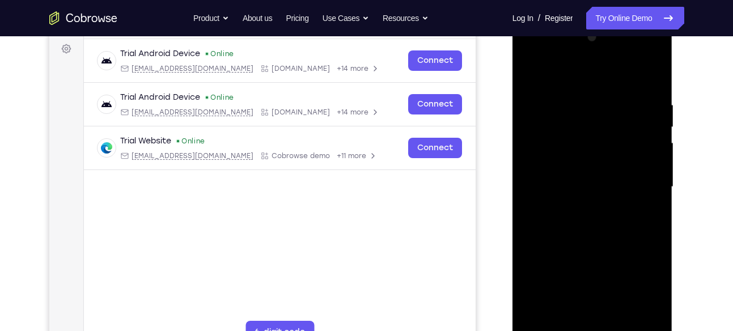
click at [584, 210] on div at bounding box center [592, 187] width 143 height 318
click at [576, 172] on div at bounding box center [592, 187] width 143 height 318
click at [554, 187] on div at bounding box center [592, 187] width 143 height 318
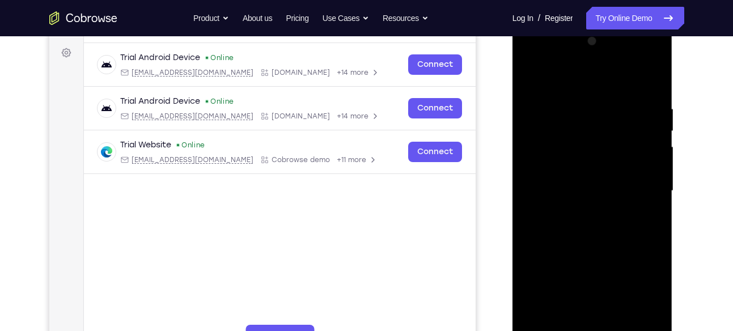
scroll to position [163, 0]
drag, startPoint x: 598, startPoint y: 86, endPoint x: 586, endPoint y: -9, distance: 94.9
click at [586, 24] on html "Online web based iOS Simulators and Android Emulators. Run iPhone, iPad, Mobile…" at bounding box center [594, 194] width 162 height 340
click at [650, 86] on div at bounding box center [592, 192] width 143 height 318
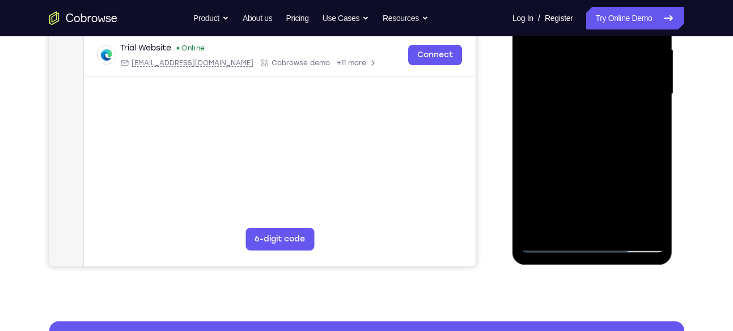
scroll to position [264, 0]
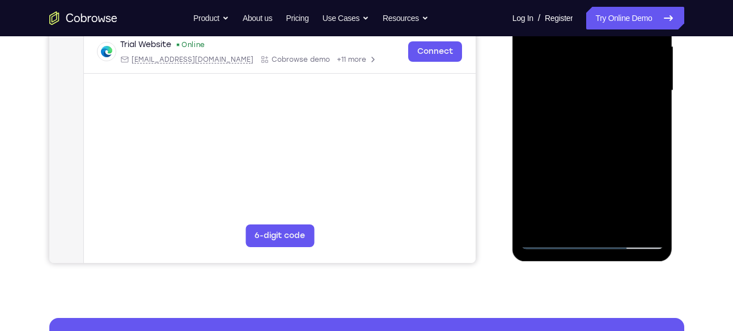
click at [620, 225] on div at bounding box center [592, 91] width 143 height 318
click at [598, 149] on div at bounding box center [592, 91] width 143 height 318
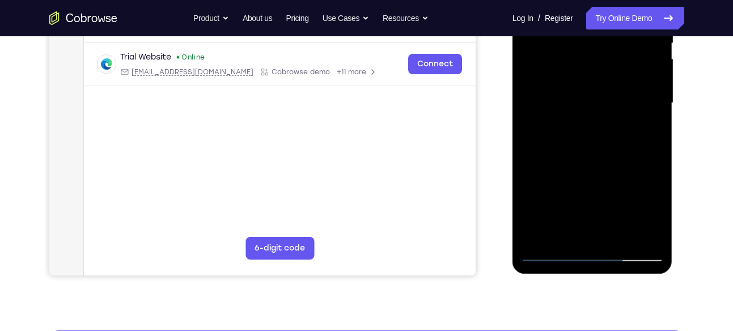
click at [598, 102] on div at bounding box center [592, 103] width 143 height 318
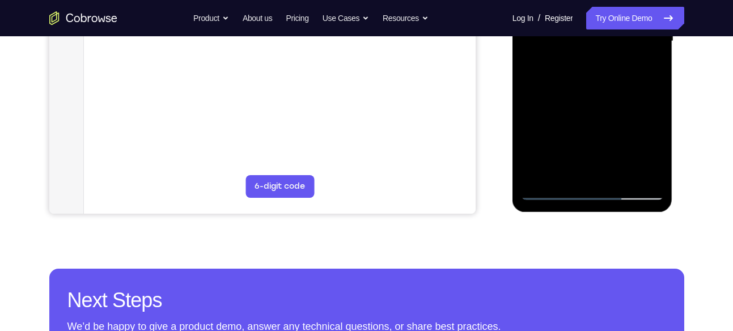
scroll to position [314, 0]
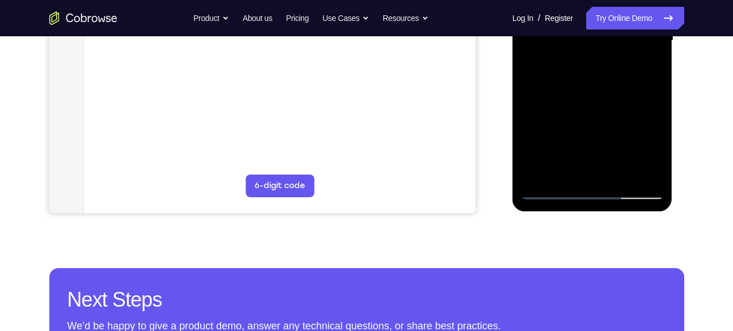
click at [559, 189] on div at bounding box center [592, 41] width 143 height 318
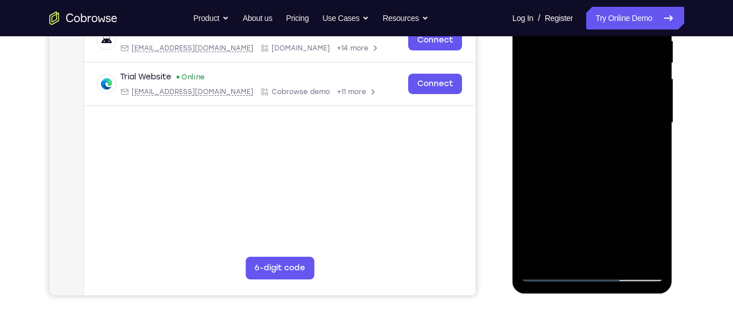
scroll to position [227, 0]
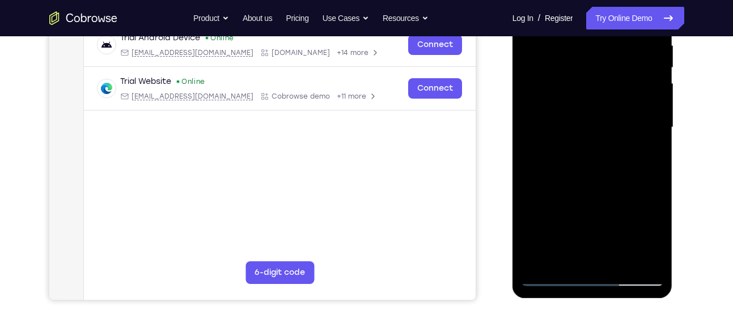
click at [653, 66] on div at bounding box center [592, 128] width 143 height 318
drag, startPoint x: 606, startPoint y: 131, endPoint x: 602, endPoint y: 66, distance: 64.8
click at [602, 66] on div at bounding box center [592, 128] width 143 height 318
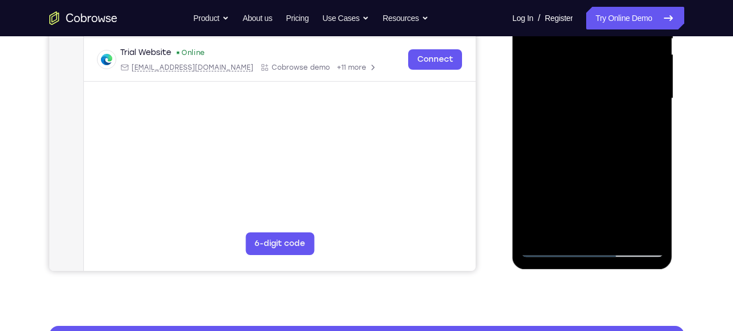
scroll to position [258, 0]
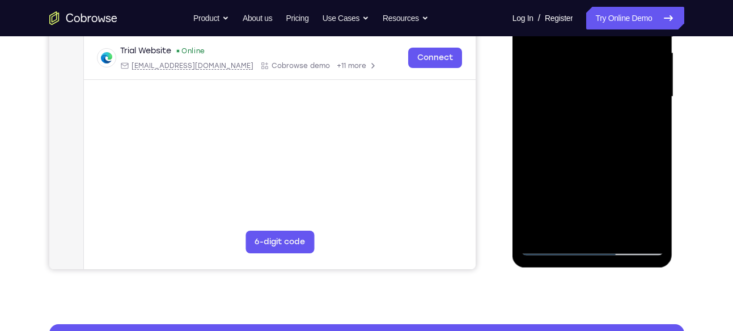
drag, startPoint x: 612, startPoint y: 184, endPoint x: 593, endPoint y: 116, distance: 70.6
click at [593, 116] on div at bounding box center [592, 97] width 143 height 318
drag, startPoint x: 581, startPoint y: 156, endPoint x: 577, endPoint y: 84, distance: 71.6
click at [577, 84] on div at bounding box center [592, 97] width 143 height 318
drag, startPoint x: 587, startPoint y: 191, endPoint x: 582, endPoint y: 126, distance: 64.8
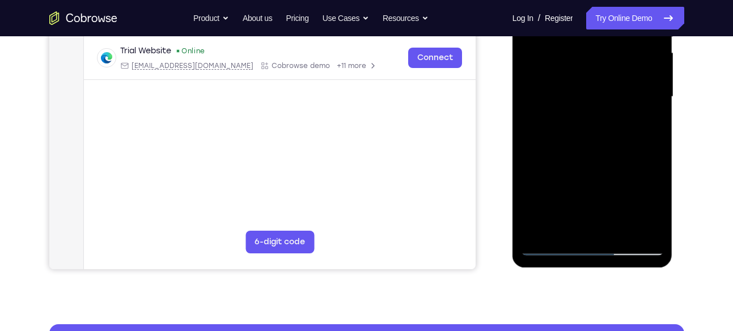
click at [582, 126] on div at bounding box center [592, 97] width 143 height 318
drag, startPoint x: 588, startPoint y: 156, endPoint x: 590, endPoint y: 99, distance: 57.3
click at [590, 99] on div at bounding box center [592, 97] width 143 height 318
drag, startPoint x: 590, startPoint y: 159, endPoint x: 578, endPoint y: 65, distance: 94.8
click at [578, 65] on div at bounding box center [592, 97] width 143 height 318
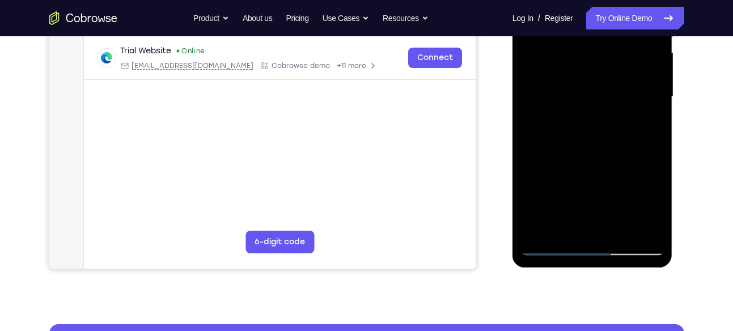
drag, startPoint x: 581, startPoint y: 167, endPoint x: 584, endPoint y: 132, distance: 35.3
click at [584, 132] on div at bounding box center [592, 97] width 143 height 318
drag, startPoint x: 585, startPoint y: 198, endPoint x: 594, endPoint y: 132, distance: 67.0
click at [594, 132] on div at bounding box center [592, 97] width 143 height 318
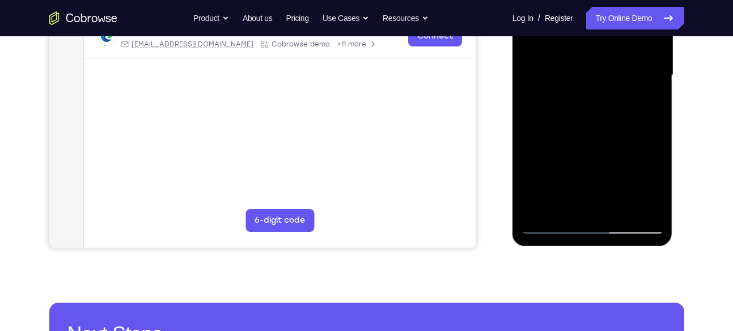
scroll to position [280, 0]
click at [552, 228] on div at bounding box center [592, 75] width 143 height 318
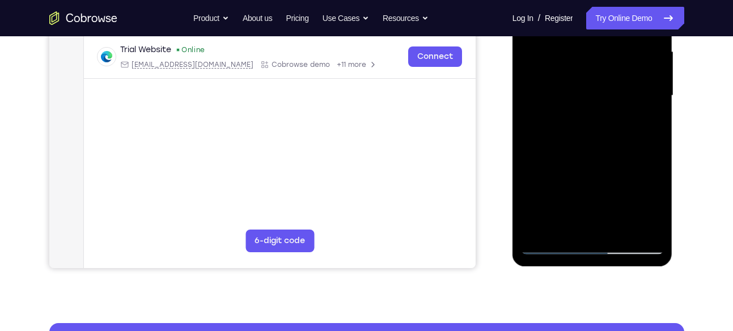
click at [658, 215] on div at bounding box center [592, 96] width 143 height 318
click at [648, 230] on div at bounding box center [592, 96] width 143 height 318
click at [616, 234] on div at bounding box center [592, 96] width 143 height 318
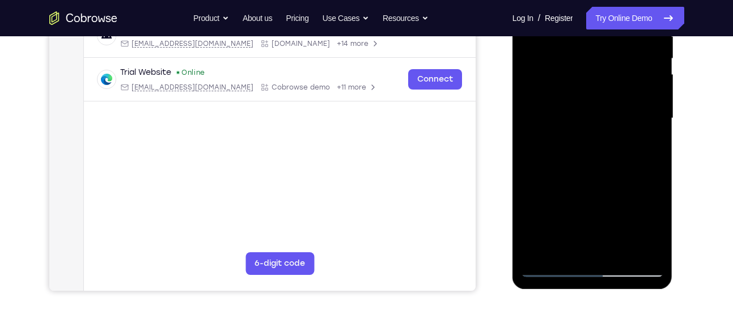
scroll to position [236, 0]
drag, startPoint x: 595, startPoint y: 221, endPoint x: 584, endPoint y: 153, distance: 68.3
click at [584, 153] on div at bounding box center [592, 119] width 143 height 318
click at [583, 198] on div at bounding box center [592, 119] width 143 height 318
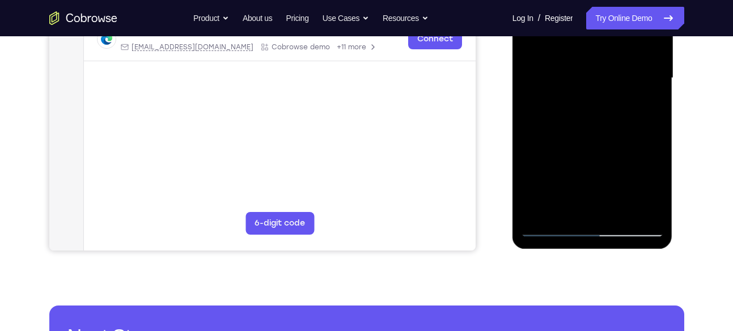
scroll to position [278, 0]
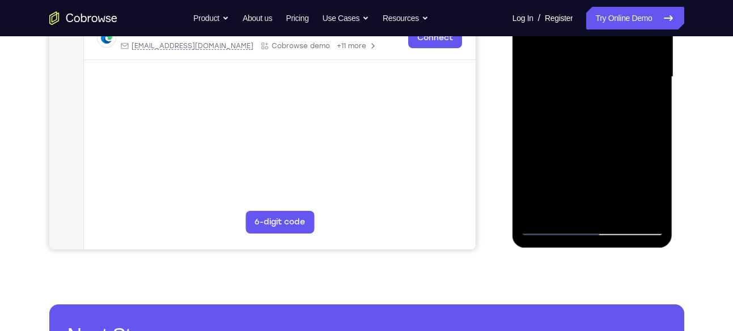
click at [551, 229] on div at bounding box center [592, 77] width 143 height 318
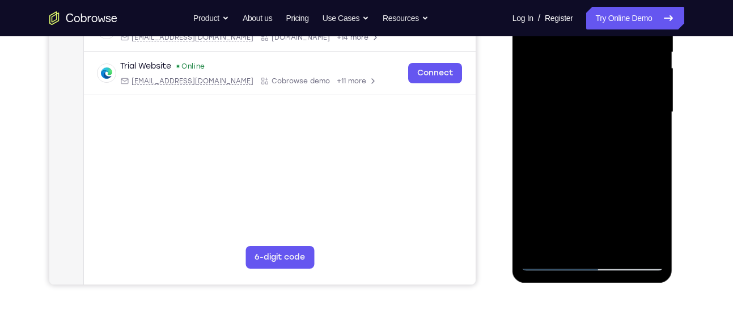
drag, startPoint x: 589, startPoint y: 133, endPoint x: 591, endPoint y: 275, distance: 142.3
click at [591, 275] on div at bounding box center [593, 114] width 160 height 338
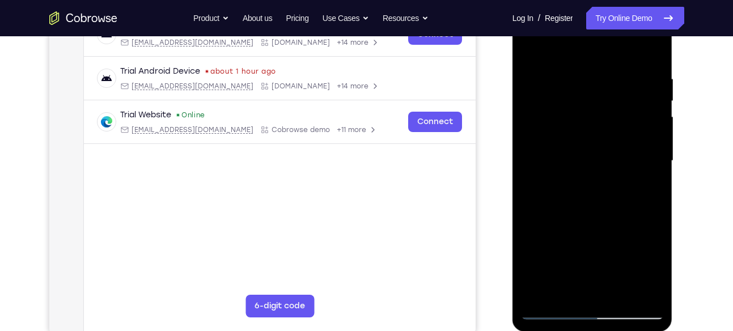
scroll to position [193, 0]
click at [530, 44] on div at bounding box center [592, 162] width 143 height 318
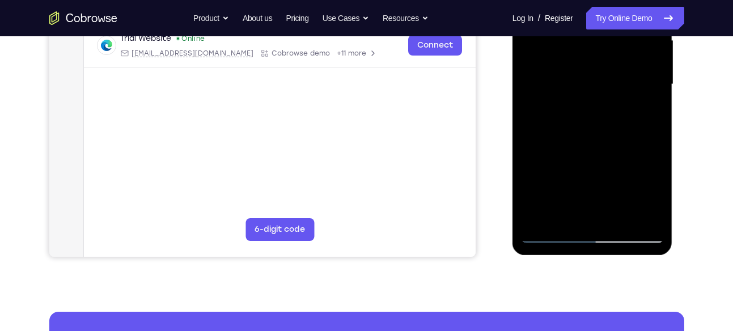
scroll to position [281, 0]
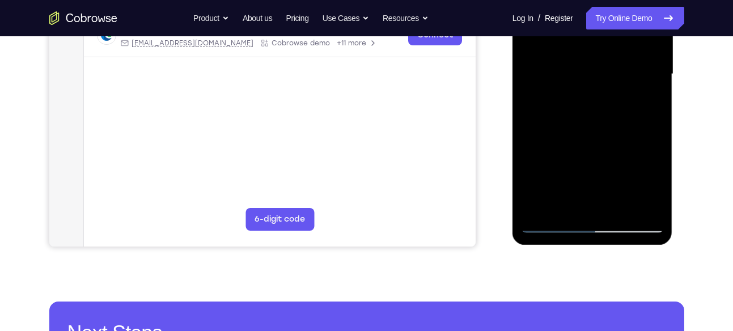
click at [646, 207] on div at bounding box center [592, 75] width 143 height 318
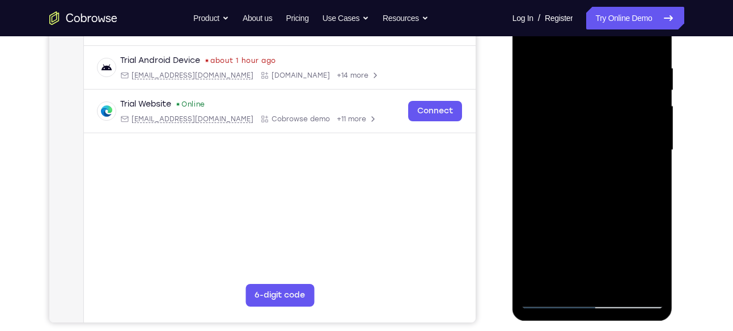
scroll to position [171, 0]
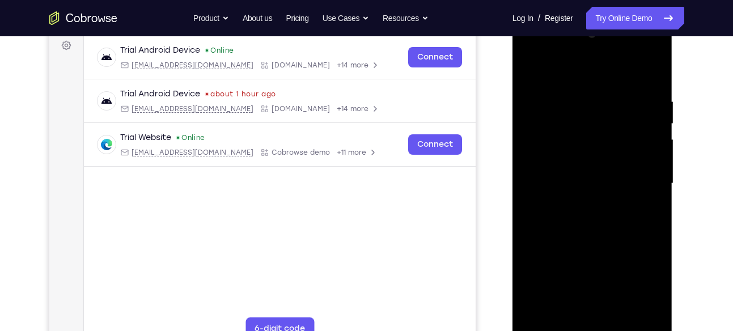
click at [625, 108] on div at bounding box center [592, 184] width 143 height 318
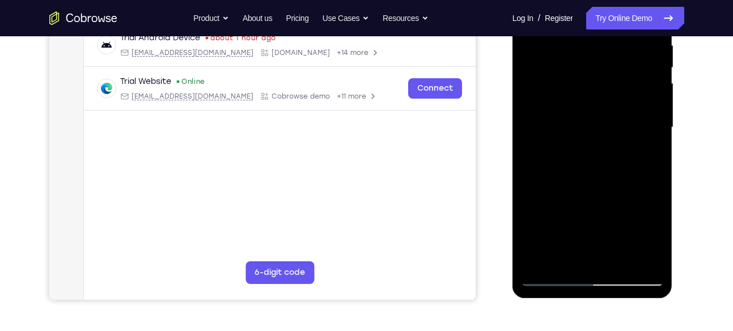
scroll to position [228, 0]
drag, startPoint x: 621, startPoint y: 181, endPoint x: 607, endPoint y: 90, distance: 92.4
click at [607, 90] on div at bounding box center [592, 127] width 143 height 318
click at [578, 94] on div at bounding box center [592, 127] width 143 height 318
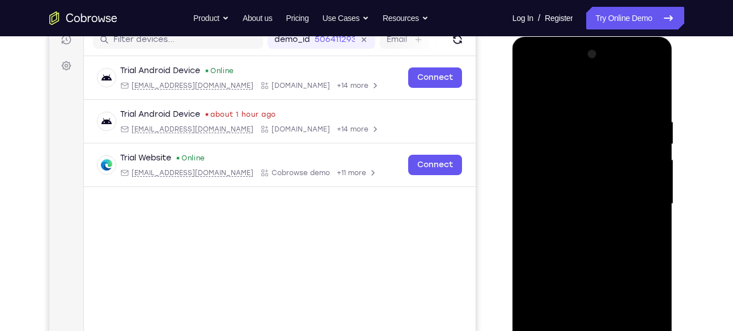
scroll to position [150, 0]
click at [656, 59] on div at bounding box center [592, 205] width 143 height 318
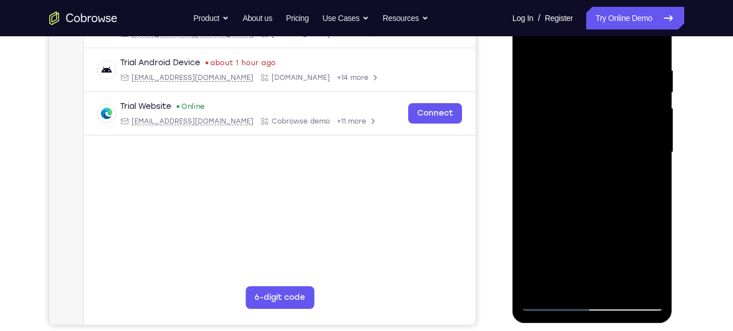
scroll to position [209, 0]
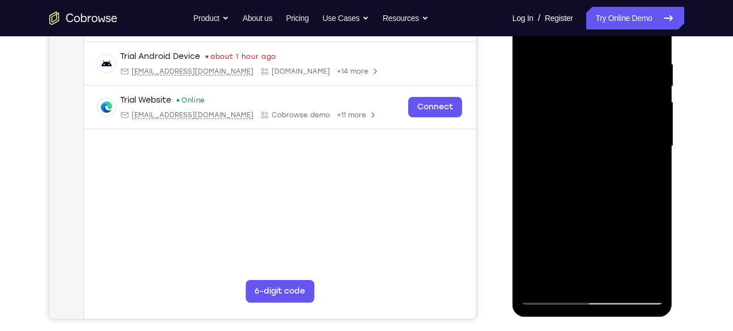
drag, startPoint x: 575, startPoint y: 186, endPoint x: 572, endPoint y: 136, distance: 50.6
click at [572, 136] on div at bounding box center [592, 147] width 143 height 318
click at [557, 154] on div at bounding box center [592, 147] width 143 height 318
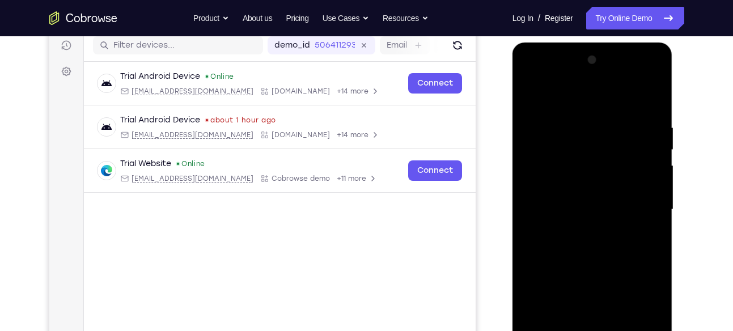
scroll to position [137, 0]
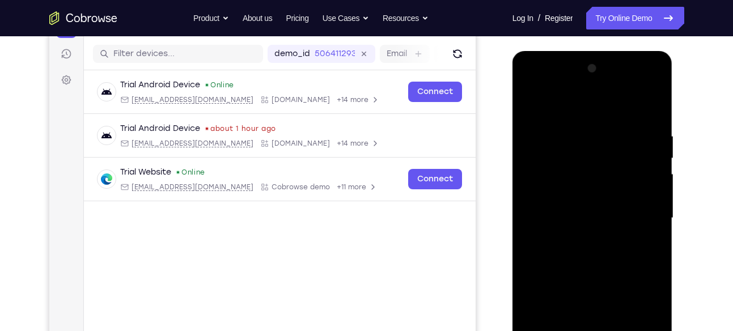
click at [656, 73] on div at bounding box center [592, 219] width 143 height 318
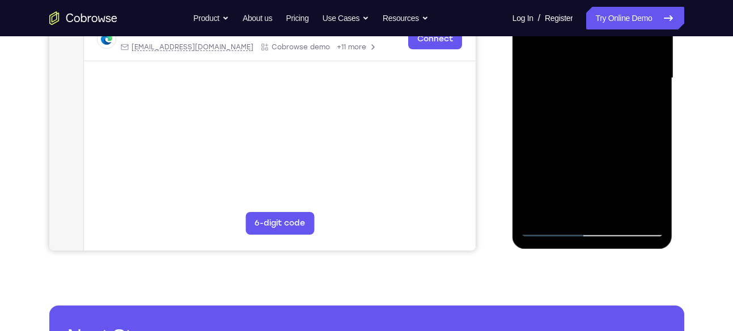
scroll to position [281, 0]
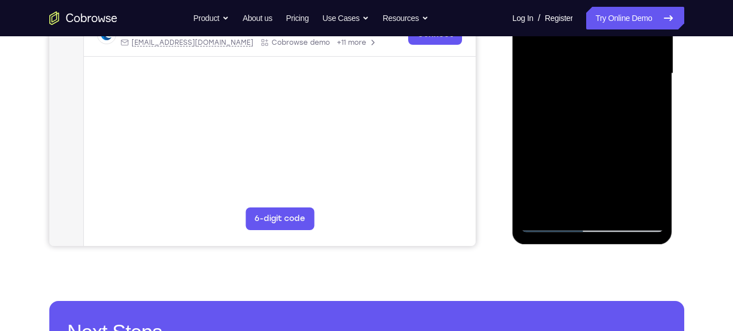
click at [621, 206] on div at bounding box center [592, 74] width 143 height 318
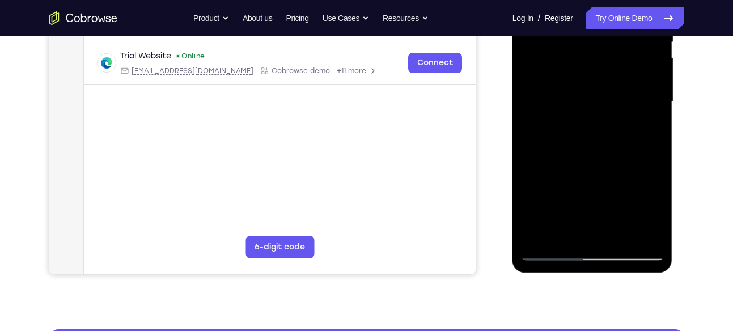
scroll to position [252, 0]
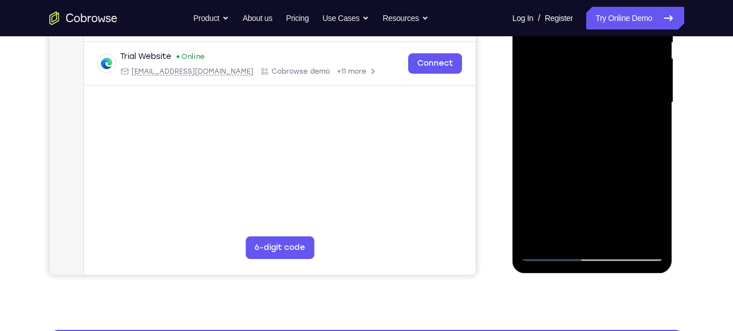
click at [596, 99] on div at bounding box center [592, 103] width 143 height 318
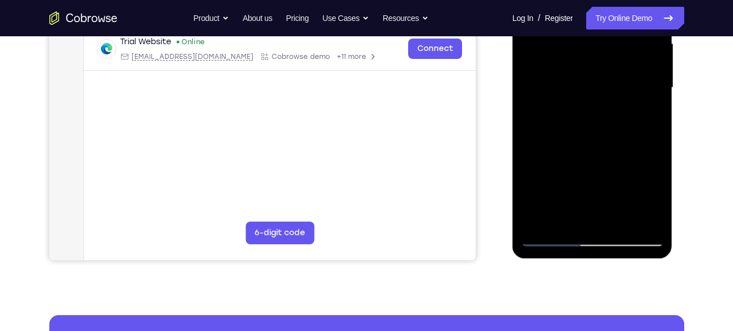
scroll to position [277, 0]
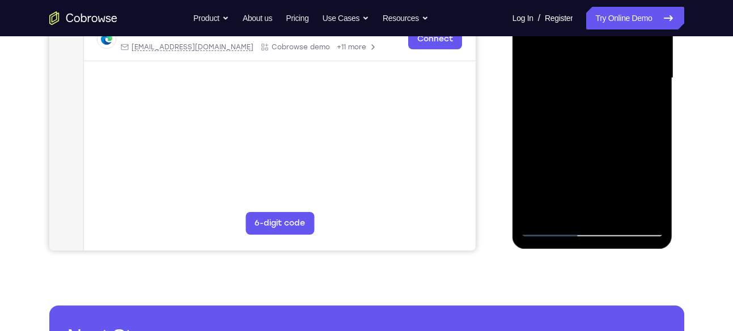
click at [653, 187] on div at bounding box center [592, 78] width 143 height 318
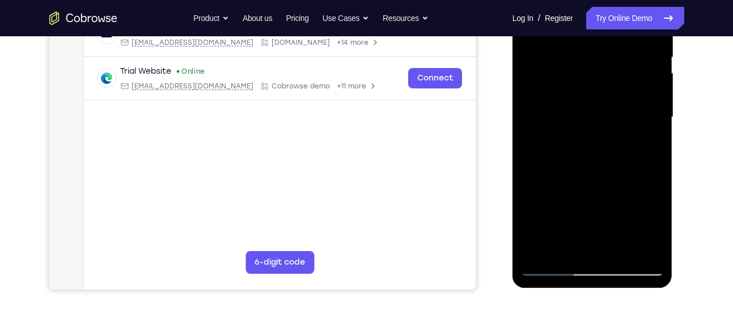
scroll to position [235, 0]
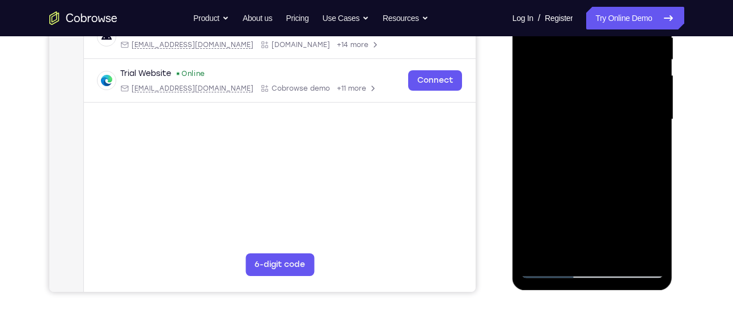
click at [652, 153] on div at bounding box center [592, 120] width 143 height 318
click at [642, 149] on div at bounding box center [592, 120] width 143 height 318
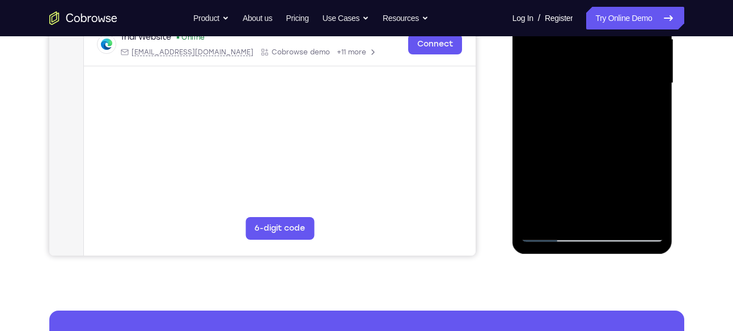
scroll to position [276, 0]
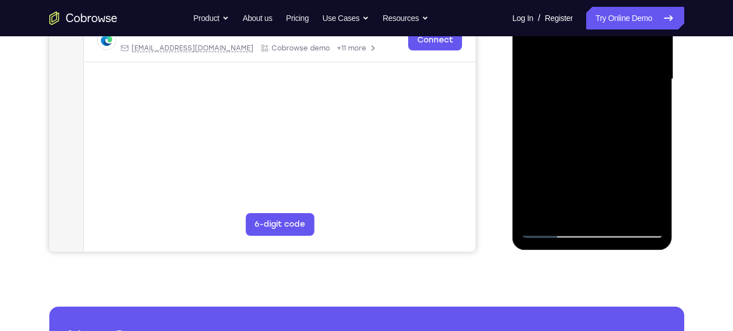
click at [653, 196] on div at bounding box center [592, 80] width 143 height 318
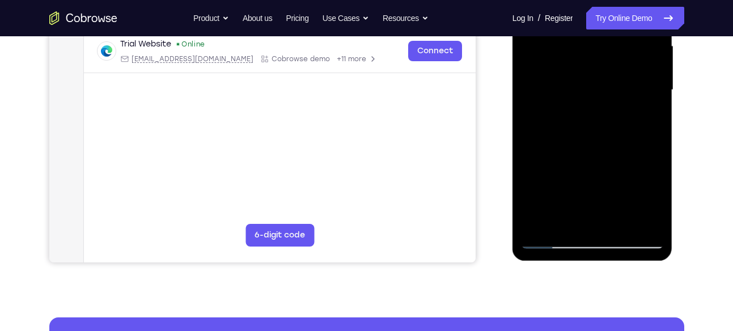
click at [653, 196] on div at bounding box center [592, 90] width 143 height 318
drag, startPoint x: 653, startPoint y: 207, endPoint x: 653, endPoint y: 196, distance: 10.8
click at [653, 196] on div at bounding box center [592, 90] width 143 height 318
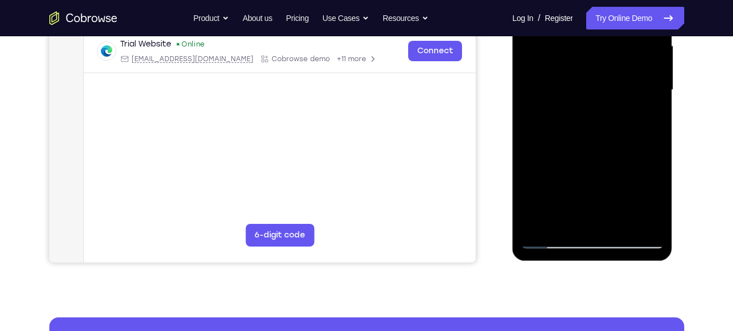
click at [653, 196] on div at bounding box center [592, 90] width 143 height 318
click at [650, 122] on div at bounding box center [592, 90] width 143 height 318
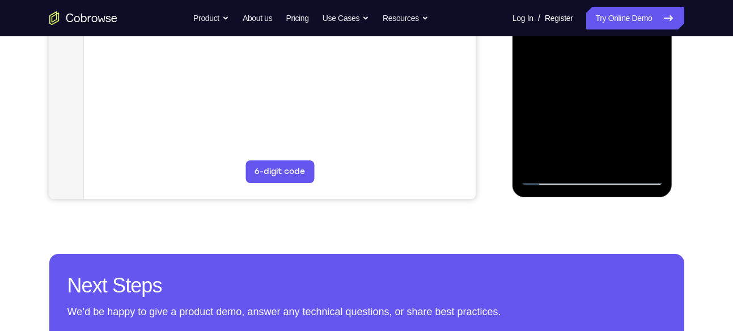
scroll to position [329, 0]
click at [552, 175] on div at bounding box center [592, 26] width 143 height 318
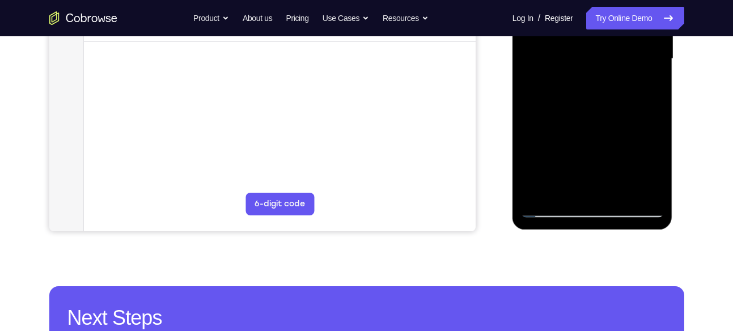
scroll to position [295, 0]
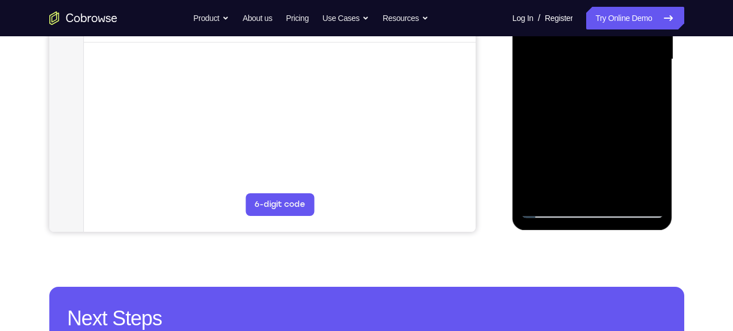
click at [533, 110] on div at bounding box center [592, 60] width 143 height 318
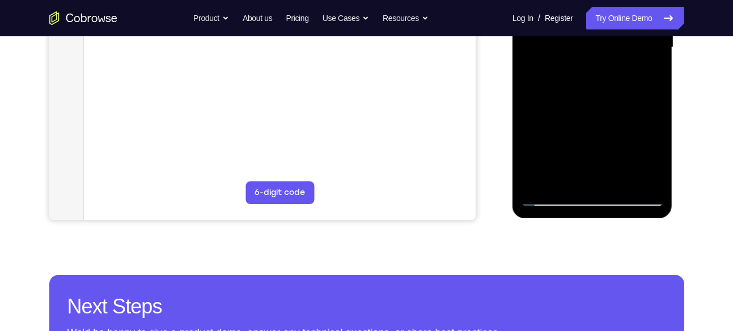
scroll to position [309, 0]
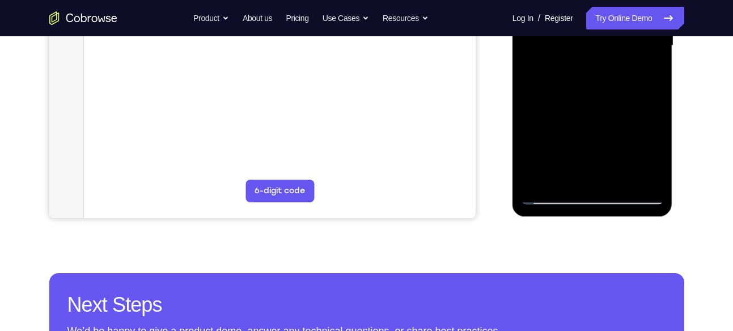
click at [555, 194] on div at bounding box center [592, 46] width 143 height 318
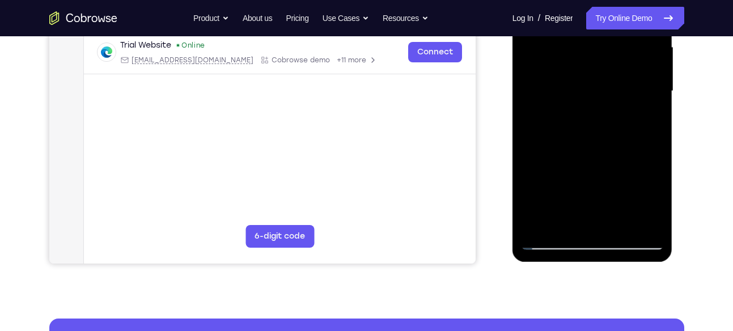
scroll to position [257, 0]
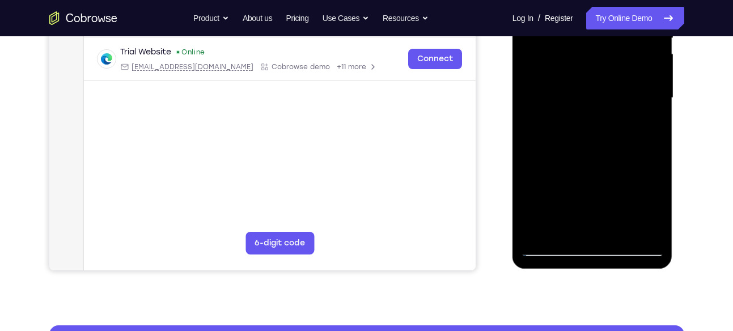
click at [653, 207] on div at bounding box center [592, 98] width 143 height 318
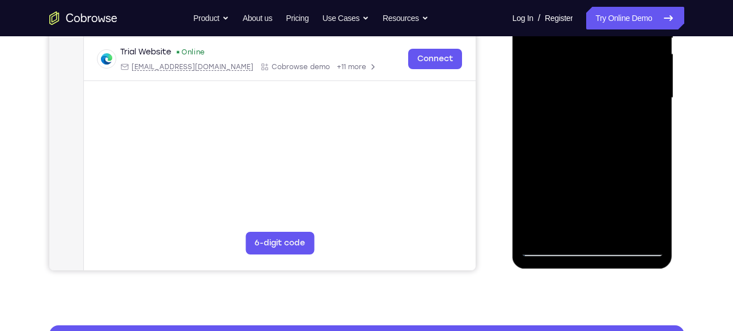
click at [653, 207] on div at bounding box center [592, 98] width 143 height 318
click at [645, 127] on div at bounding box center [592, 98] width 143 height 318
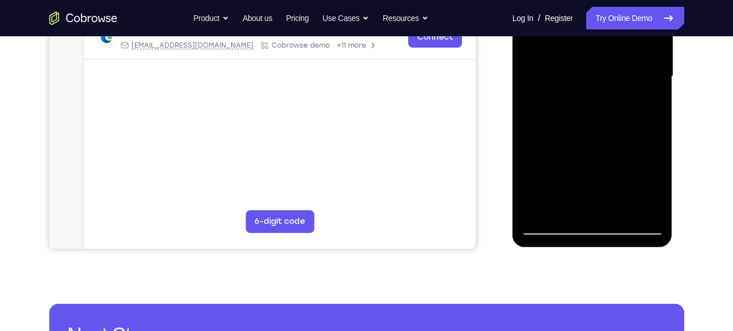
scroll to position [318, 0]
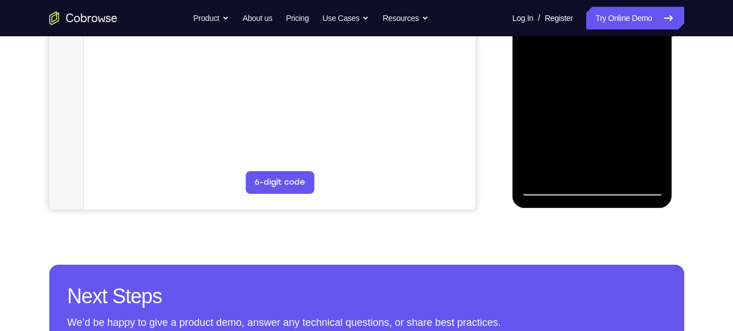
click at [546, 192] on div at bounding box center [592, 38] width 143 height 318
click at [549, 191] on div at bounding box center [592, 38] width 143 height 318
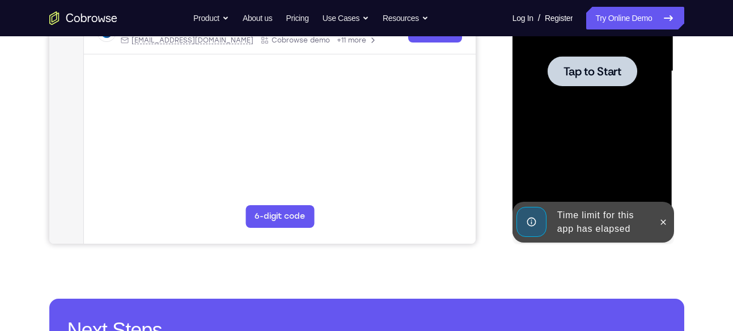
scroll to position [282, 0]
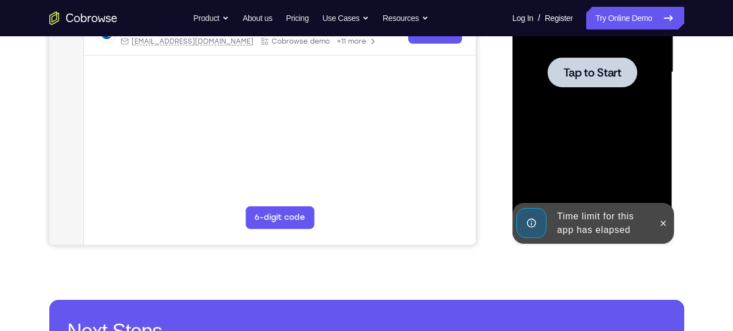
click at [597, 108] on div at bounding box center [592, 73] width 143 height 318
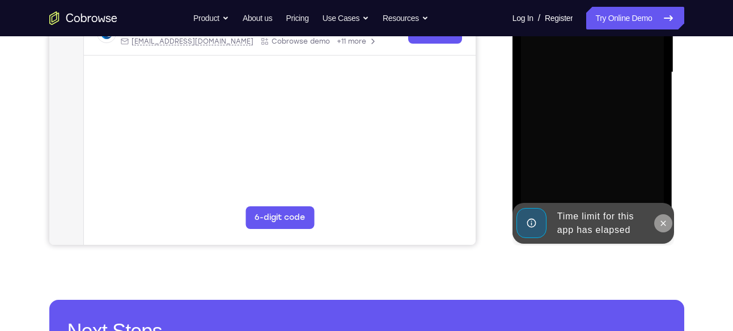
click at [659, 217] on button at bounding box center [663, 223] width 18 height 18
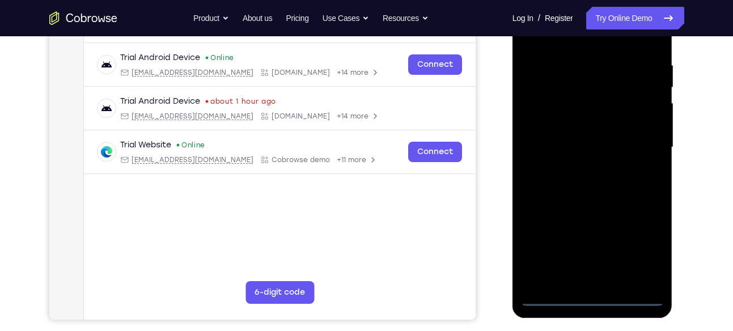
scroll to position [215, 0]
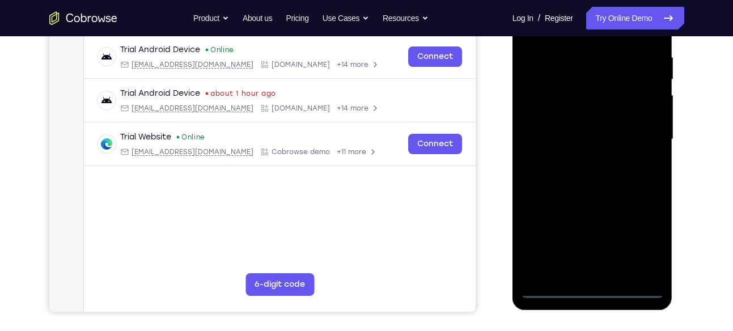
click at [591, 289] on div at bounding box center [592, 140] width 143 height 318
click at [645, 257] on div at bounding box center [592, 140] width 143 height 318
click at [644, 249] on div at bounding box center [592, 140] width 143 height 318
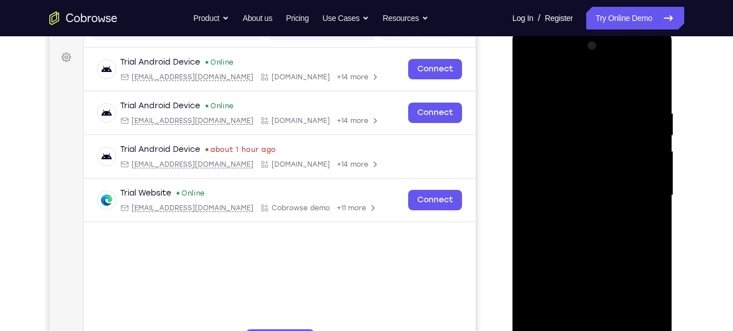
scroll to position [157, 0]
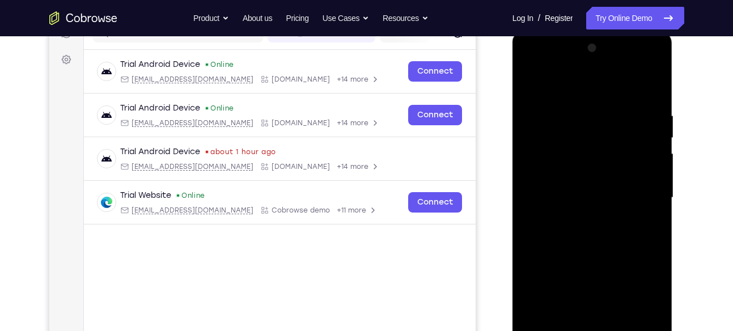
click at [525, 67] on div at bounding box center [592, 198] width 143 height 318
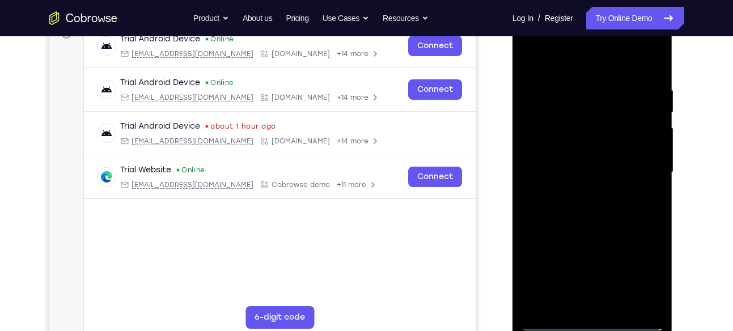
click at [641, 157] on div at bounding box center [592, 173] width 143 height 318
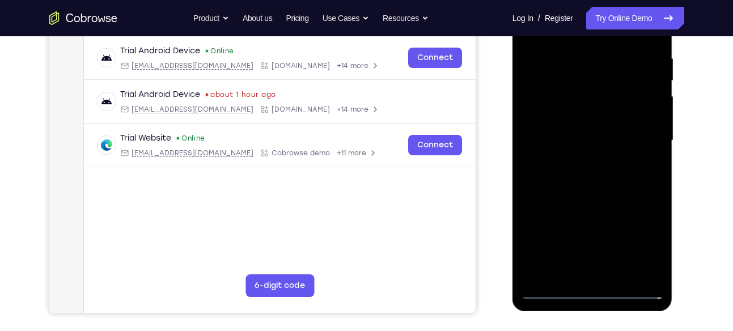
scroll to position [221, 0]
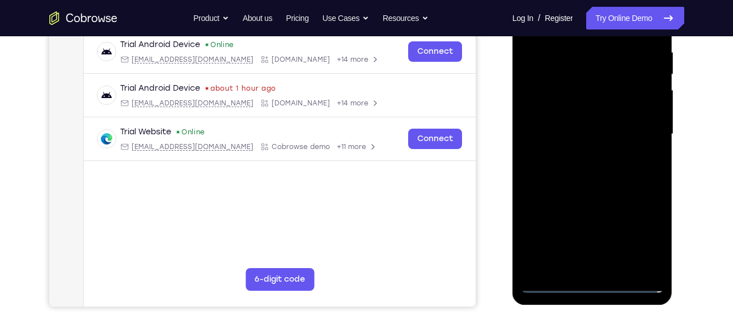
click at [576, 156] on div at bounding box center [592, 135] width 143 height 318
click at [563, 127] on div at bounding box center [592, 135] width 143 height 318
click at [560, 114] on div at bounding box center [592, 135] width 143 height 318
click at [560, 129] on div at bounding box center [592, 135] width 143 height 318
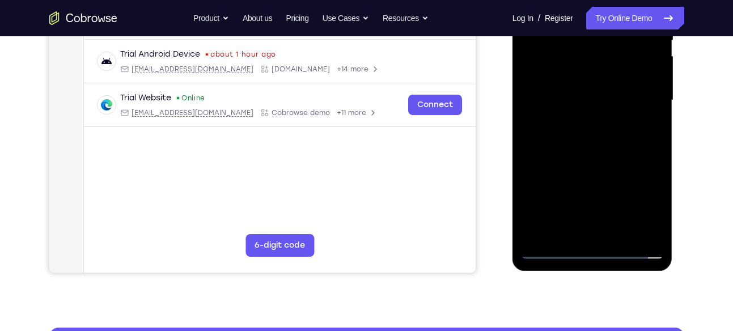
drag, startPoint x: 602, startPoint y: 134, endPoint x: 603, endPoint y: 148, distance: 14.2
click at [603, 148] on div at bounding box center [592, 101] width 143 height 318
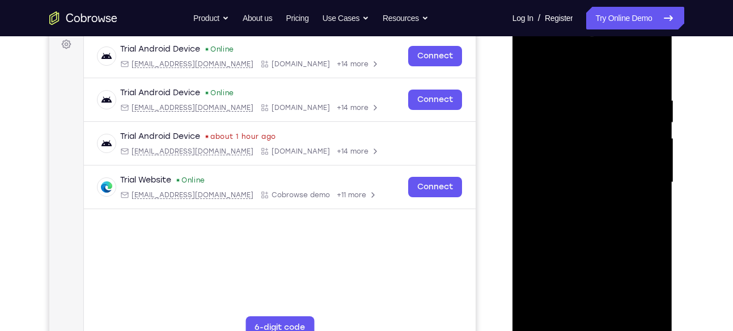
scroll to position [170, 0]
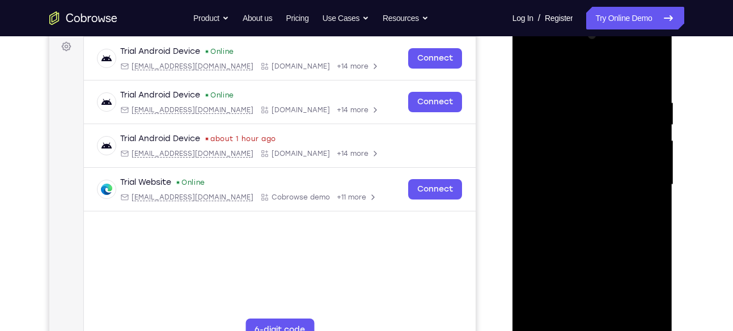
drag, startPoint x: 599, startPoint y: 79, endPoint x: 603, endPoint y: -9, distance: 88.0
click at [603, 18] on html "Online web based iOS Simulators and Android Emulators. Run iPhone, iPad, Mobile…" at bounding box center [594, 188] width 162 height 340
click at [653, 83] on div at bounding box center [592, 185] width 143 height 318
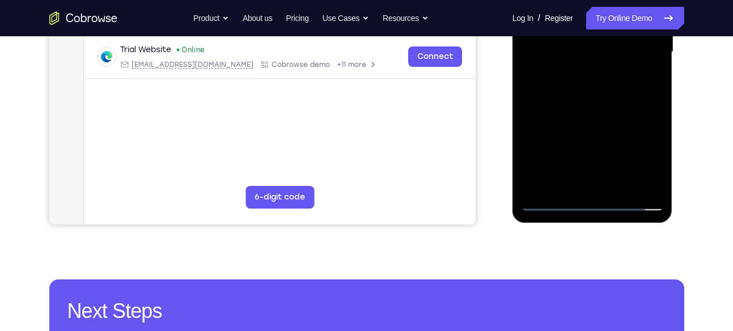
scroll to position [306, 0]
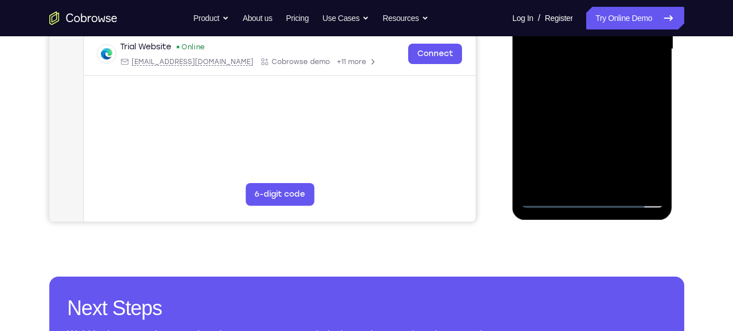
click at [656, 170] on div at bounding box center [592, 50] width 143 height 318
click at [621, 183] on div at bounding box center [592, 50] width 143 height 318
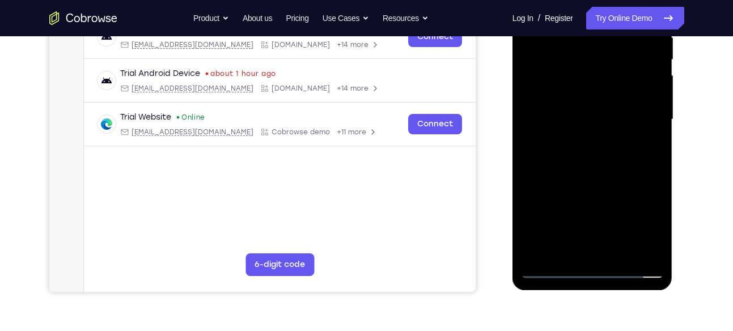
scroll to position [235, 0]
click at [601, 184] on div at bounding box center [592, 120] width 143 height 318
click at [603, 123] on div at bounding box center [592, 120] width 143 height 318
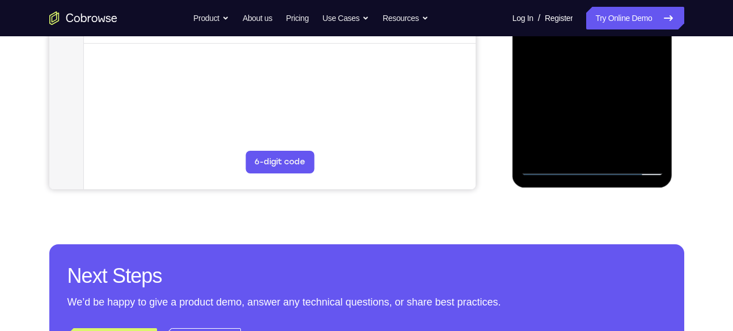
scroll to position [342, 0]
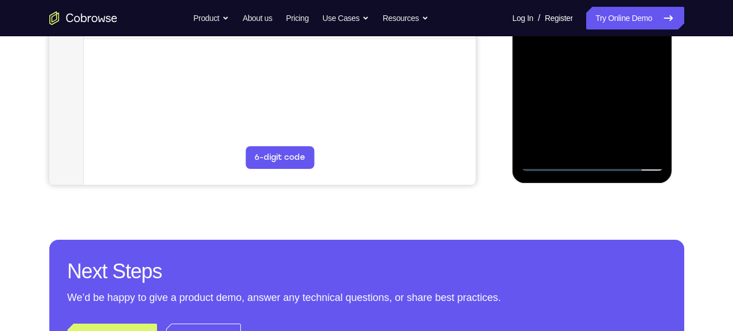
click at [551, 162] on div at bounding box center [592, 13] width 143 height 318
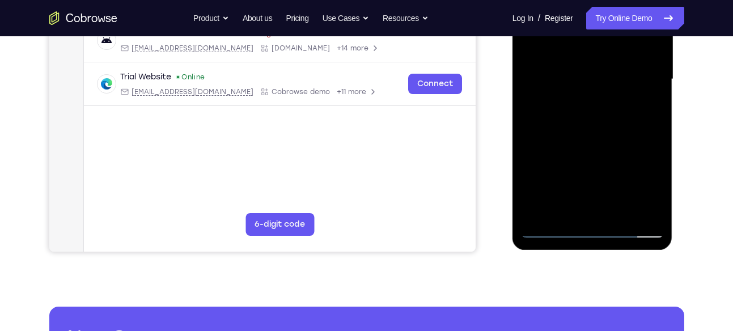
scroll to position [269, 0]
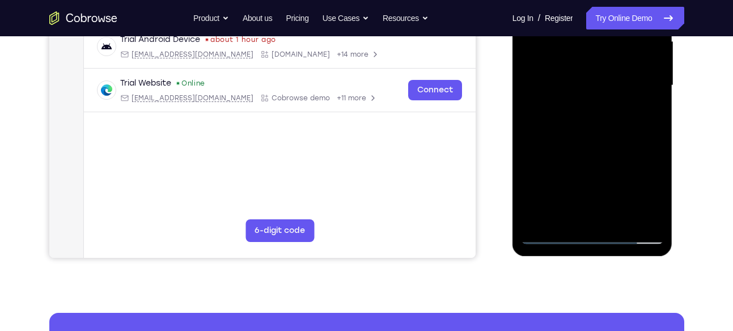
click at [587, 79] on div at bounding box center [592, 86] width 143 height 318
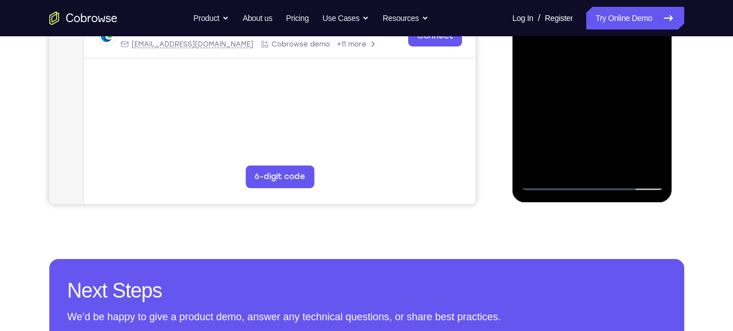
scroll to position [358, 0]
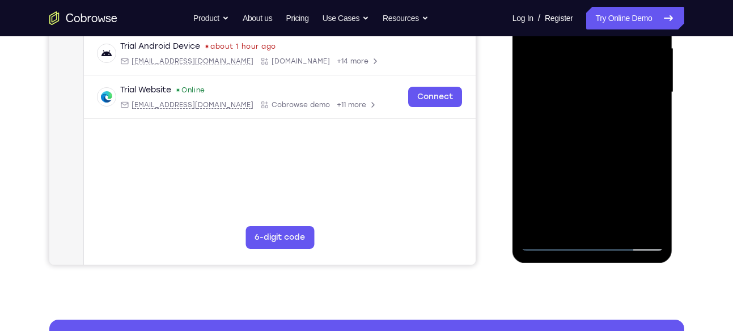
click at [582, 88] on div at bounding box center [592, 93] width 143 height 318
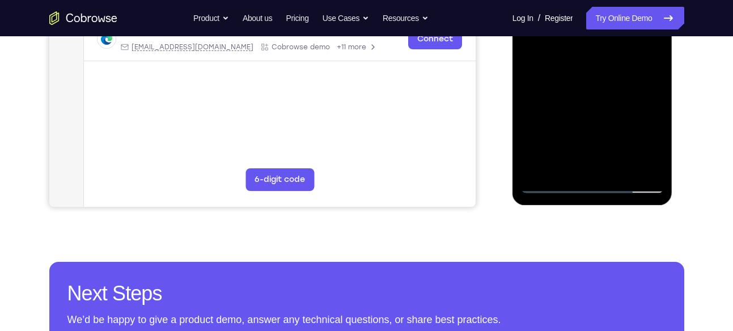
scroll to position [326, 0]
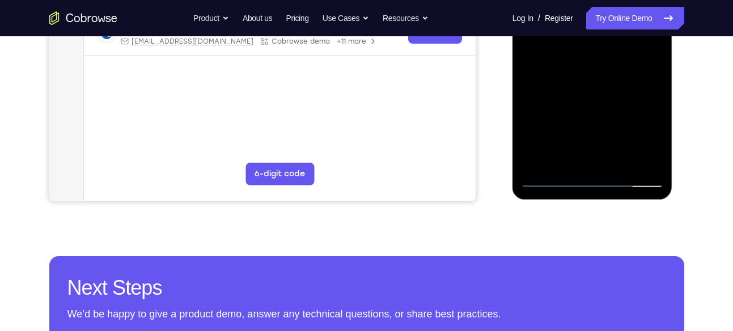
click at [549, 182] on div at bounding box center [592, 29] width 143 height 318
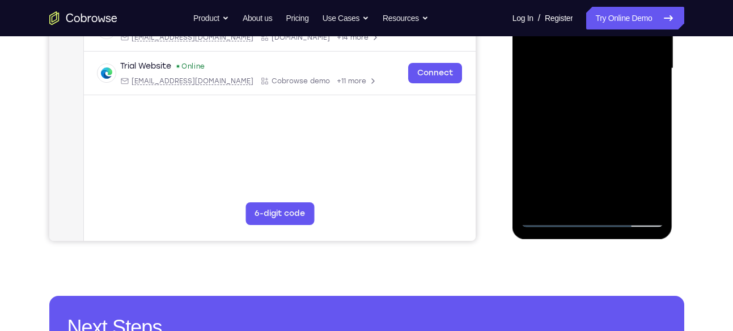
scroll to position [280, 0]
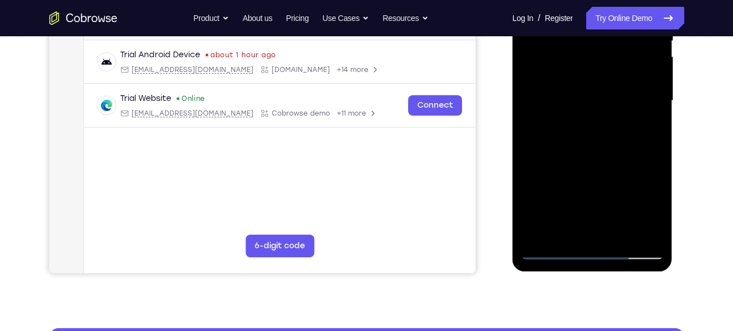
click at [589, 88] on div at bounding box center [592, 101] width 143 height 318
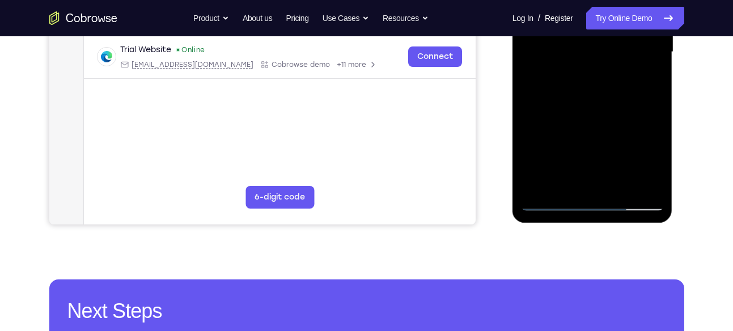
scroll to position [303, 0]
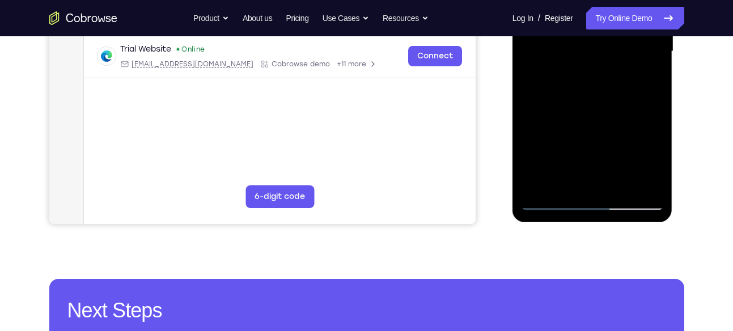
click at [640, 82] on div at bounding box center [592, 52] width 143 height 318
click at [638, 83] on div at bounding box center [592, 52] width 143 height 318
click at [645, 81] on div at bounding box center [592, 52] width 143 height 318
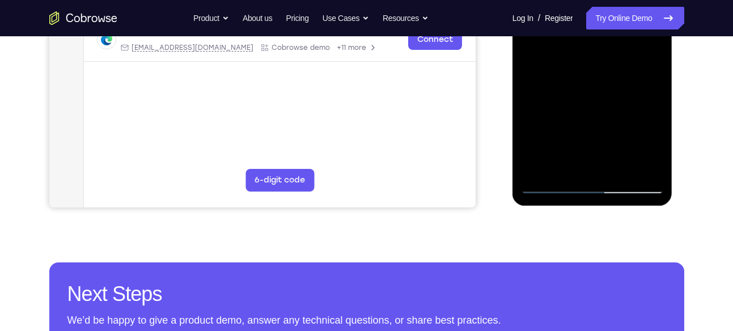
scroll to position [324, 0]
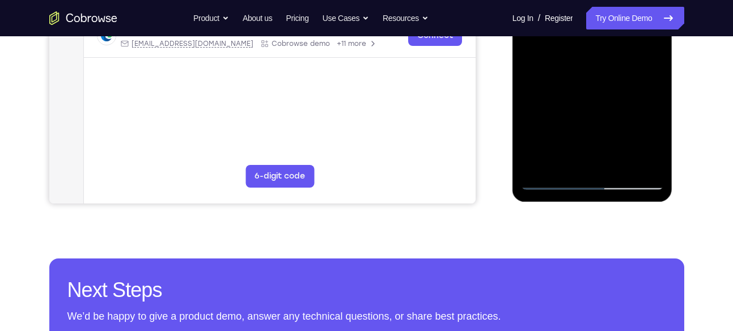
click at [555, 184] on div at bounding box center [592, 31] width 143 height 318
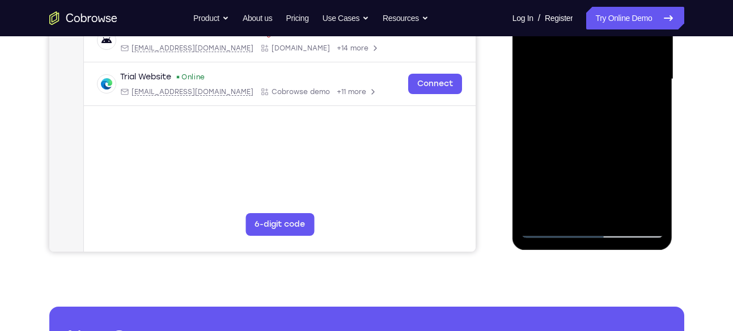
scroll to position [274, 0]
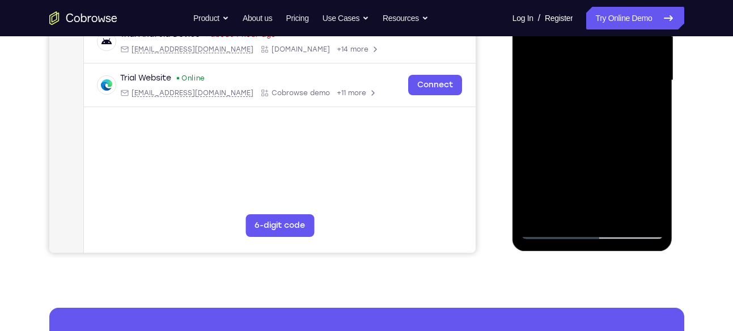
click at [617, 78] on div at bounding box center [592, 81] width 143 height 318
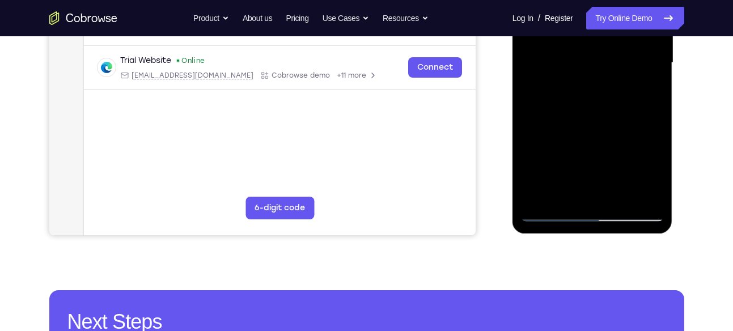
scroll to position [345, 0]
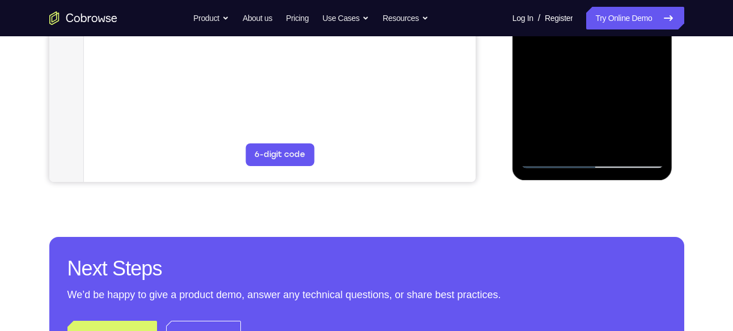
click at [553, 162] on div at bounding box center [592, 10] width 143 height 318
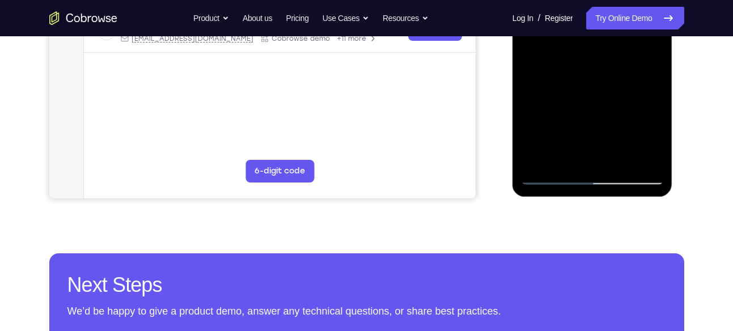
scroll to position [329, 0]
click at [550, 179] on div at bounding box center [592, 26] width 143 height 318
click at [640, 158] on div at bounding box center [592, 26] width 143 height 318
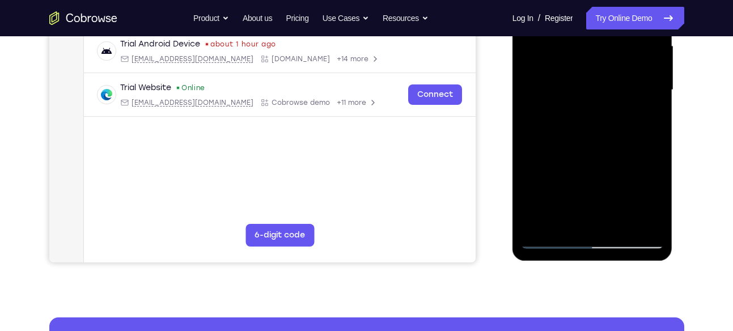
scroll to position [264, 0]
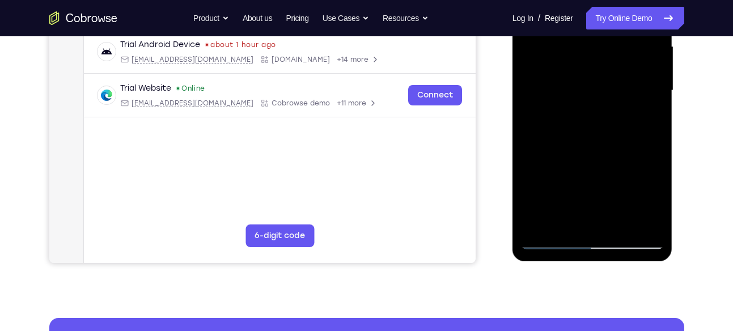
drag, startPoint x: 618, startPoint y: 154, endPoint x: 617, endPoint y: 137, distance: 17.6
click at [617, 137] on div at bounding box center [592, 91] width 143 height 318
click at [593, 78] on div at bounding box center [592, 91] width 143 height 318
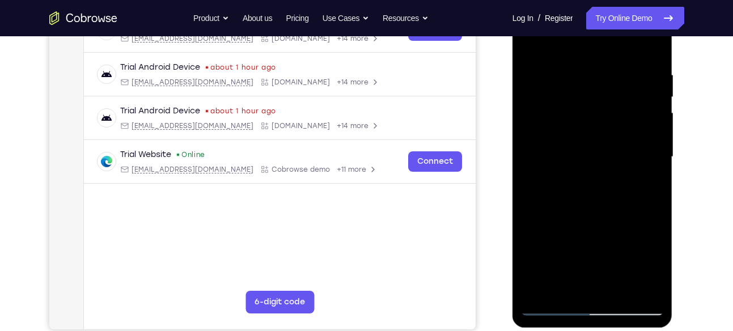
scroll to position [197, 0]
drag, startPoint x: 594, startPoint y: 86, endPoint x: 595, endPoint y: 111, distance: 25.5
click at [595, 111] on div at bounding box center [592, 158] width 143 height 318
drag, startPoint x: 601, startPoint y: 156, endPoint x: 595, endPoint y: 82, distance: 73.9
click at [595, 82] on div at bounding box center [592, 158] width 143 height 318
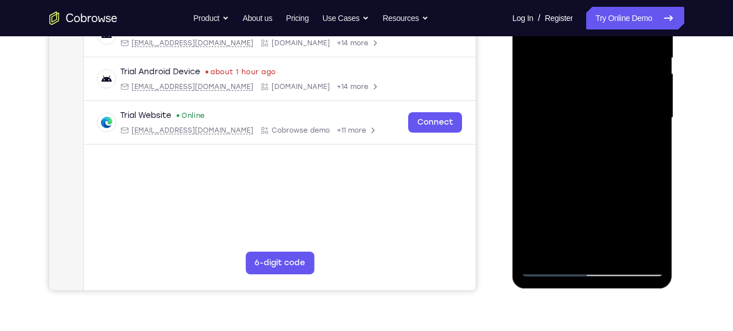
scroll to position [238, 0]
drag, startPoint x: 591, startPoint y: 163, endPoint x: 582, endPoint y: 105, distance: 57.9
click at [582, 105] on div at bounding box center [592, 118] width 143 height 318
drag, startPoint x: 595, startPoint y: 162, endPoint x: 587, endPoint y: 94, distance: 68.5
click at [587, 94] on div at bounding box center [592, 118] width 143 height 318
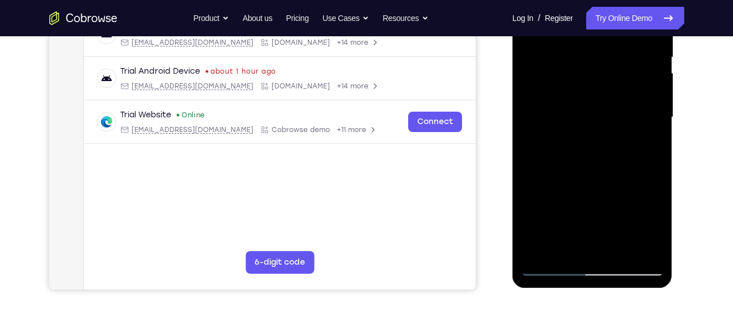
scroll to position [256, 0]
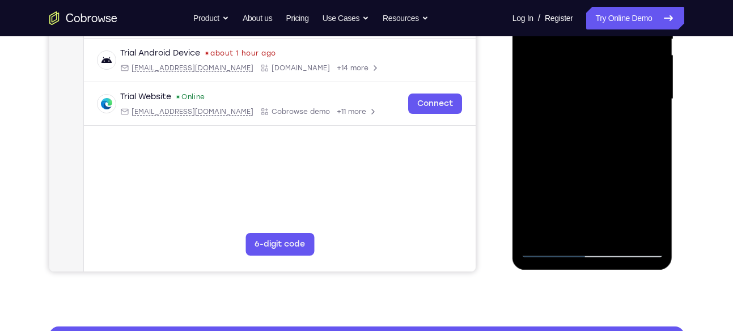
drag, startPoint x: 590, startPoint y: 154, endPoint x: 584, endPoint y: 91, distance: 62.6
click at [584, 91] on div at bounding box center [592, 99] width 143 height 318
drag, startPoint x: 594, startPoint y: 96, endPoint x: 595, endPoint y: 147, distance: 51.0
click at [595, 147] on div at bounding box center [592, 99] width 143 height 318
drag, startPoint x: 581, startPoint y: 74, endPoint x: 597, endPoint y: 136, distance: 63.7
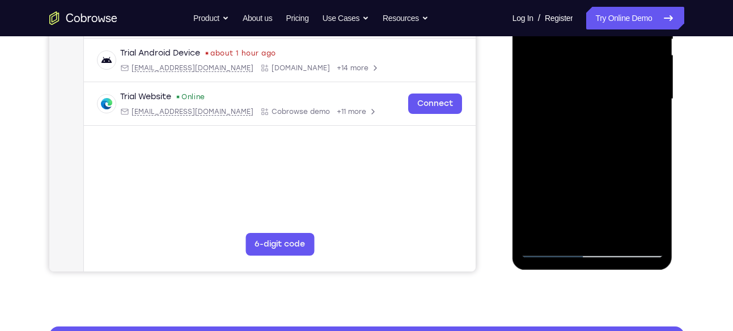
click at [597, 136] on div at bounding box center [592, 99] width 143 height 318
drag, startPoint x: 555, startPoint y: 92, endPoint x: 557, endPoint y: 117, distance: 25.6
click at [557, 117] on div at bounding box center [592, 99] width 143 height 318
click at [553, 73] on div at bounding box center [592, 99] width 143 height 318
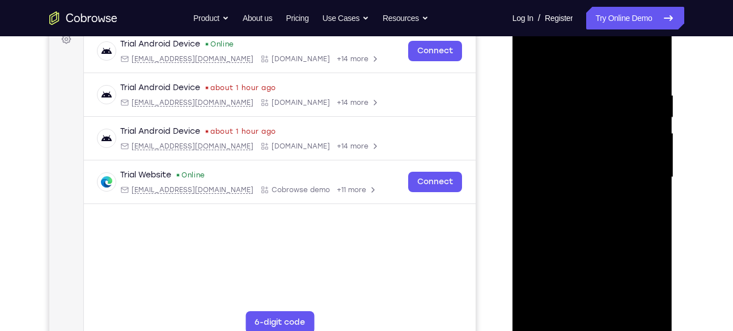
scroll to position [171, 0]
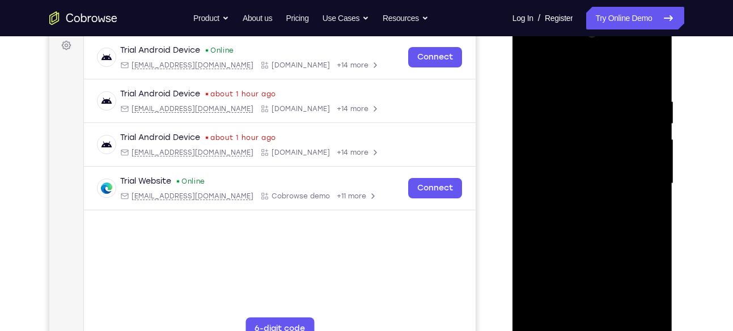
drag, startPoint x: 587, startPoint y: 91, endPoint x: 592, endPoint y: 129, distance: 37.7
click at [592, 129] on div at bounding box center [592, 184] width 143 height 318
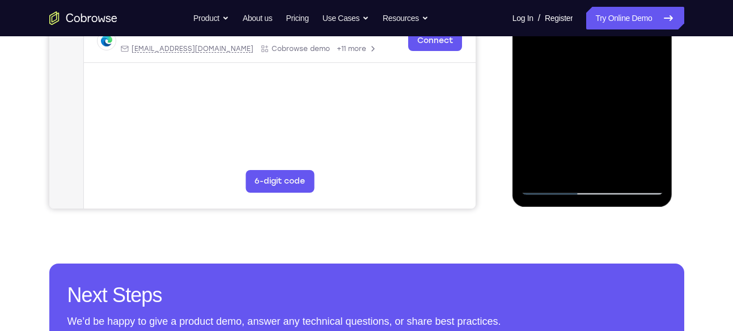
scroll to position [319, 0]
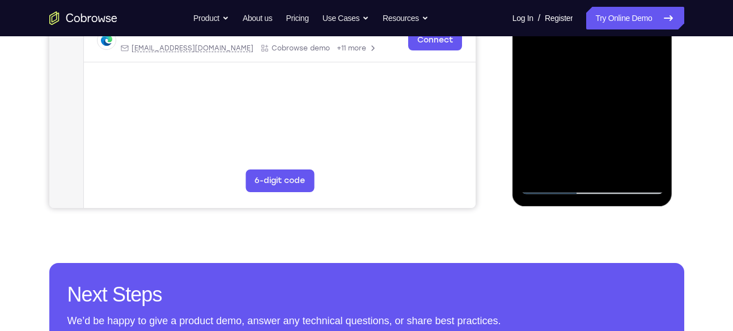
click at [620, 170] on div at bounding box center [592, 36] width 143 height 318
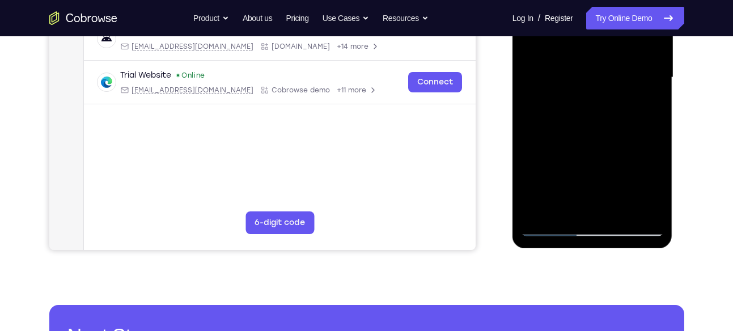
scroll to position [277, 0]
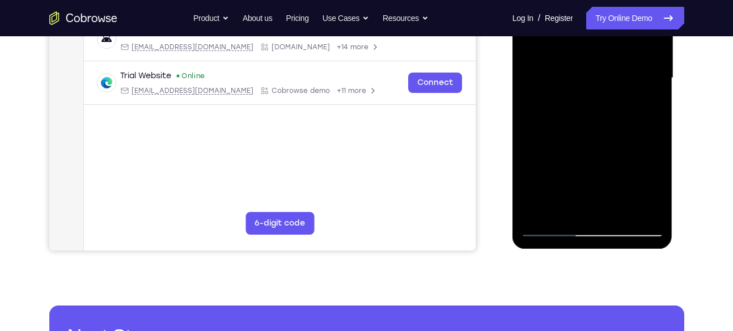
click at [598, 74] on div at bounding box center [592, 78] width 143 height 318
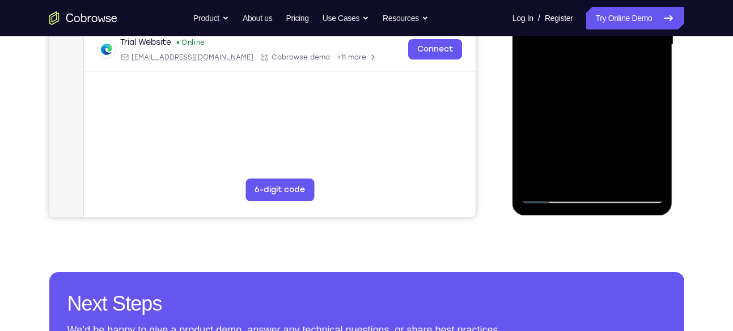
scroll to position [310, 0]
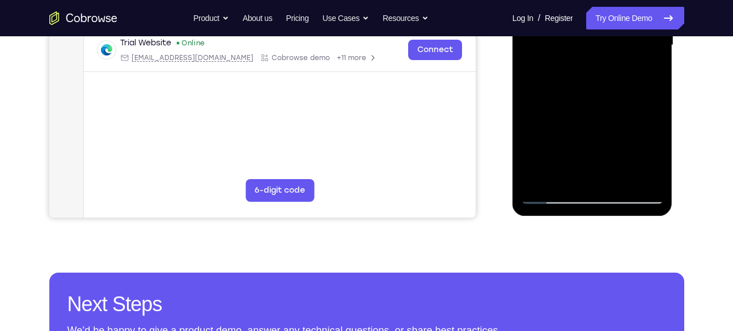
click at [645, 73] on div at bounding box center [592, 46] width 143 height 318
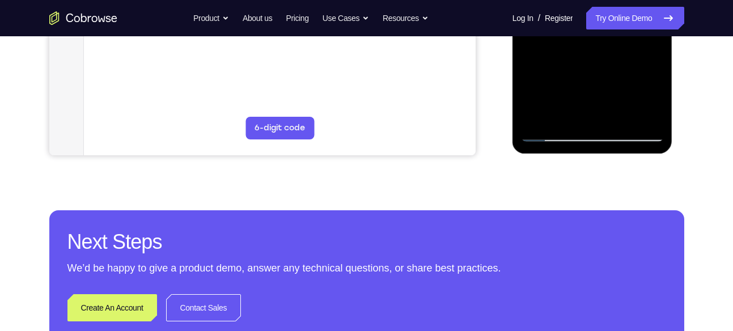
scroll to position [387, 0]
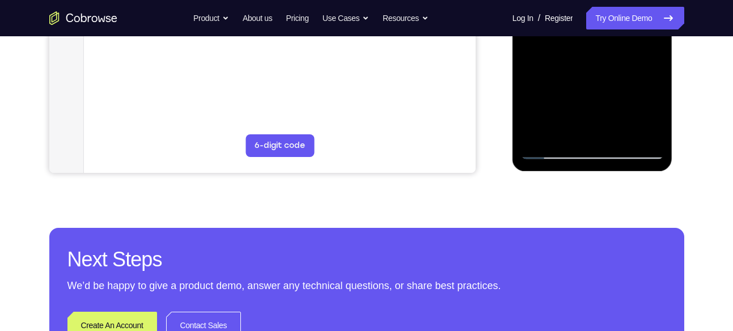
scroll to position [353, 0]
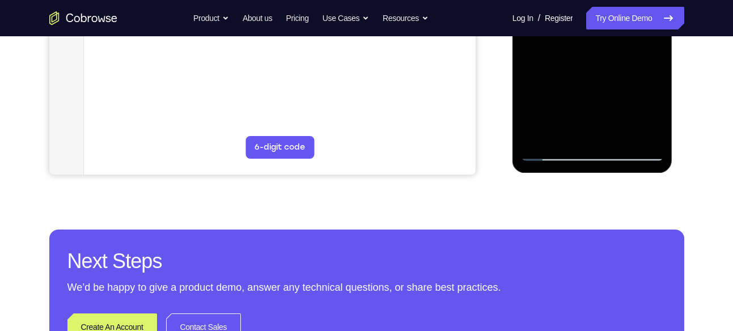
click at [555, 151] on div at bounding box center [592, 2] width 143 height 318
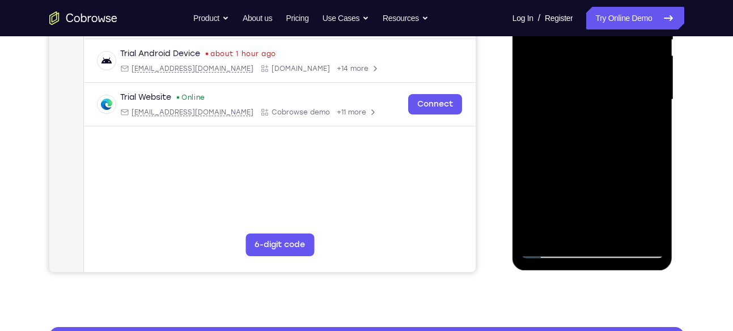
scroll to position [255, 0]
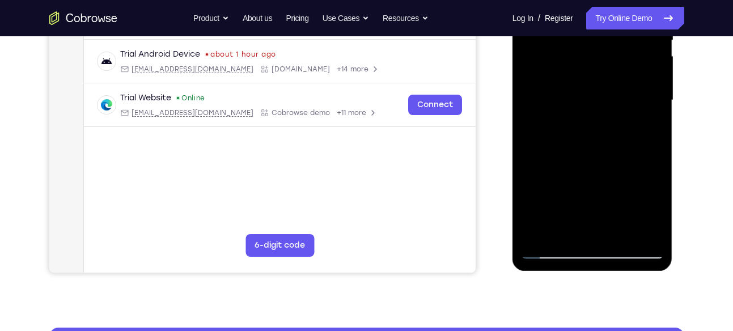
click at [599, 95] on div at bounding box center [592, 101] width 143 height 318
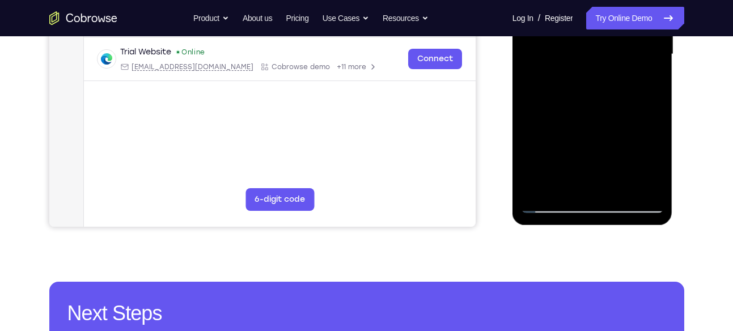
scroll to position [299, 0]
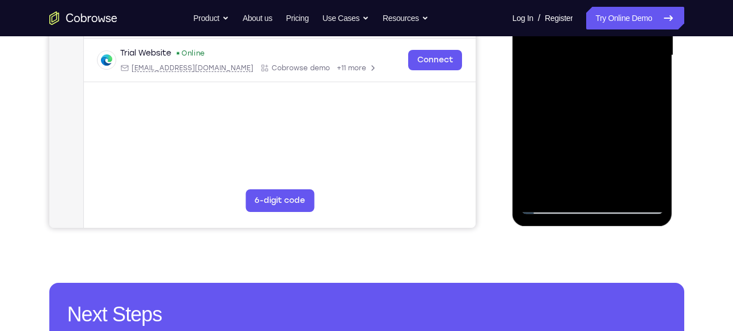
click at [569, 86] on div at bounding box center [592, 56] width 143 height 318
click at [652, 160] on div at bounding box center [592, 56] width 143 height 318
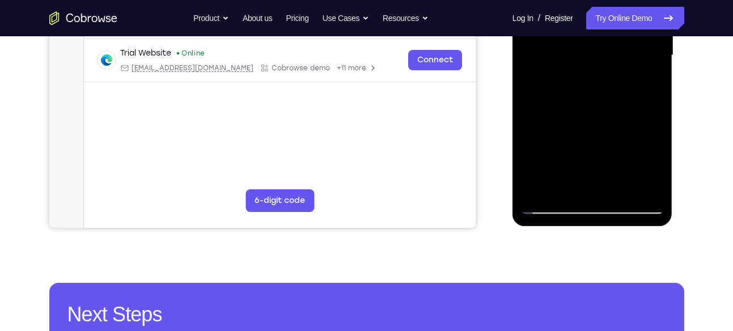
click at [652, 160] on div at bounding box center [592, 56] width 143 height 318
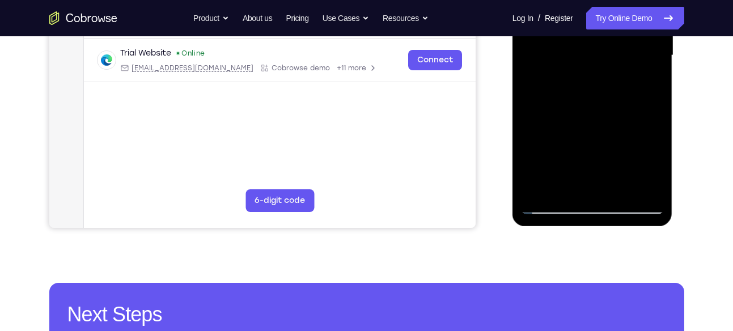
click at [652, 160] on div at bounding box center [592, 56] width 143 height 318
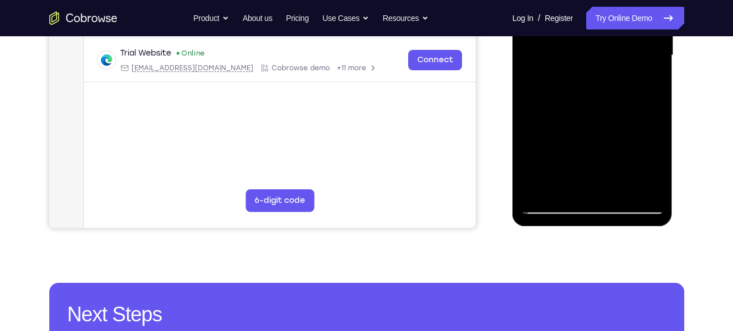
click at [652, 163] on div at bounding box center [592, 56] width 143 height 318
click at [652, 161] on div at bounding box center [592, 56] width 143 height 318
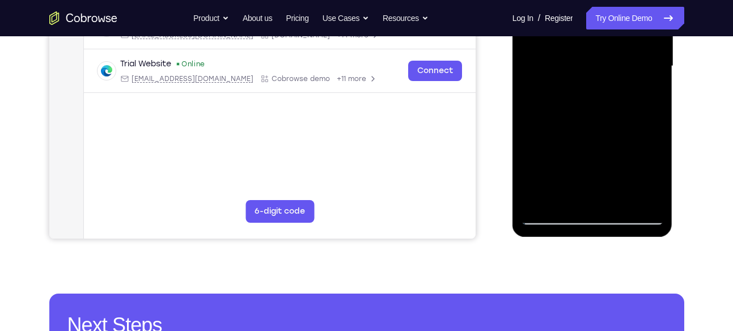
click at [612, 93] on div at bounding box center [592, 67] width 143 height 318
click at [653, 174] on div at bounding box center [592, 67] width 143 height 318
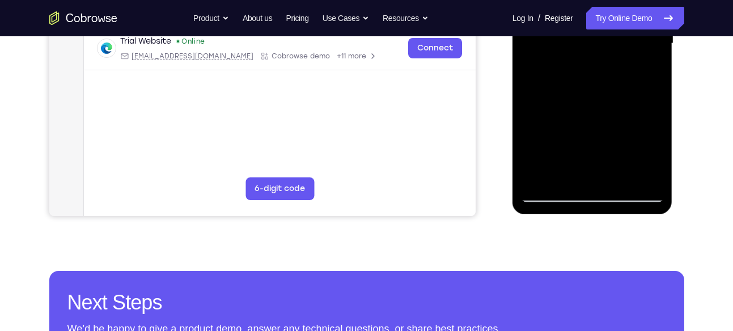
scroll to position [348, 0]
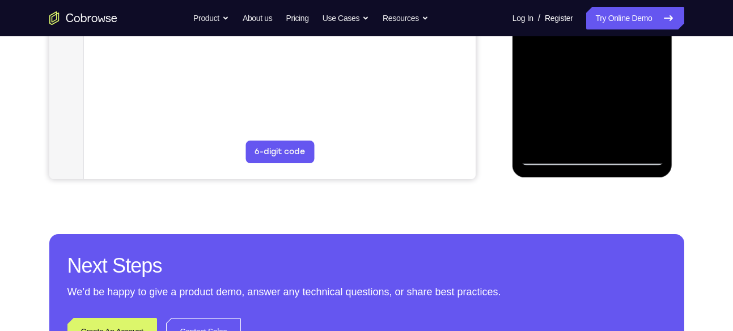
click at [553, 158] on div at bounding box center [592, 7] width 143 height 318
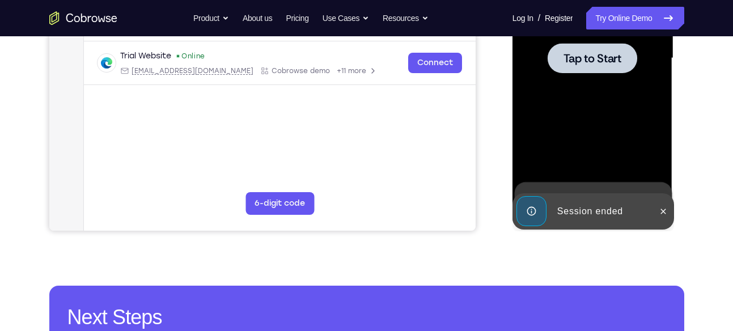
scroll to position [270, 0]
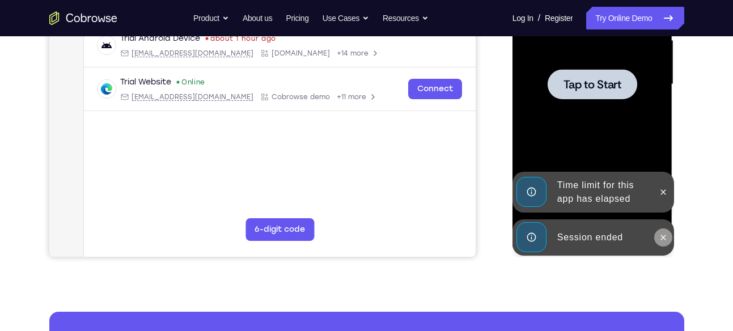
click at [658, 238] on button at bounding box center [663, 238] width 18 height 18
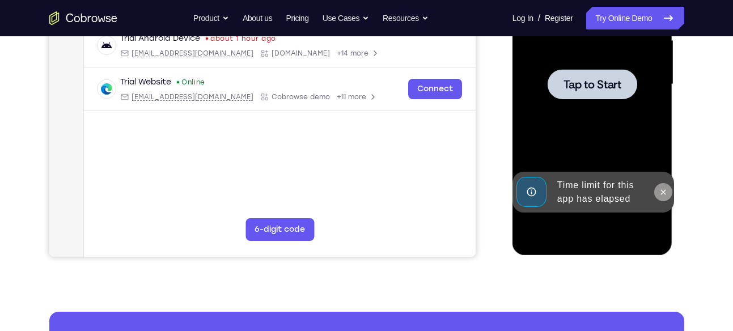
click at [660, 192] on icon at bounding box center [663, 192] width 9 height 9
